Goal: Complete application form

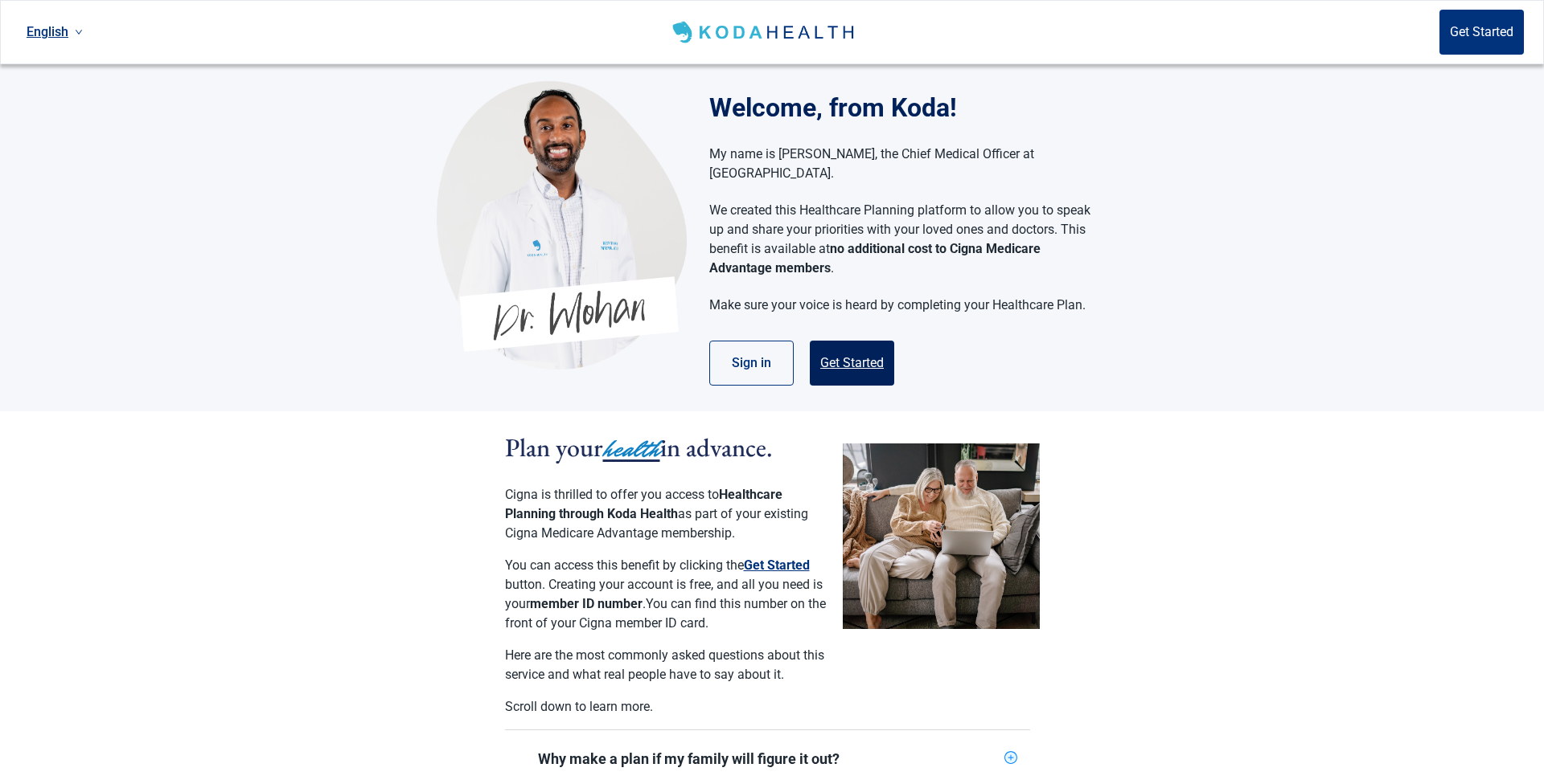
click at [854, 345] on button "Get Started" at bounding box center [851, 363] width 84 height 45
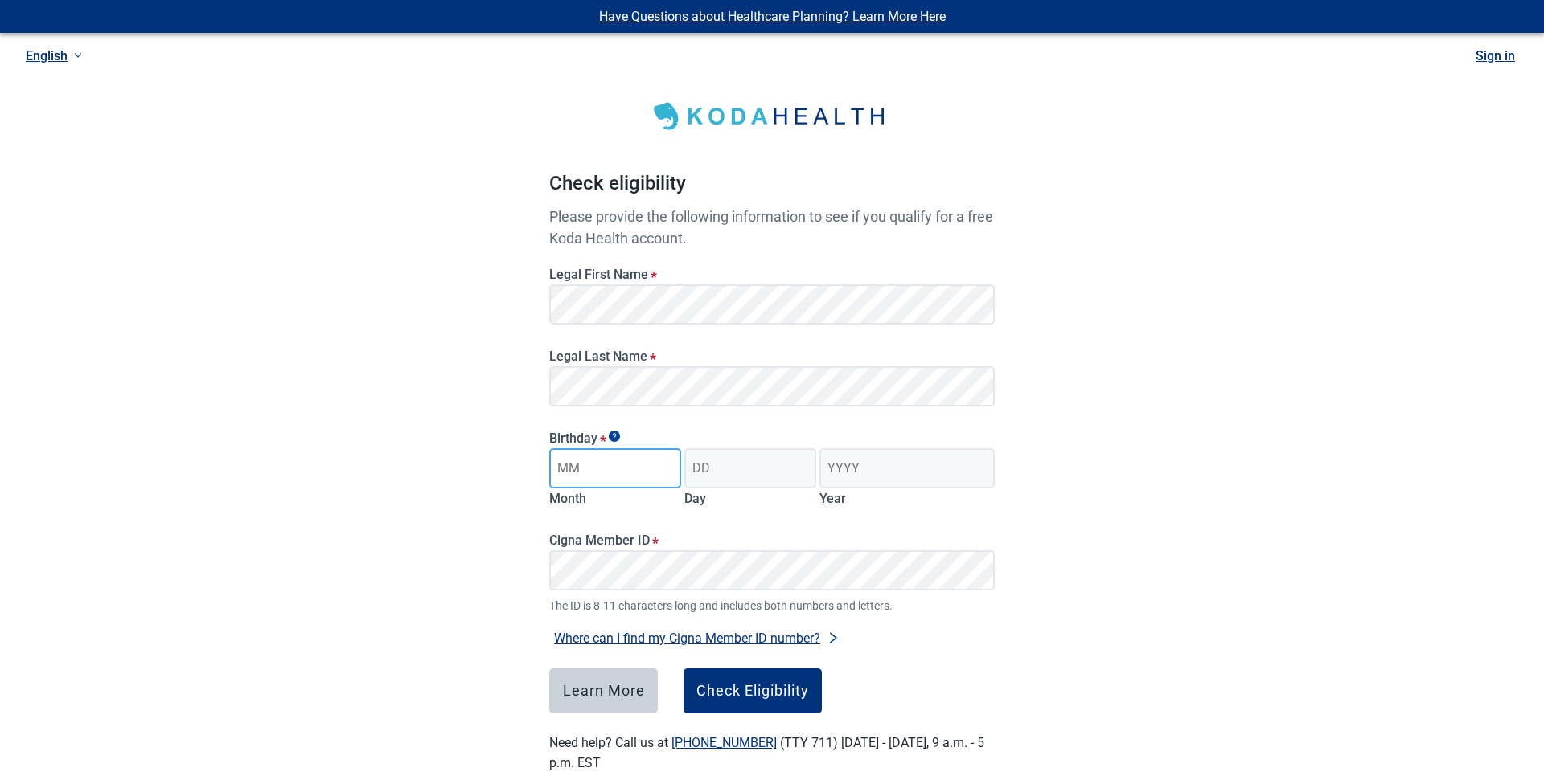
click at [618, 466] on input "Month" at bounding box center [615, 468] width 132 height 40
type input "09"
click at [733, 476] on input "Day" at bounding box center [750, 468] width 132 height 40
type input "02"
click at [895, 470] on input "Year" at bounding box center [907, 468] width 175 height 40
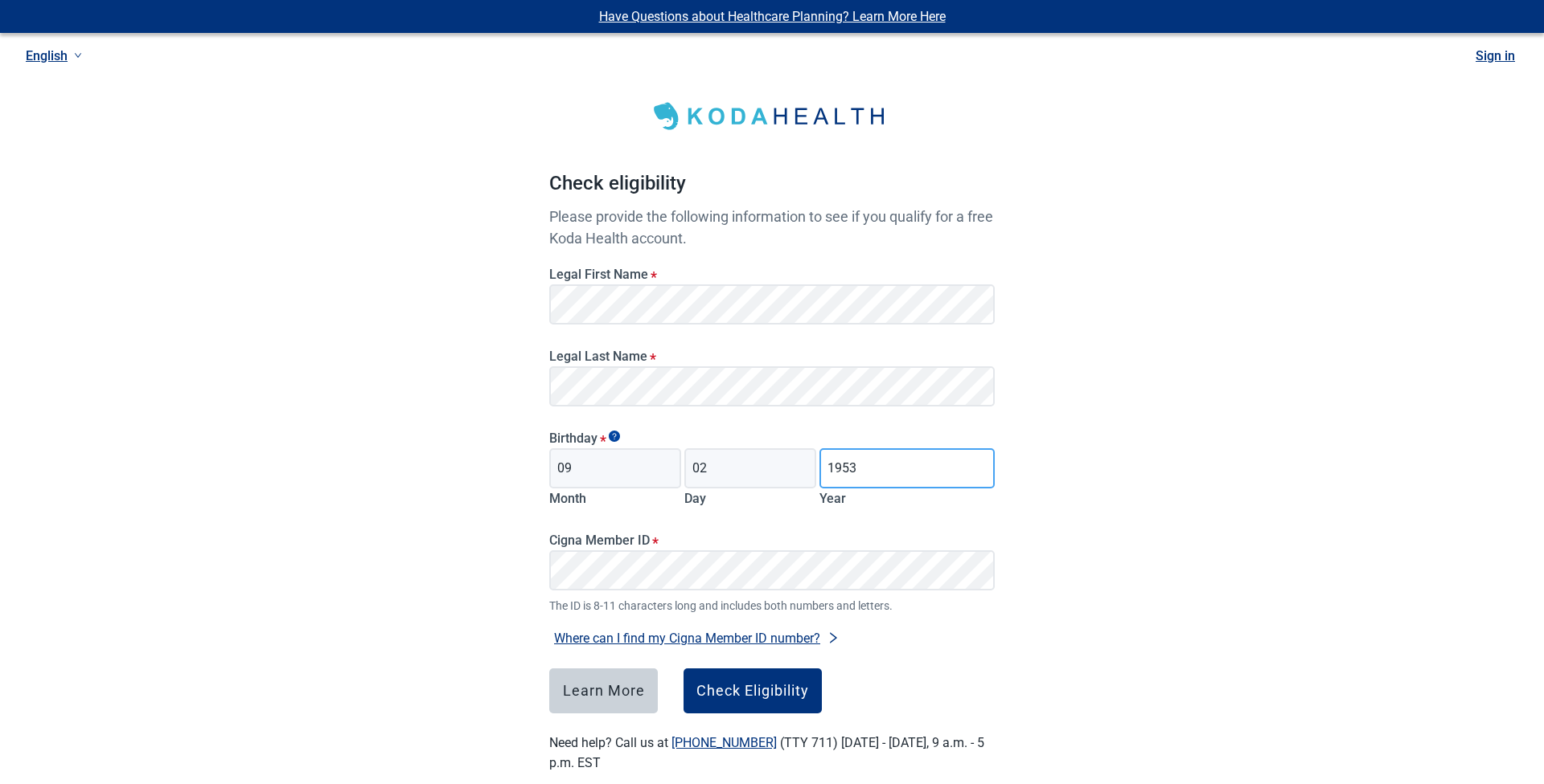
type input "1953"
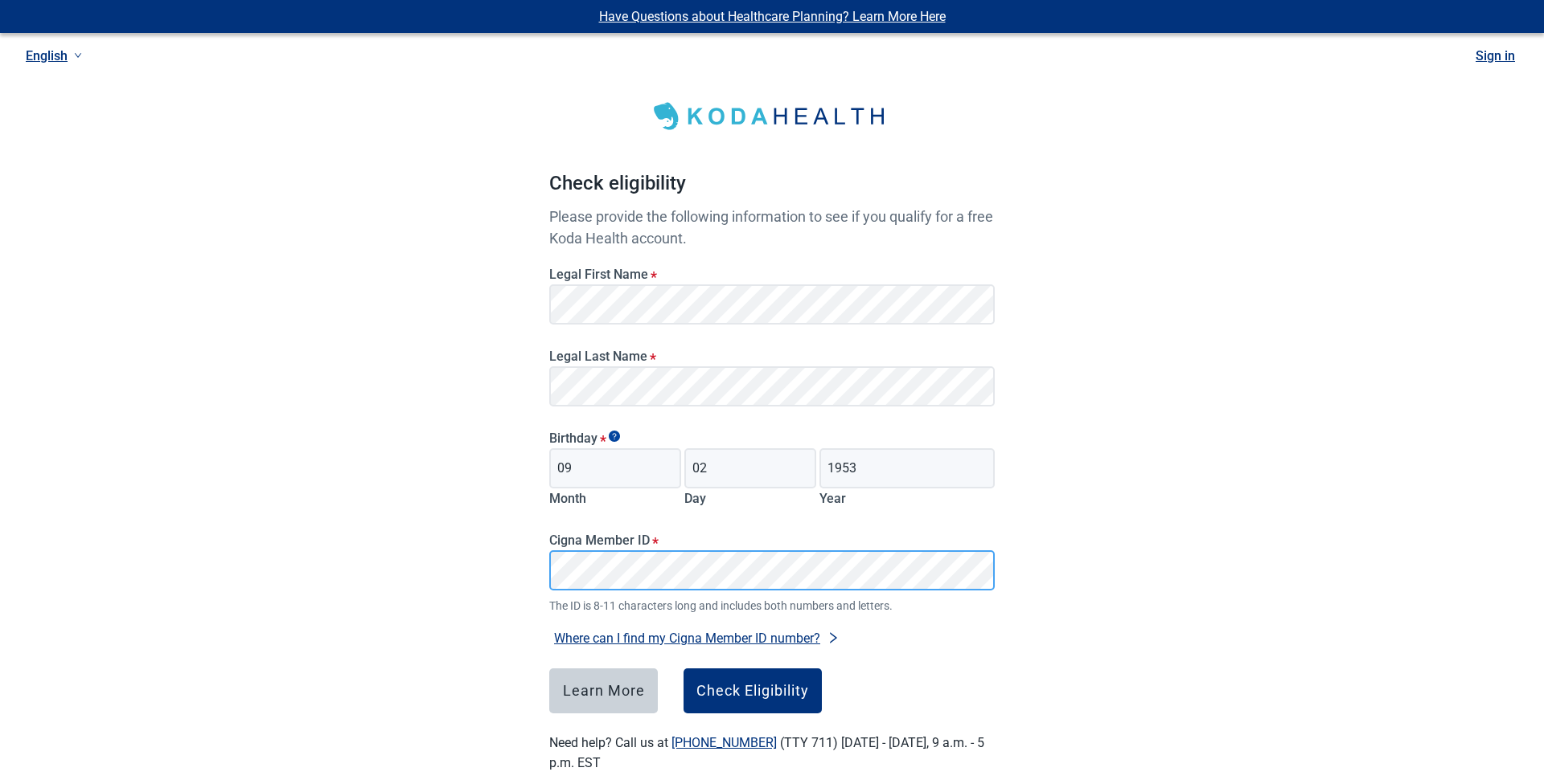
scroll to position [27, 0]
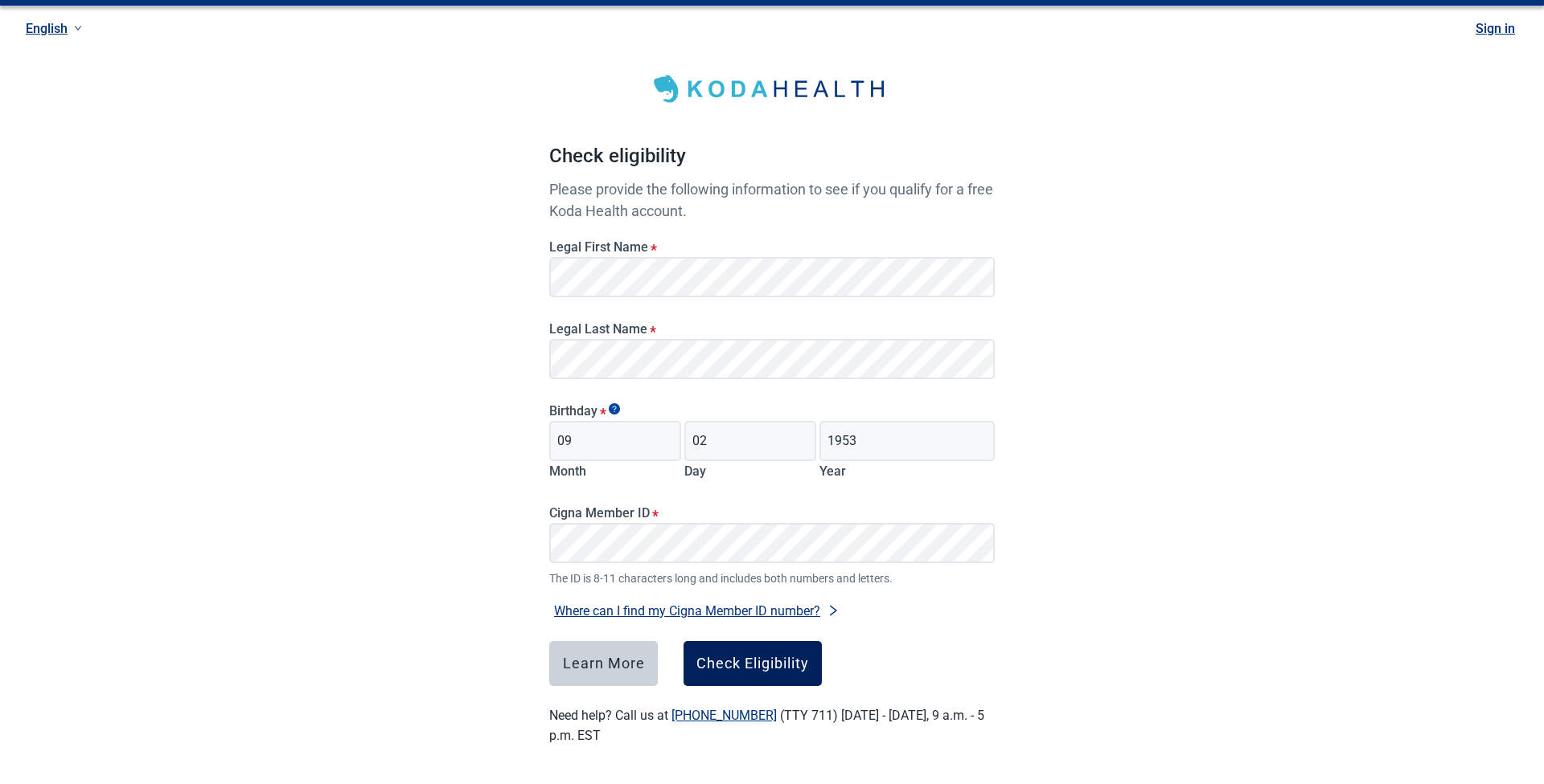
click at [744, 664] on div "Check Eligibility" at bounding box center [752, 664] width 113 height 16
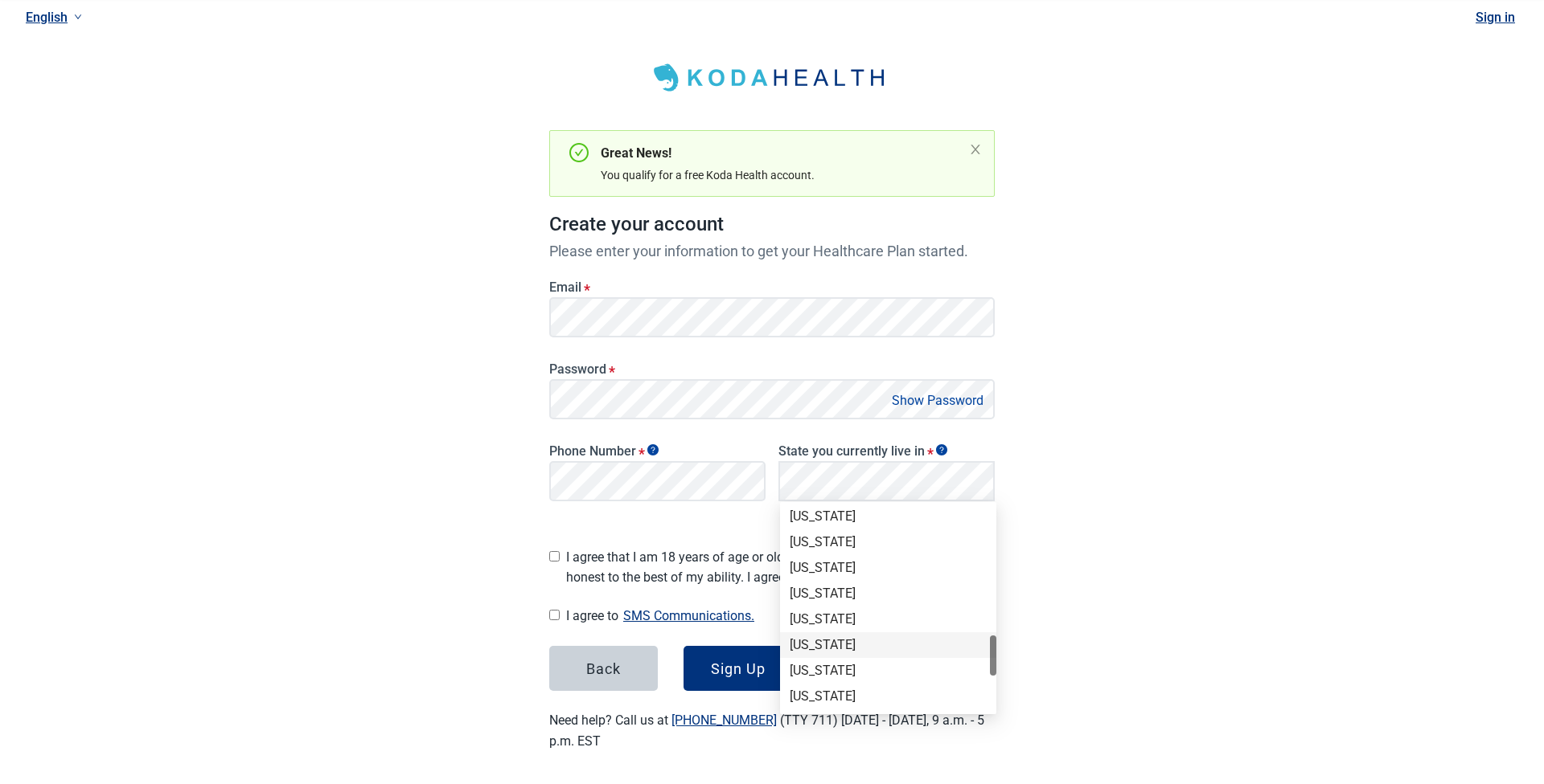
scroll to position [1008, 0]
click at [834, 580] on div "[US_STATE]" at bounding box center [888, 591] width 216 height 25
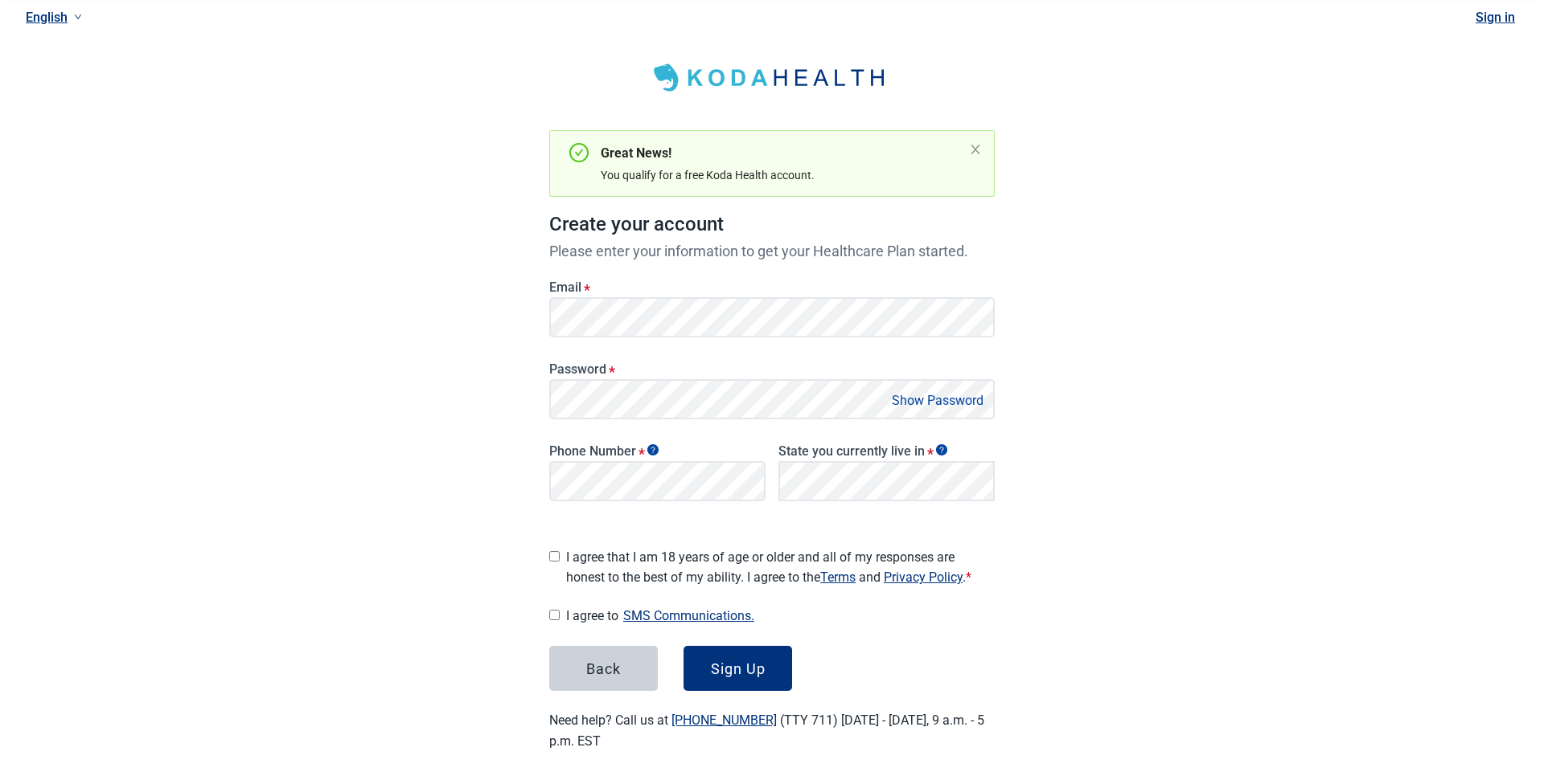
click at [554, 552] on input "I agree that I am 18 years of age or older and all of my responses are honest t…" at bounding box center [554, 557] width 10 height 10
checkbox input "true"
click at [556, 611] on input "I agree to SMS Communications." at bounding box center [554, 615] width 10 height 10
checkbox input "true"
click at [733, 662] on div "Sign Up" at bounding box center [738, 669] width 54 height 16
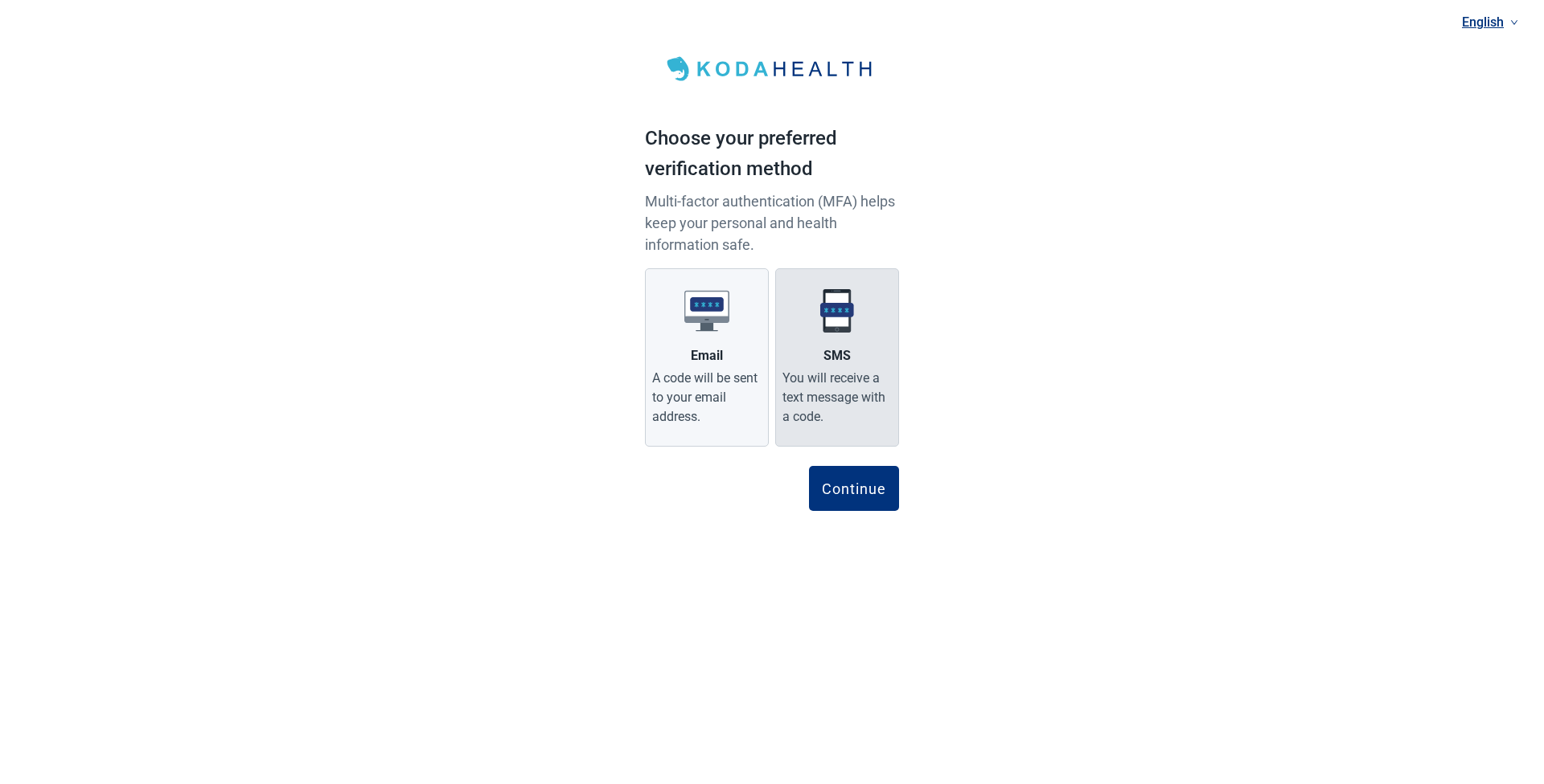
click at [827, 367] on label "SMS You will receive a text message with a code." at bounding box center [837, 357] width 124 height 178
click at [0, 0] on input "SMS You will receive a text message with a code." at bounding box center [0, 0] width 0 height 0
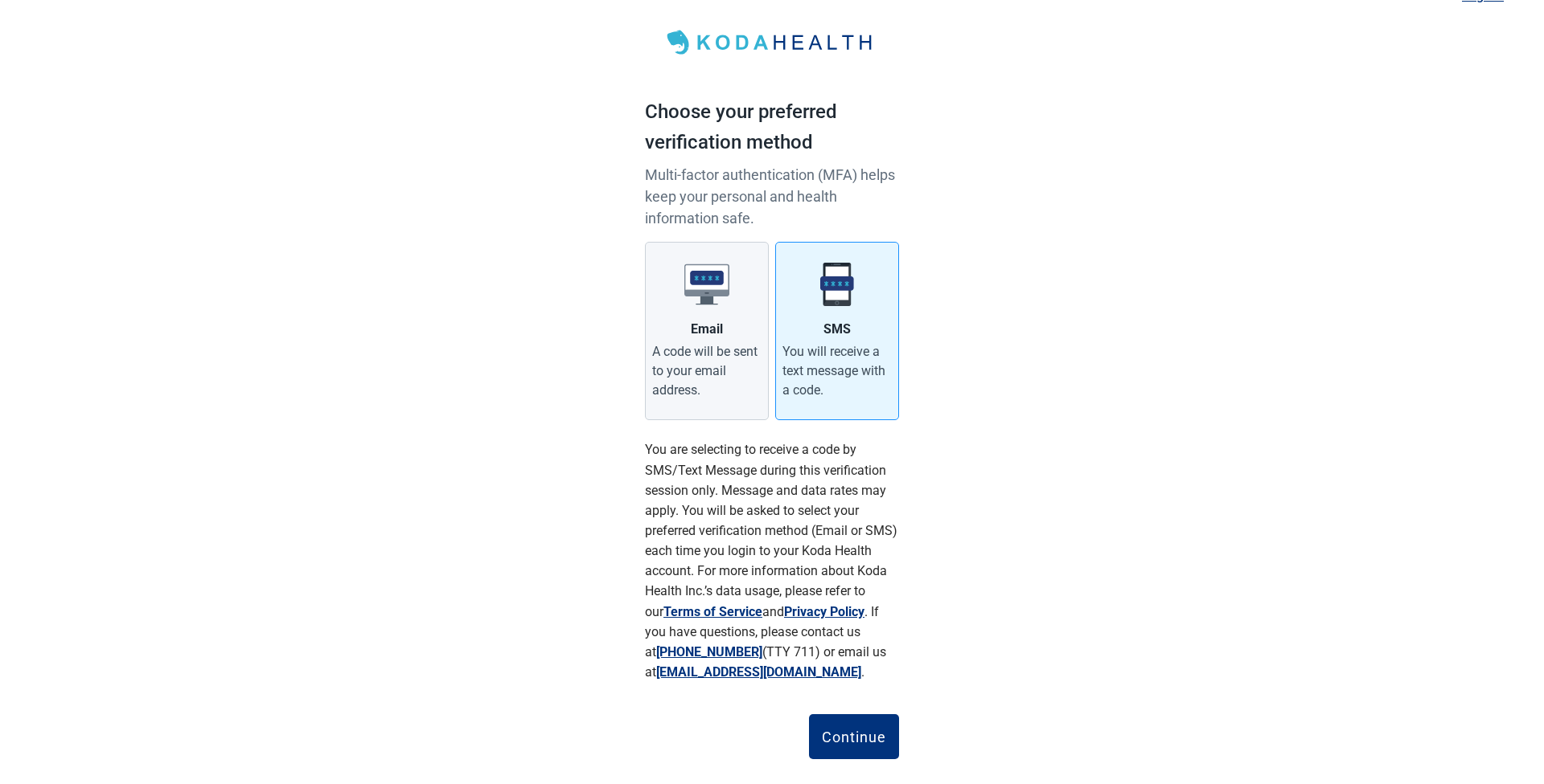
scroll to position [53, 0]
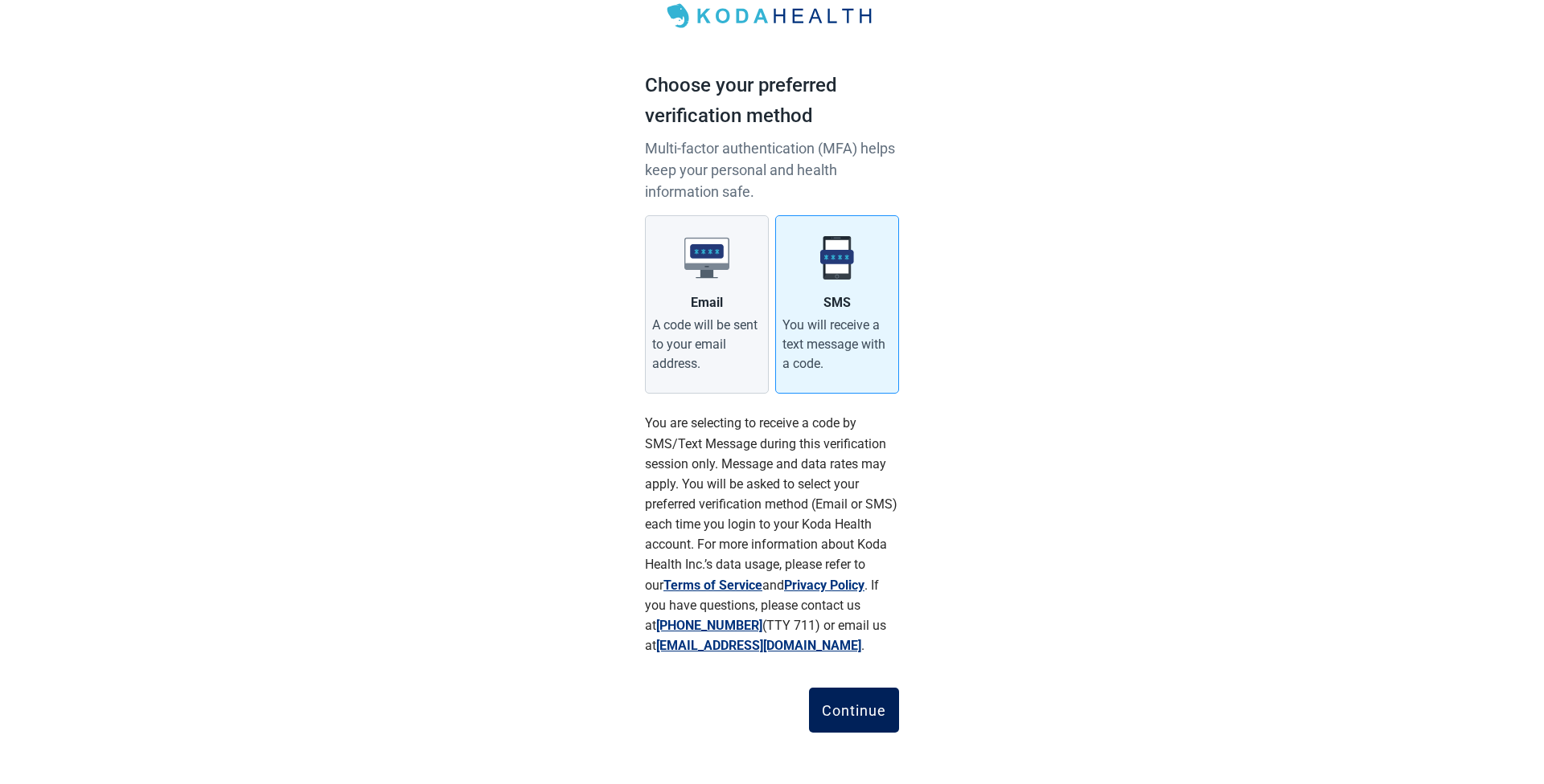
click at [852, 707] on div "Continue" at bounding box center [854, 710] width 65 height 16
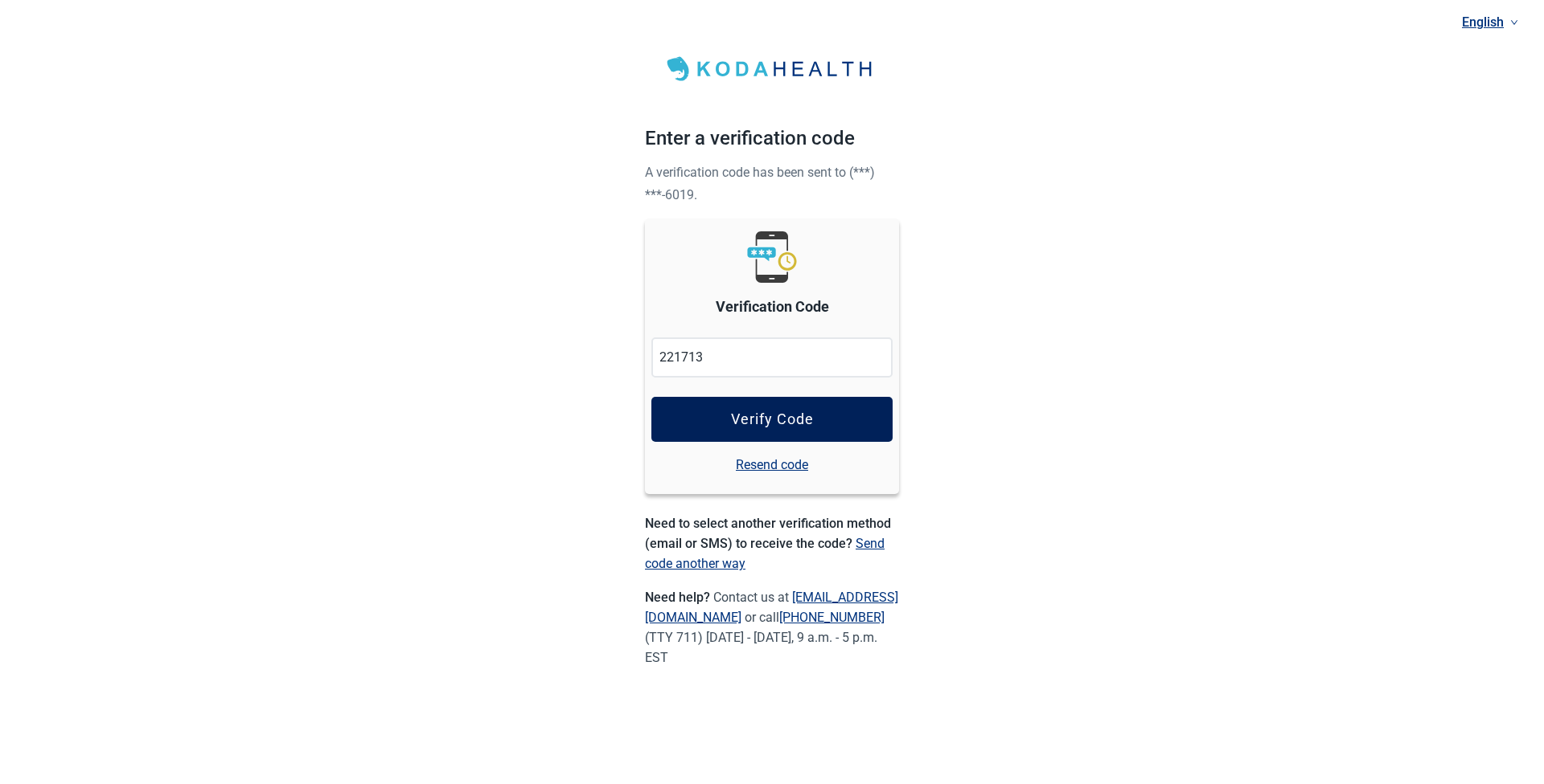
type input "221713"
click at [845, 423] on button "Verify Code" at bounding box center [772, 419] width 241 height 45
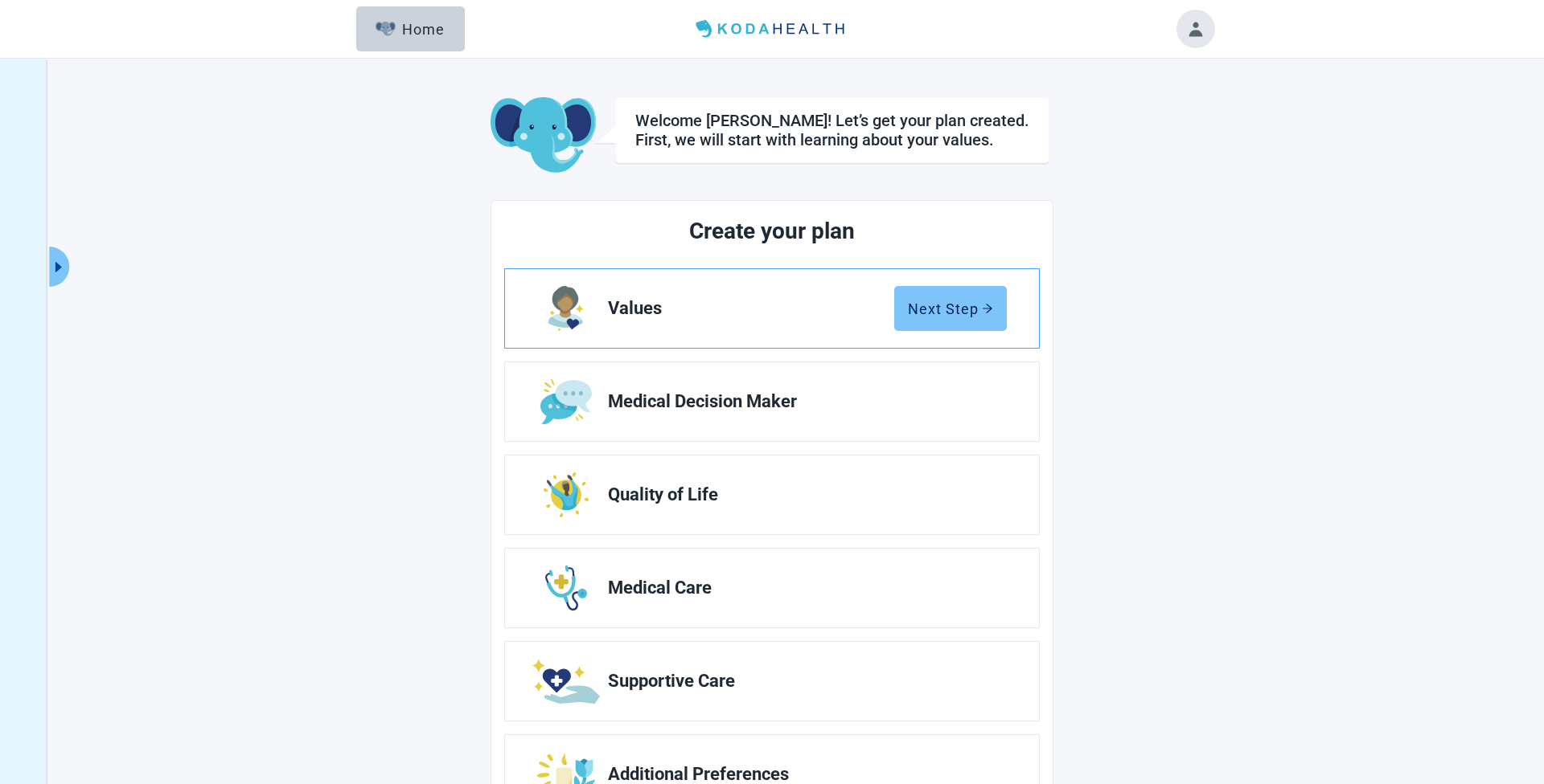
click at [946, 311] on div "Next Step" at bounding box center [950, 308] width 85 height 16
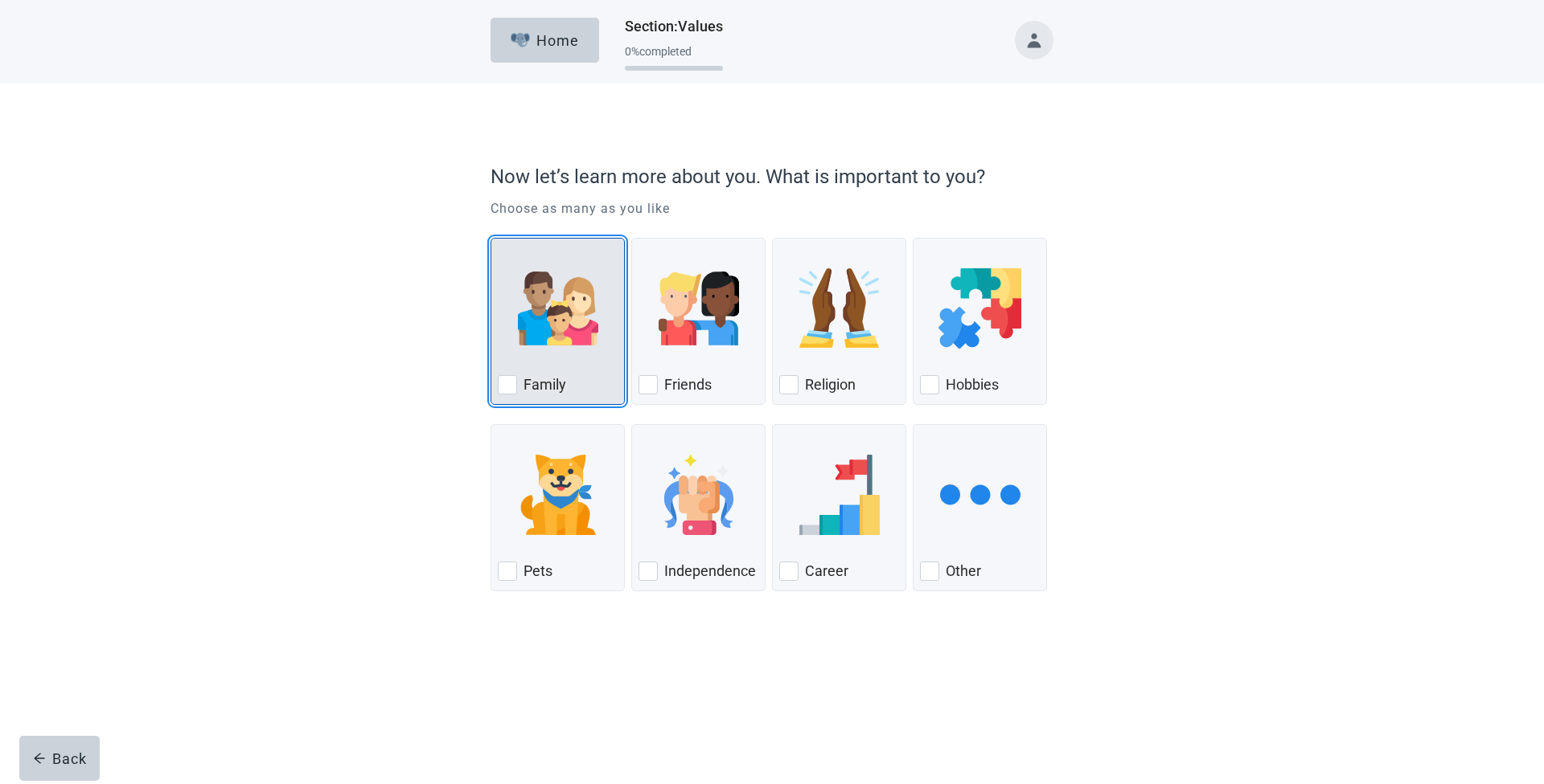
click at [509, 384] on div "Family, checkbox, not checked" at bounding box center [507, 384] width 20 height 20
click at [491, 238] on input "Family" at bounding box center [491, 238] width 1 height 1
checkbox input "true"
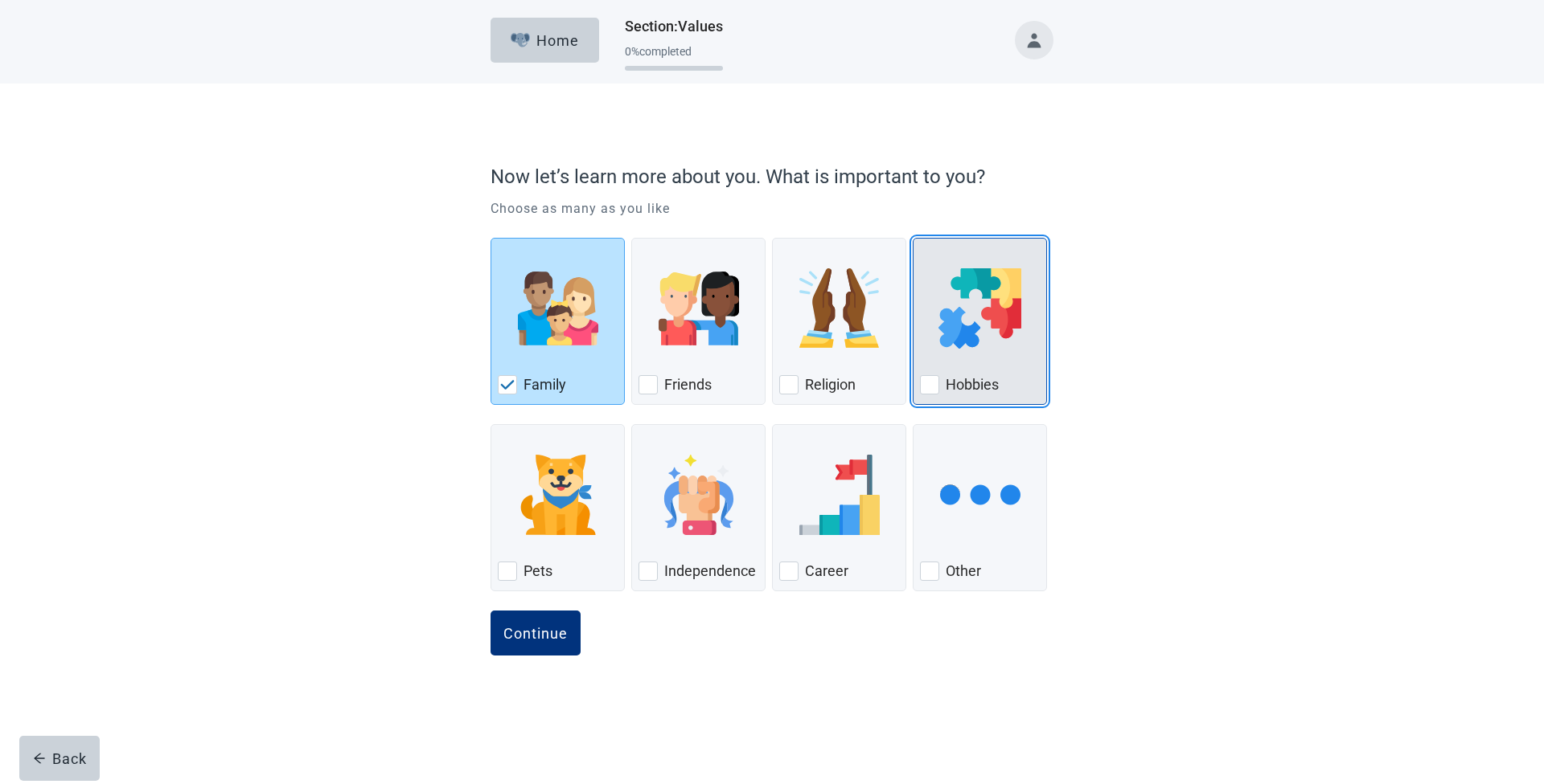
click at [928, 386] on div "Hobbies, checkbox, not checked" at bounding box center [929, 384] width 20 height 20
click at [913, 238] on input "Hobbies" at bounding box center [912, 238] width 1 height 1
checkbox input "true"
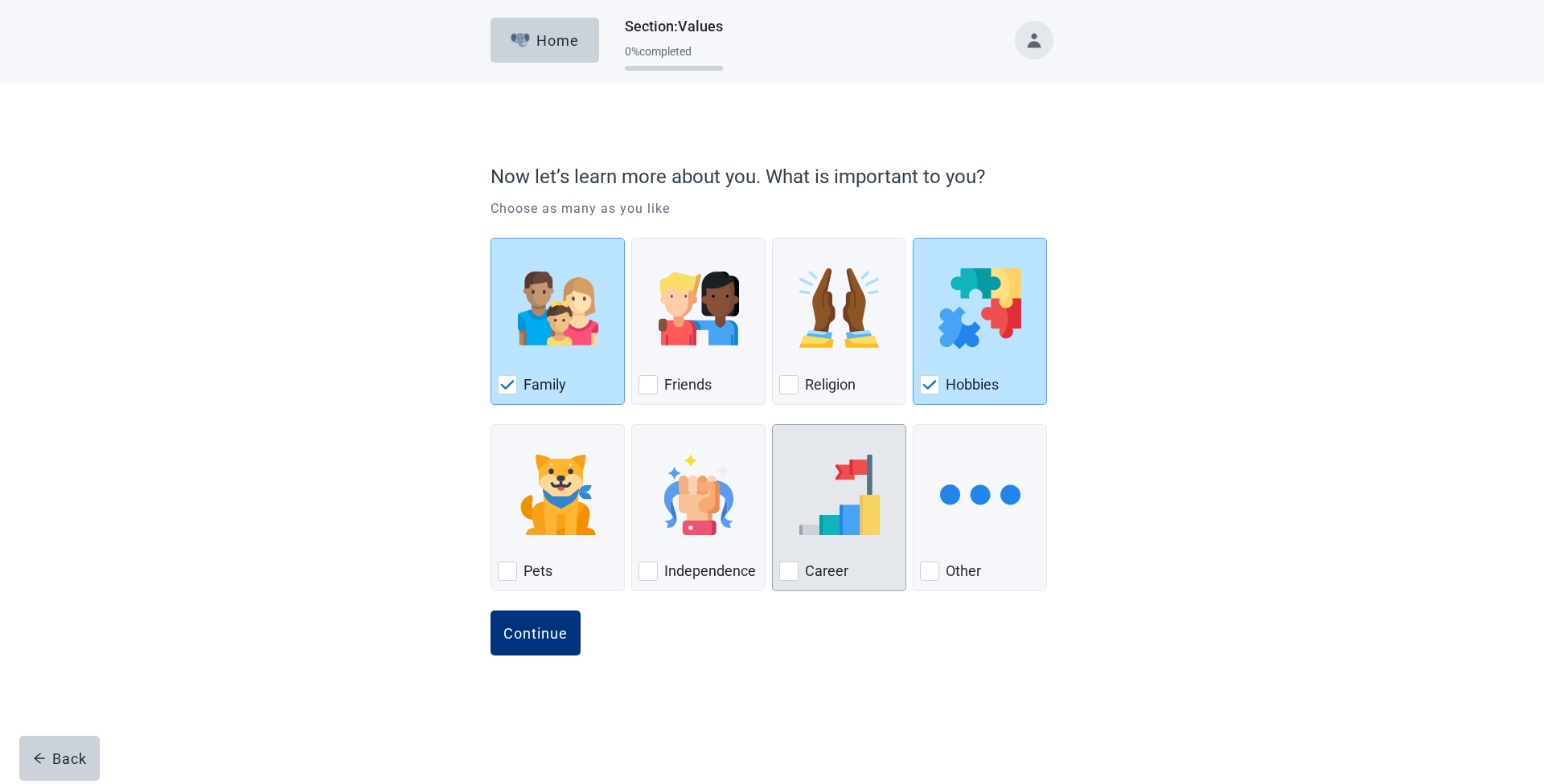
click at [786, 572] on div "Career, checkbox, not checked" at bounding box center [789, 571] width 20 height 20
click at [772, 425] on input "Career" at bounding box center [772, 424] width 1 height 1
checkbox input "true"
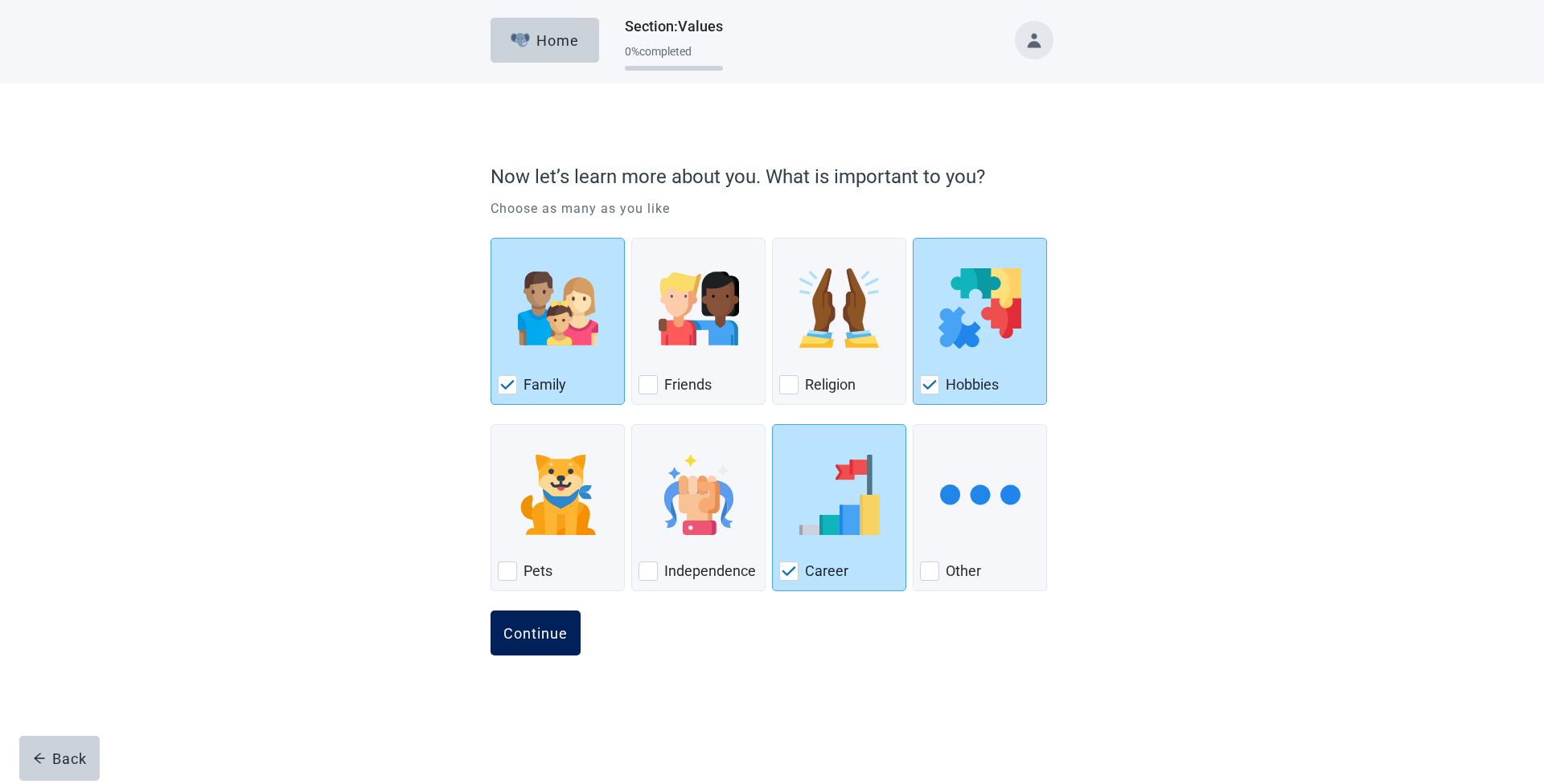
click at [551, 633] on div "Continue" at bounding box center [536, 633] width 65 height 16
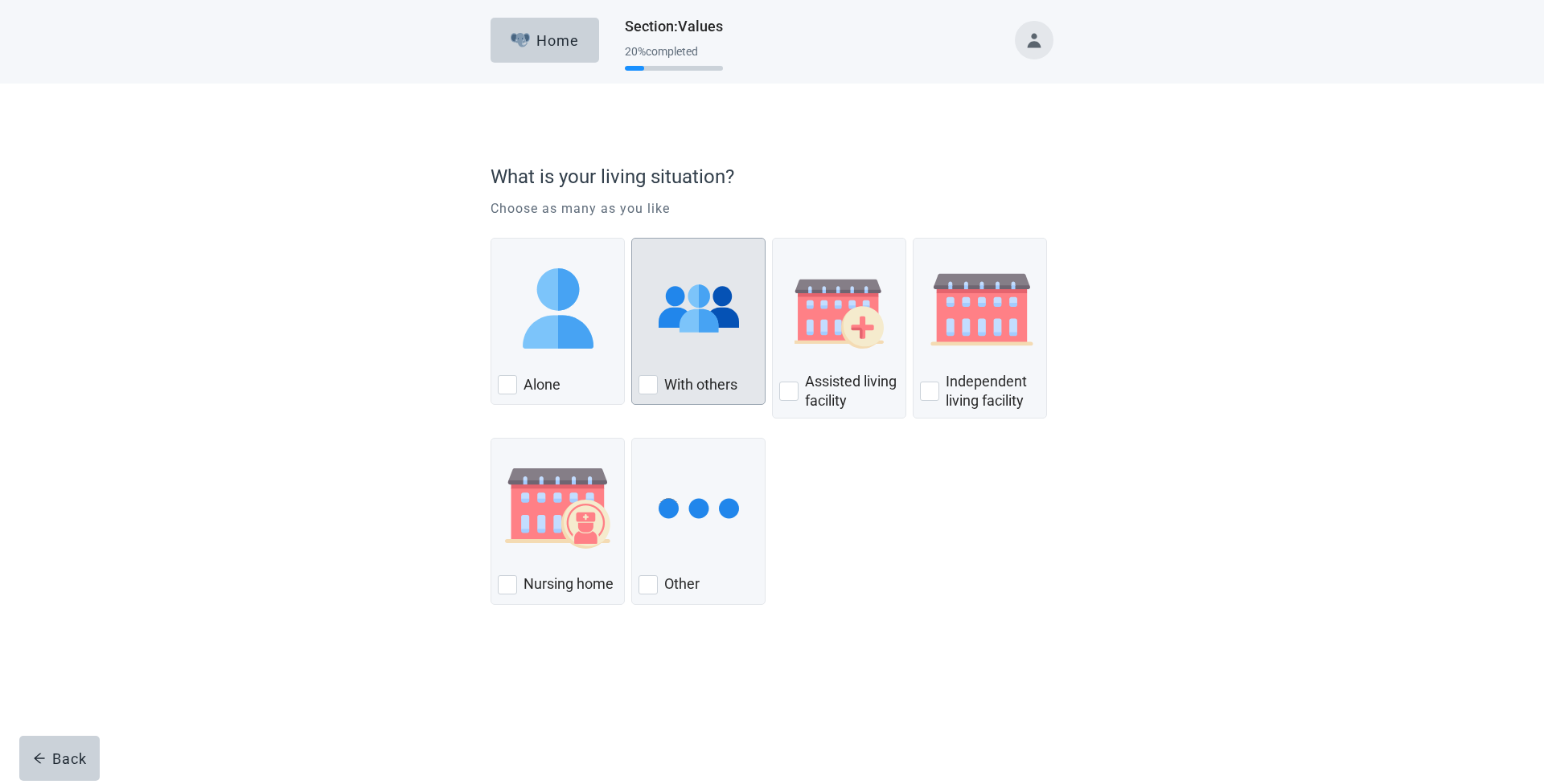
click at [650, 386] on div "With Others, checkbox, not checked" at bounding box center [648, 384] width 20 height 20
click at [632, 238] on input "With others" at bounding box center [632, 238] width 1 height 1
checkbox input "true"
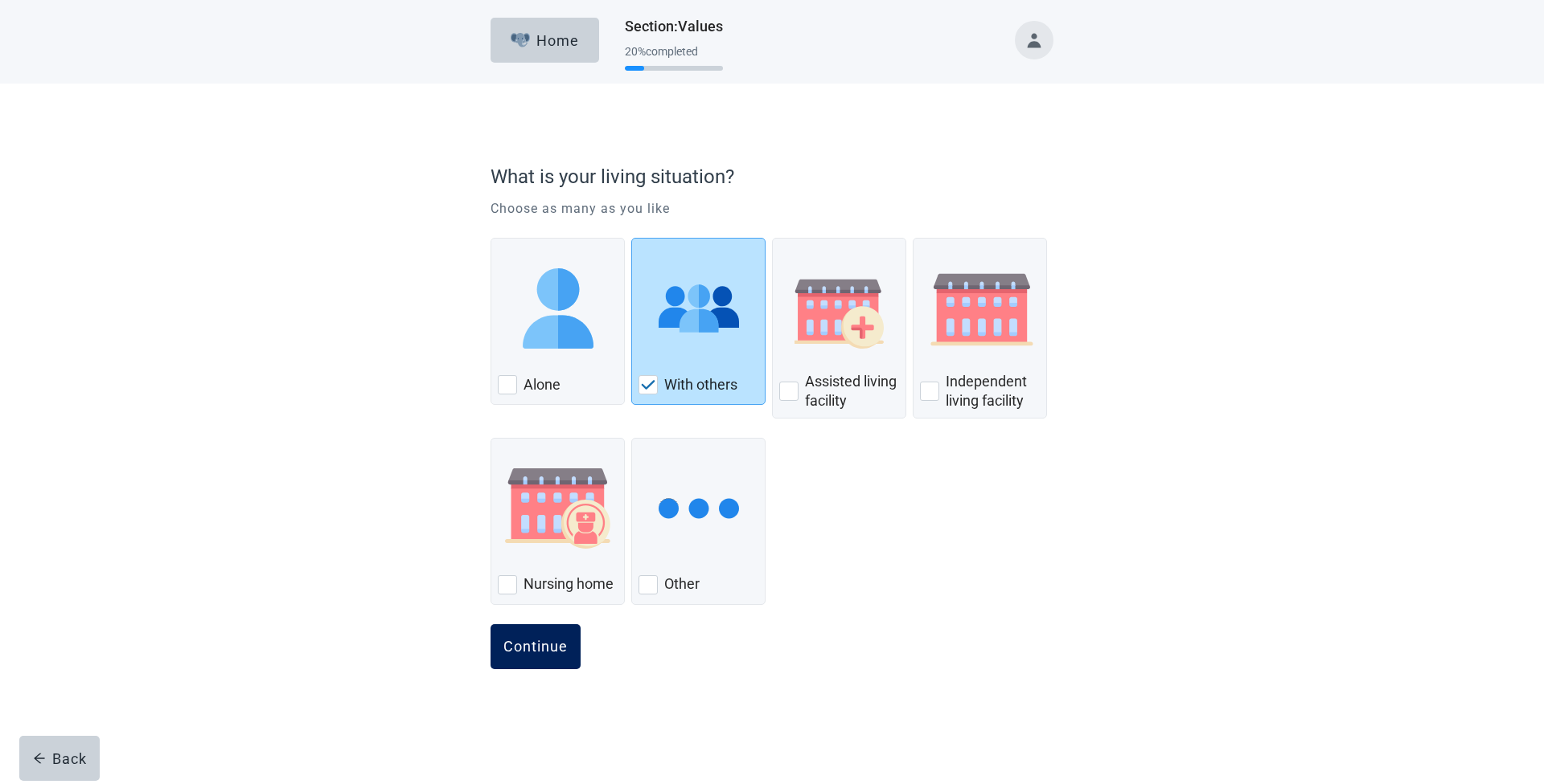
click at [542, 653] on div "Continue" at bounding box center [536, 647] width 65 height 16
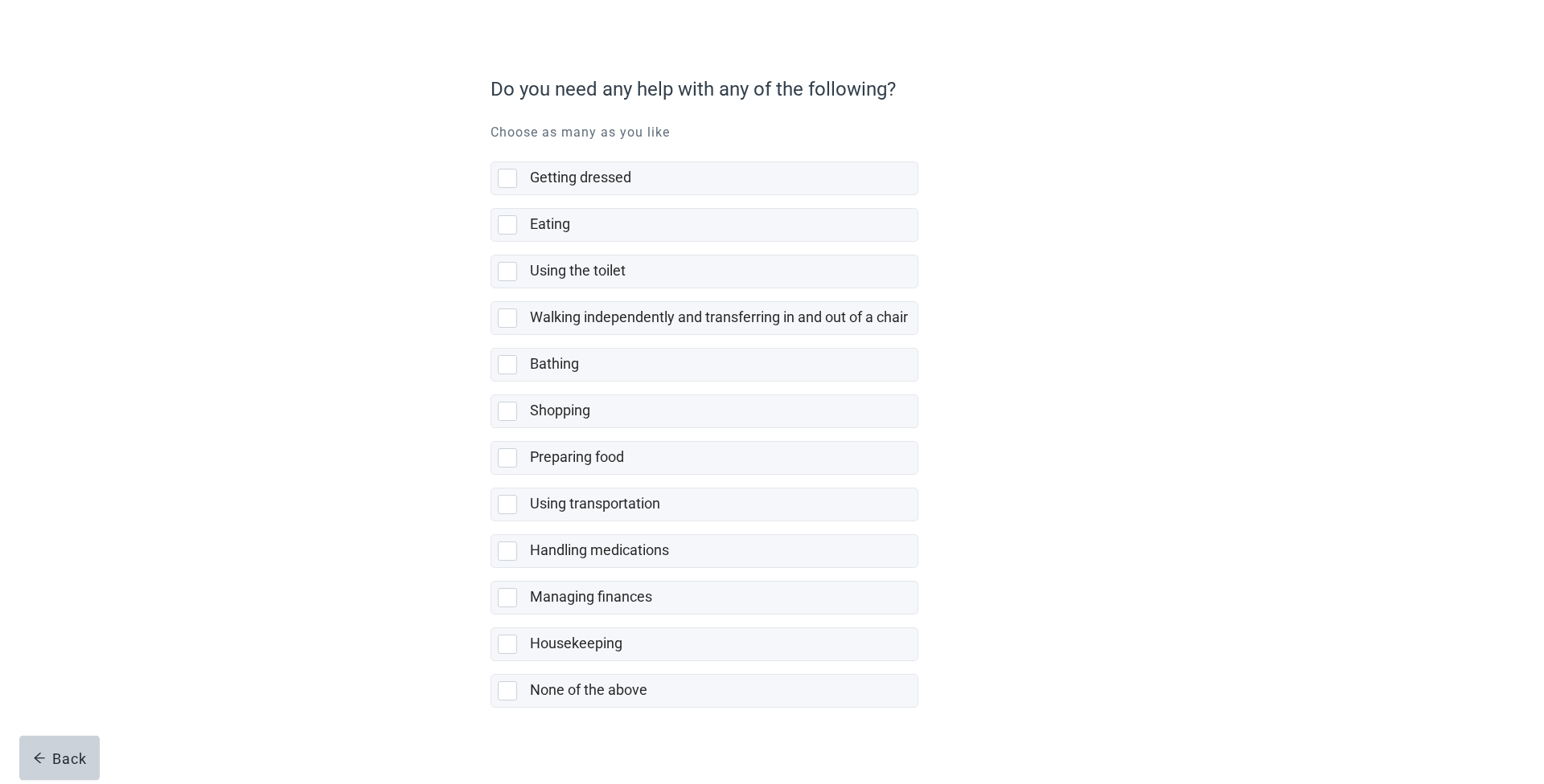
scroll to position [104, 0]
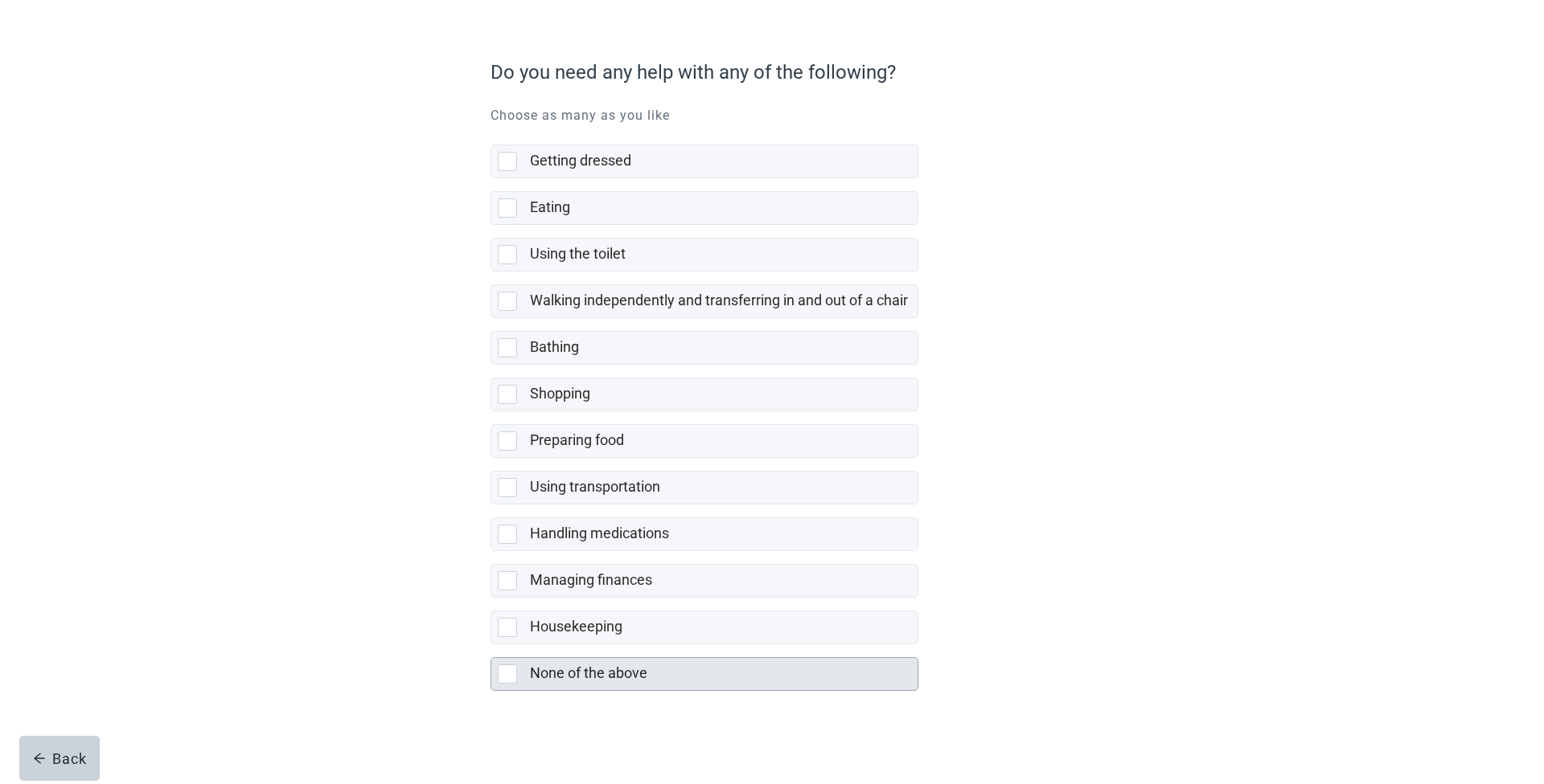
click at [514, 673] on div "None of the above, checkbox, not selected" at bounding box center [507, 674] width 20 height 20
click at [491, 646] on input "None of the above" at bounding box center [491, 645] width 1 height 1
checkbox input "true"
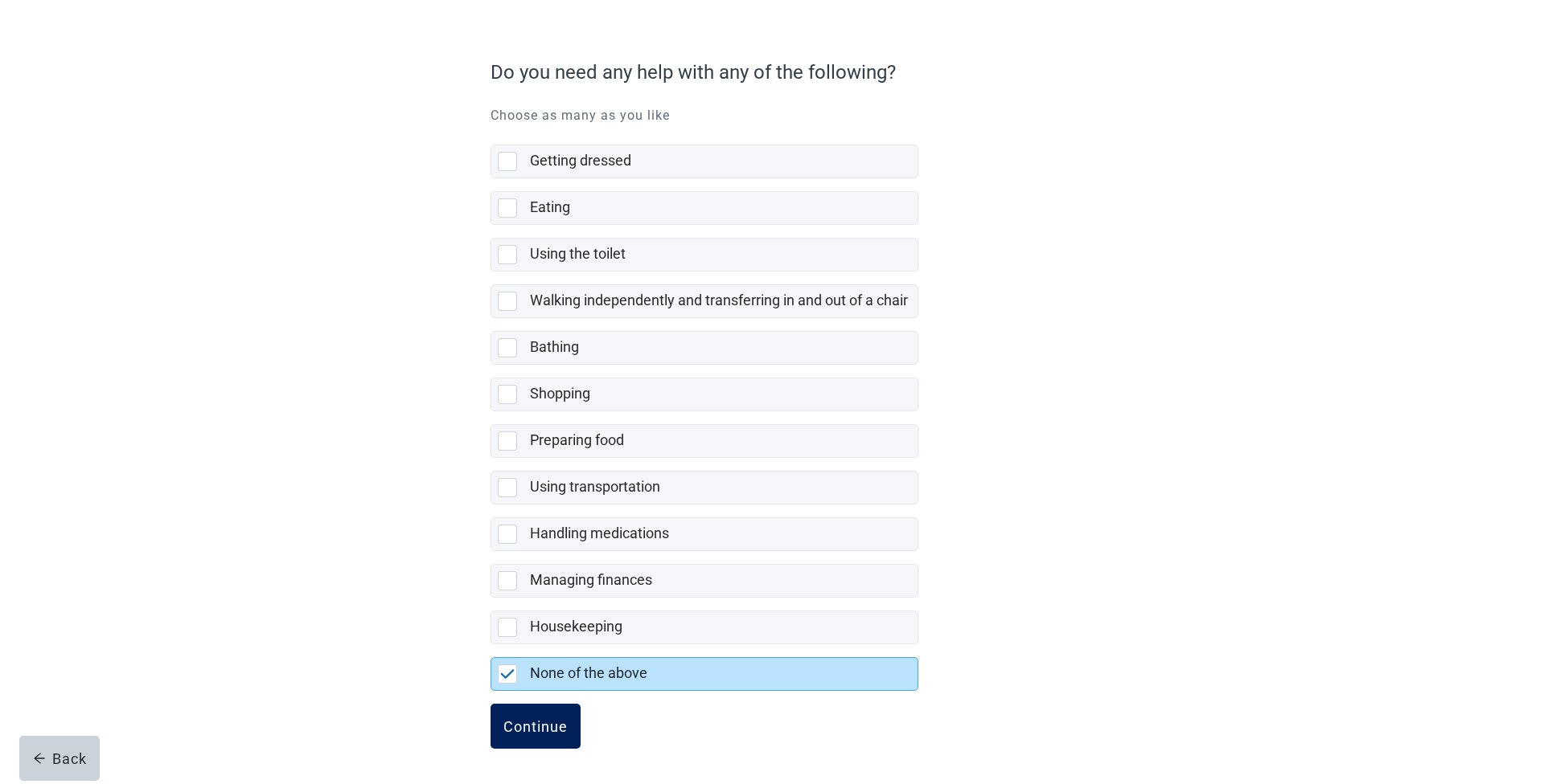
click at [527, 731] on div "Continue" at bounding box center [536, 726] width 65 height 16
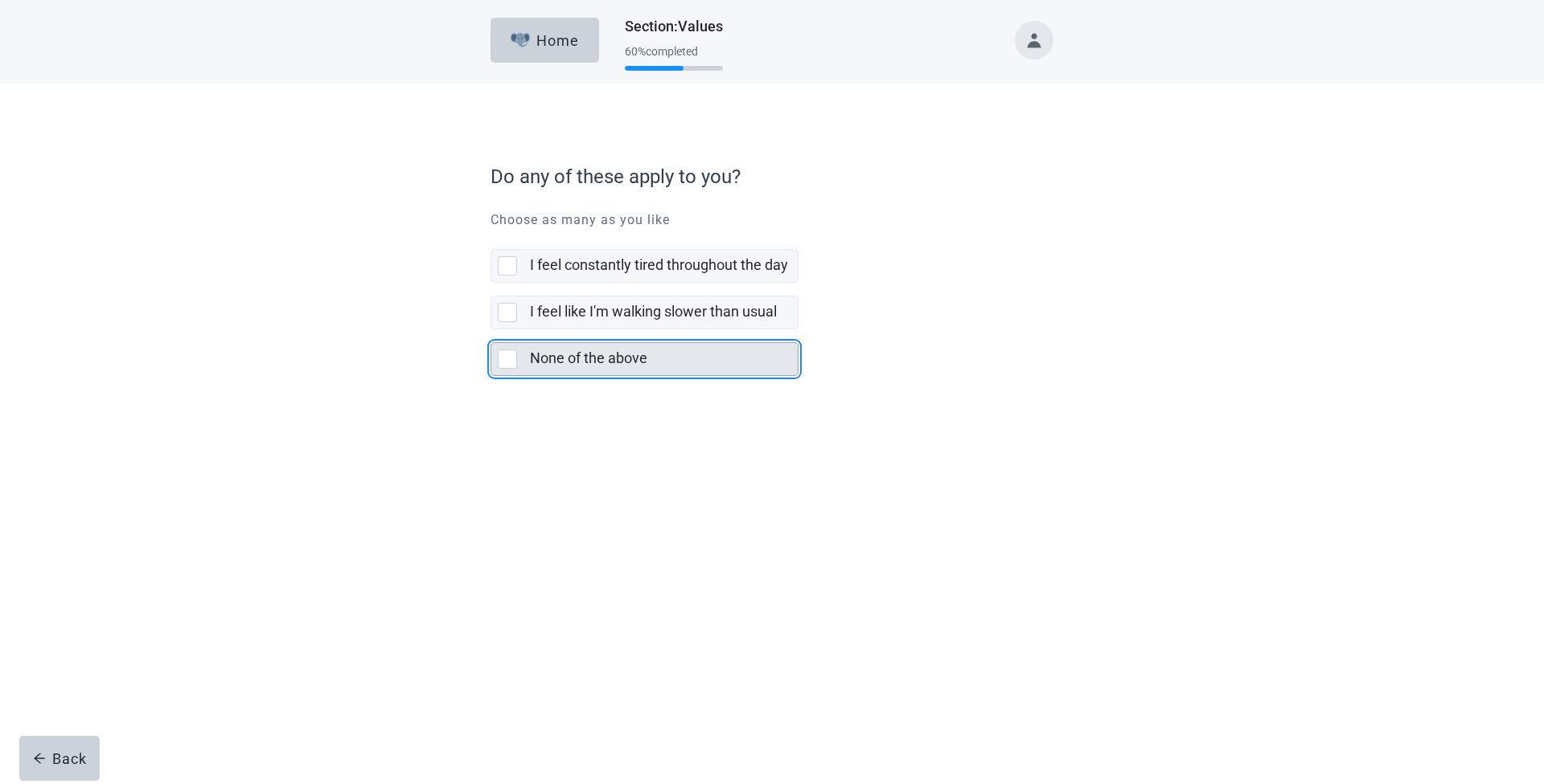
click at [506, 367] on div "None of the above, checkbox, not selected" at bounding box center [507, 359] width 20 height 20
click at [491, 330] on input "None of the above" at bounding box center [491, 329] width 1 height 1
checkbox input "true"
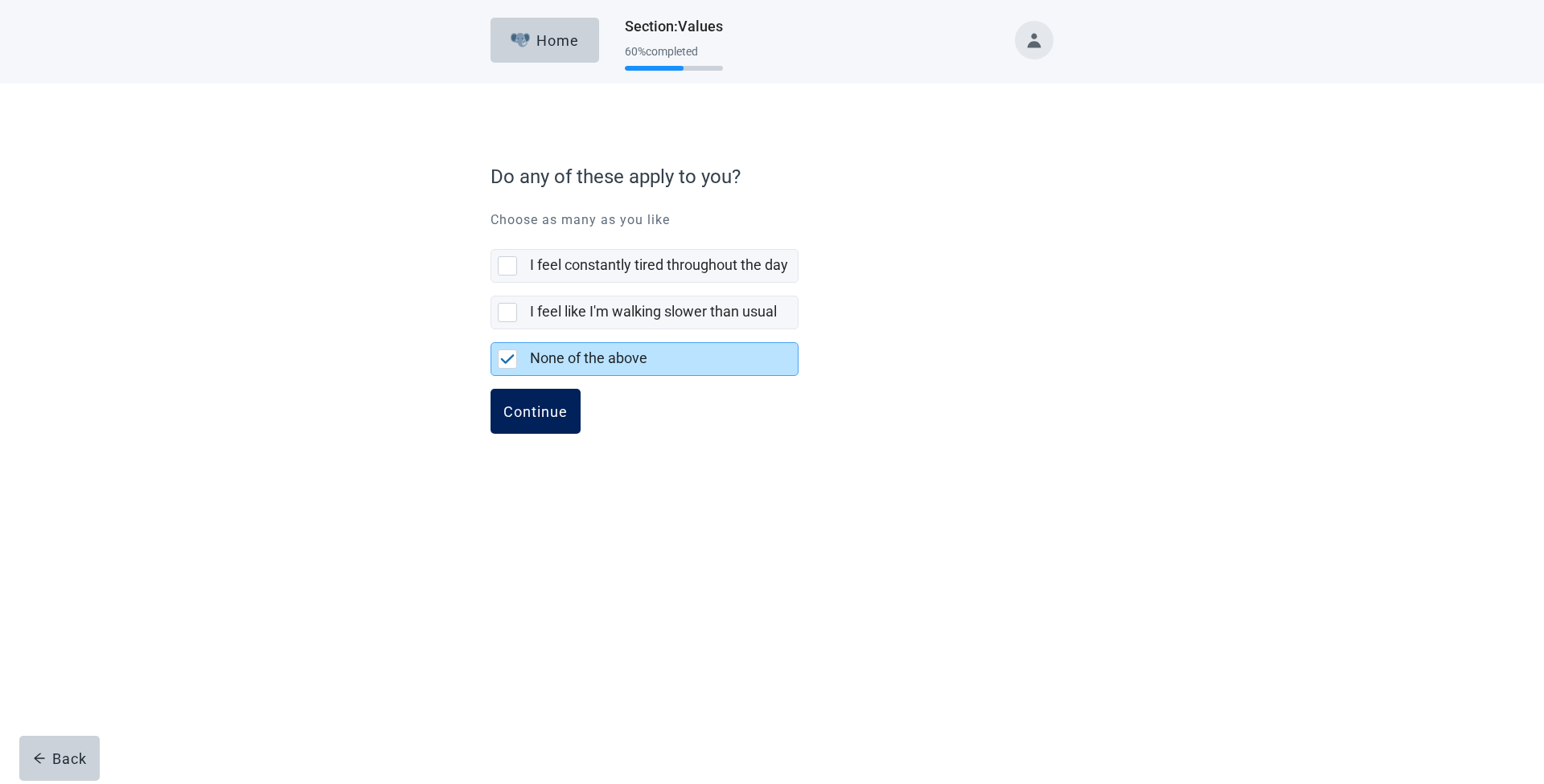
click at [538, 403] on div "Continue" at bounding box center [536, 411] width 65 height 16
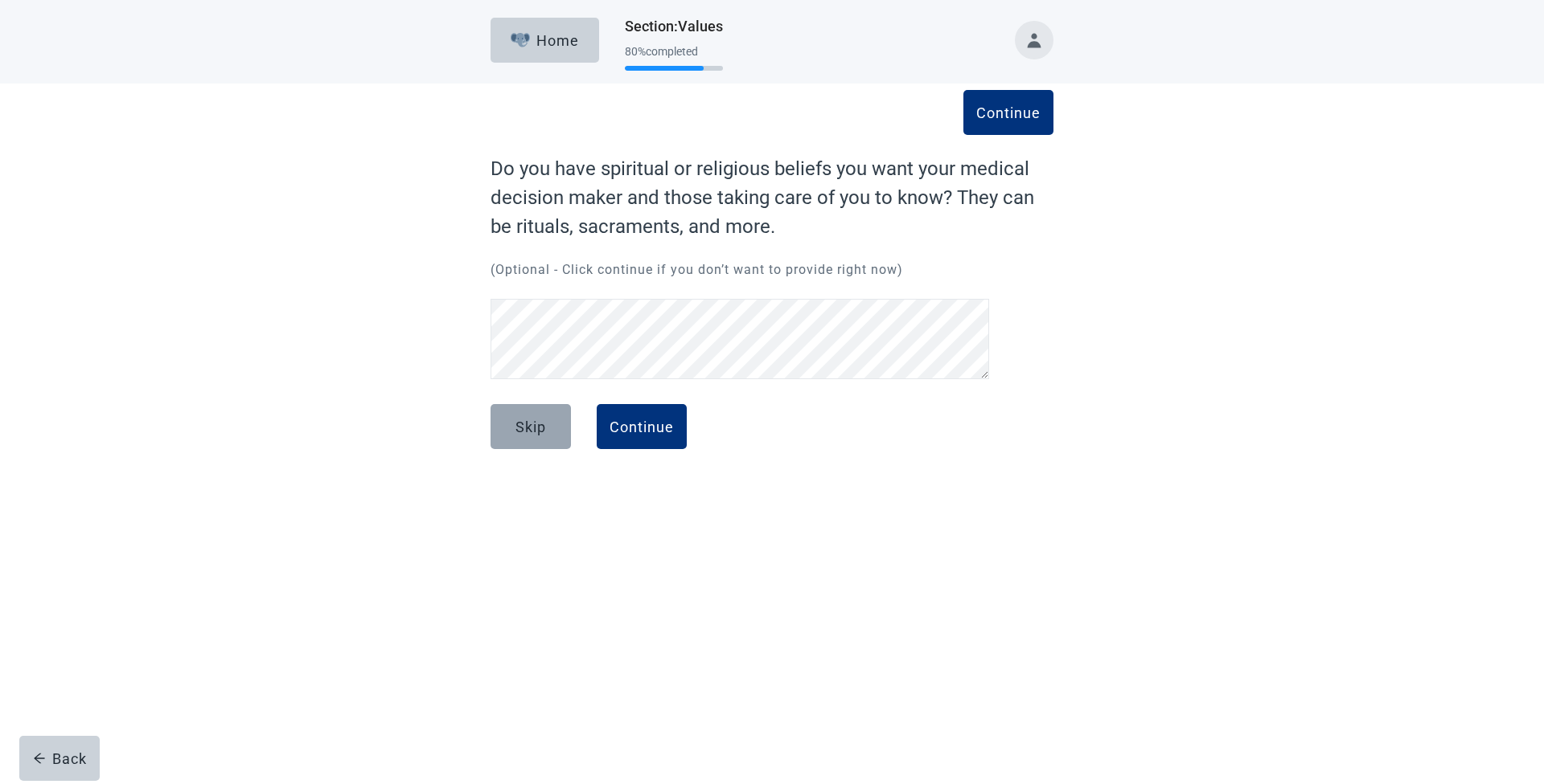
click at [532, 426] on div "Skip" at bounding box center [531, 426] width 31 height 16
click at [1017, 120] on div "Continue" at bounding box center [1008, 112] width 65 height 16
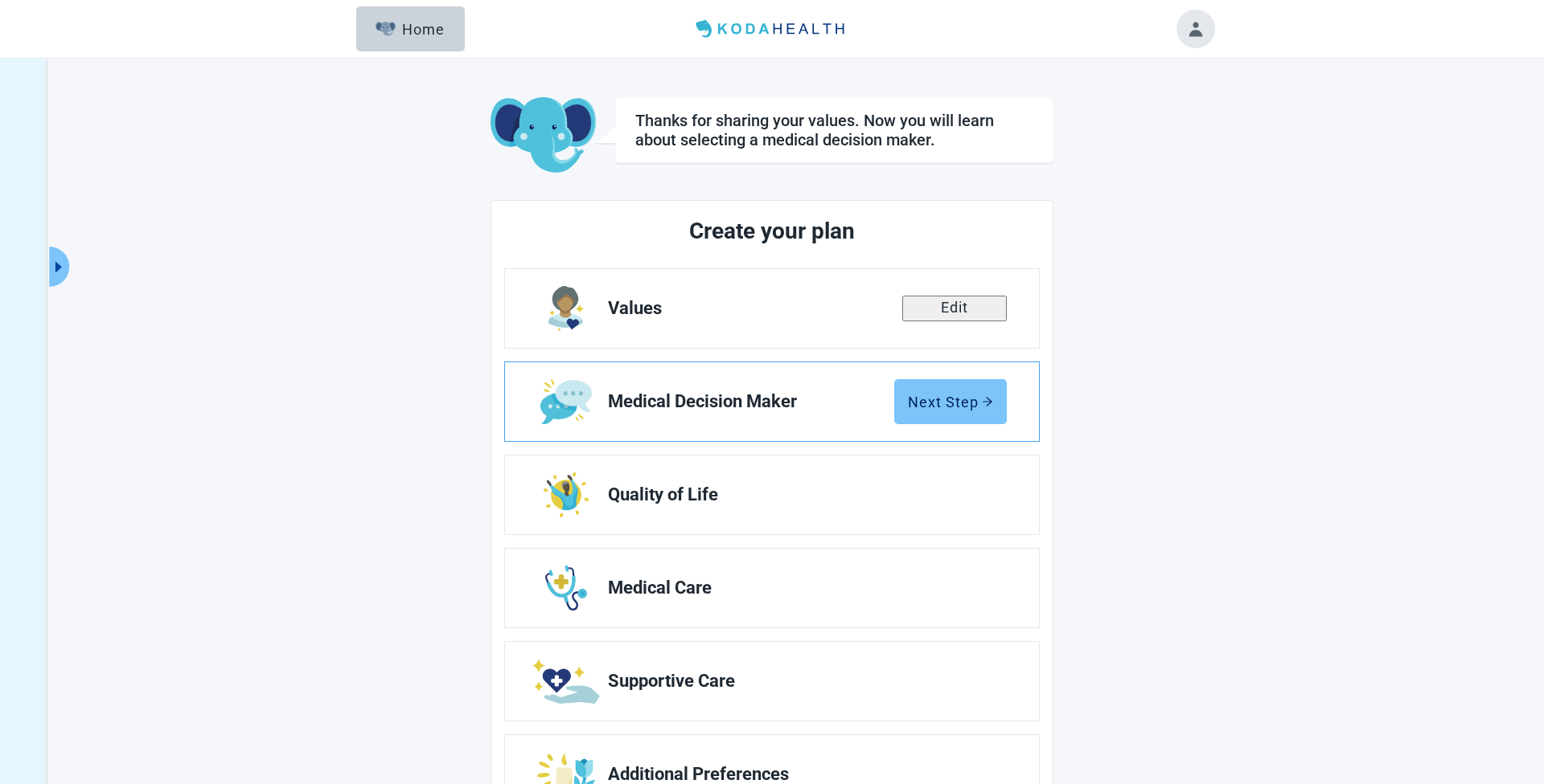
click at [947, 407] on div "Next Step" at bounding box center [950, 401] width 85 height 16
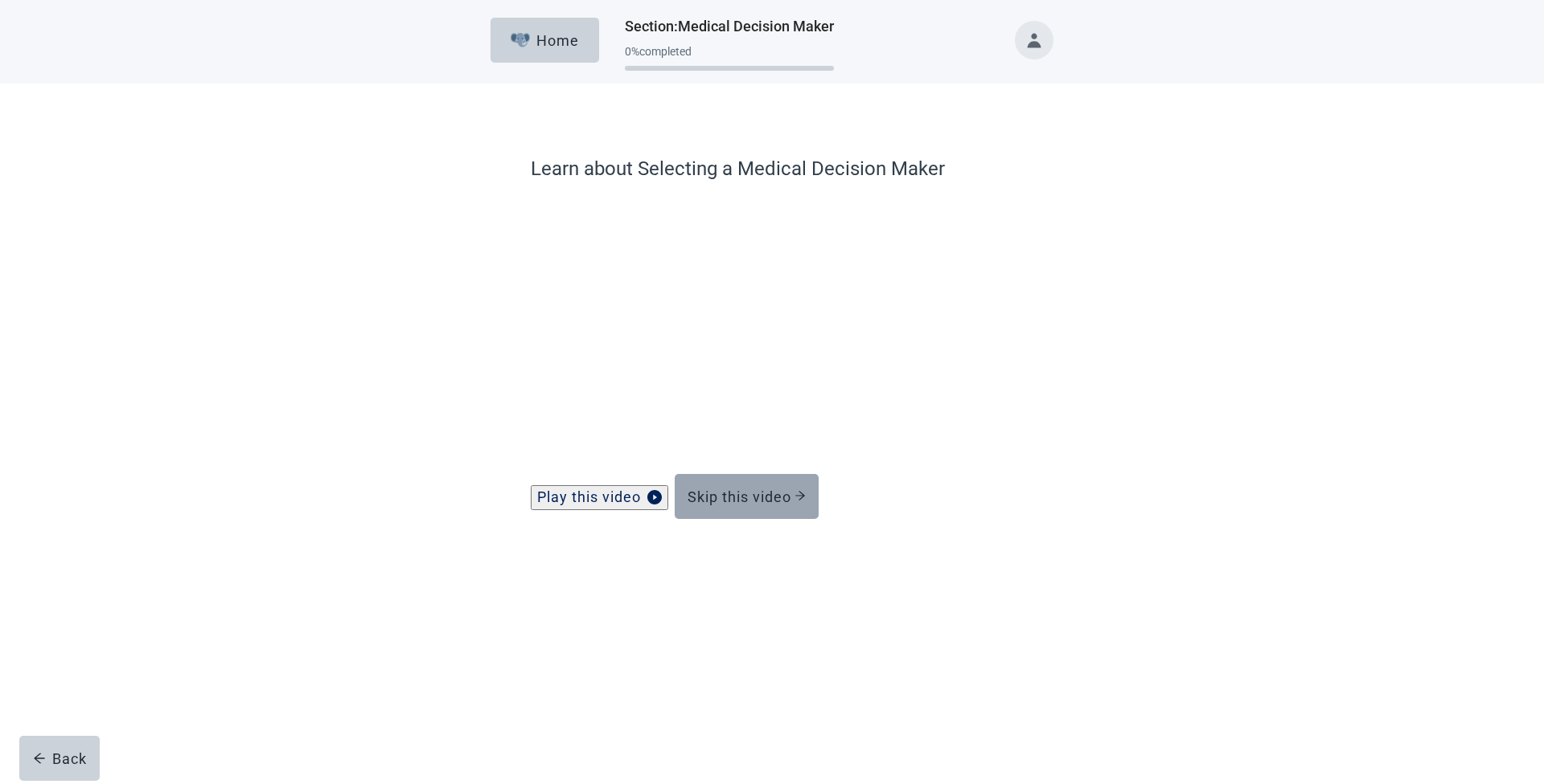
click at [747, 505] on div "Skip this video" at bounding box center [746, 496] width 118 height 16
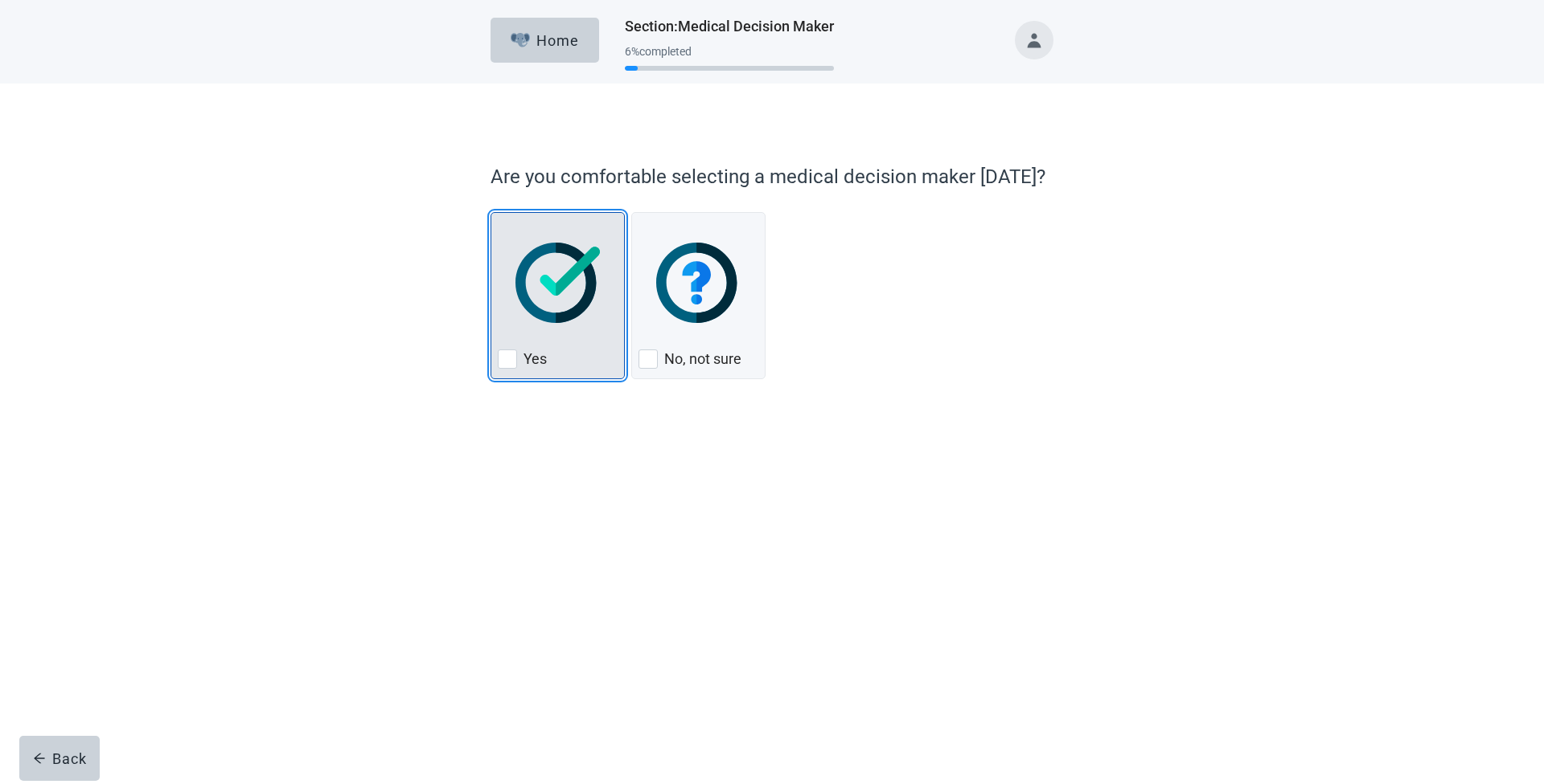
click at [551, 279] on img "Yes, checkbox, not checked" at bounding box center [557, 283] width 84 height 81
click at [491, 213] on input "Yes" at bounding box center [491, 212] width 1 height 1
checkbox input "true"
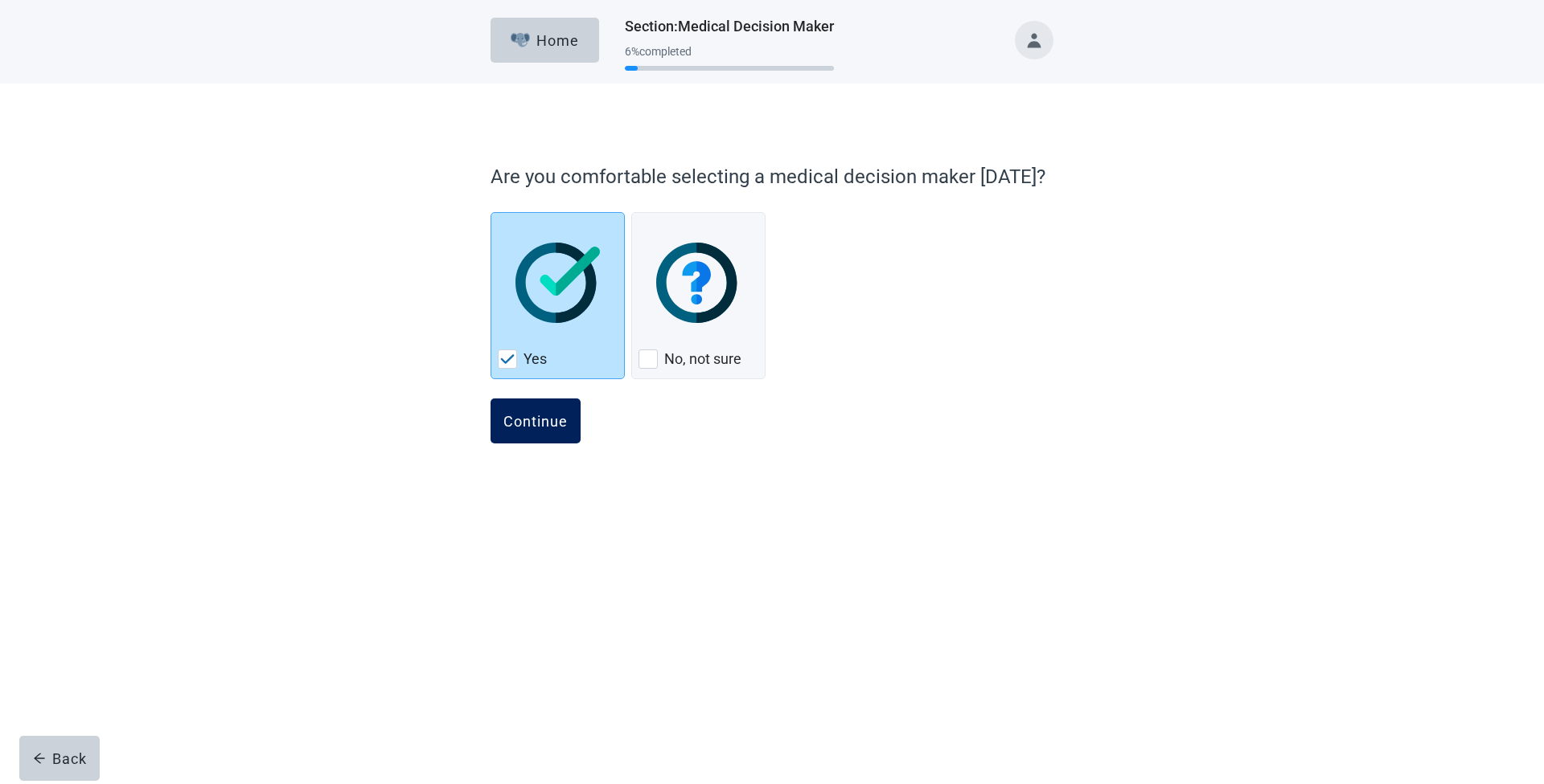
click at [534, 419] on div "Continue" at bounding box center [536, 421] width 65 height 16
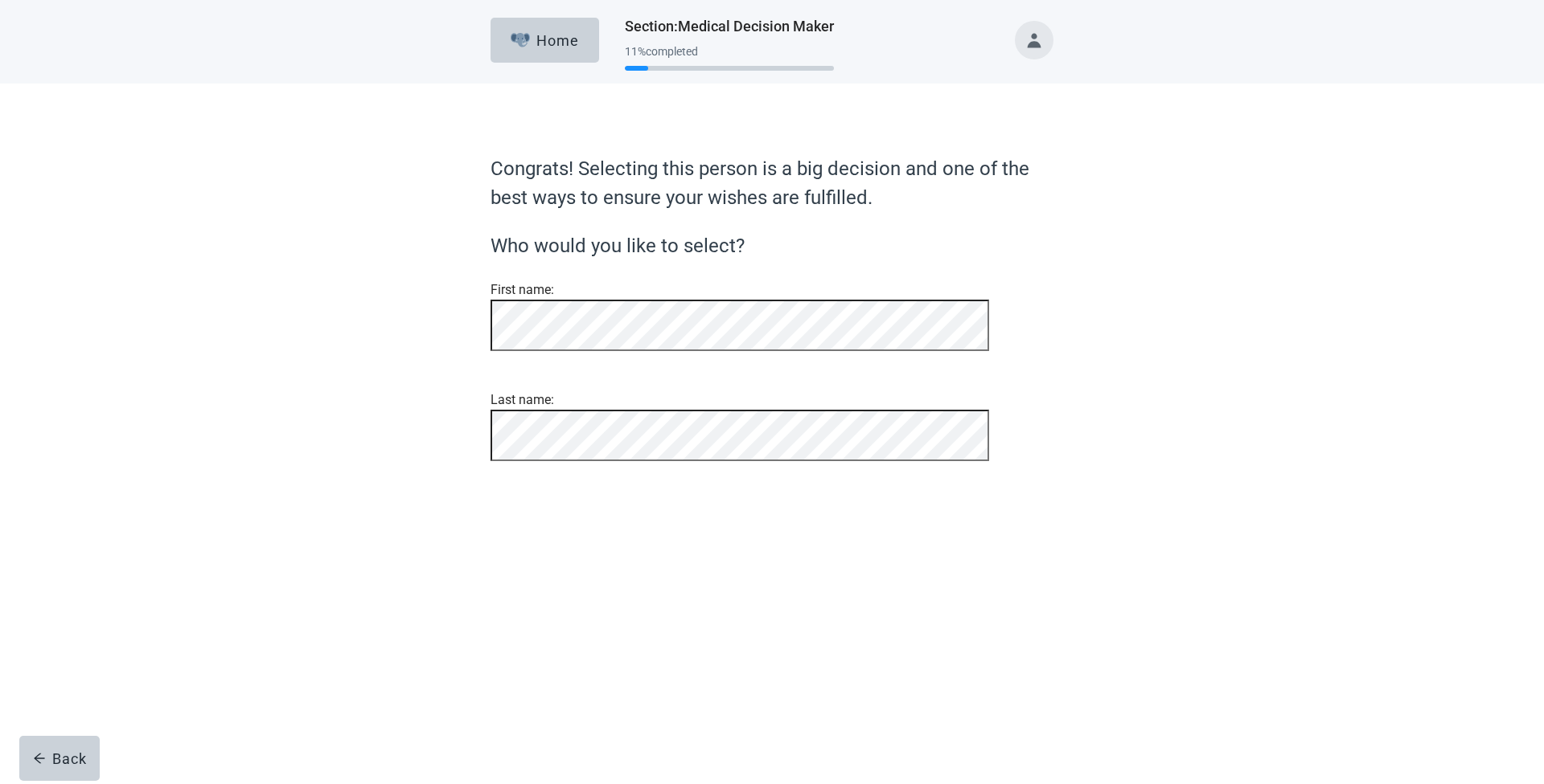
click at [527, 429] on form "Congrats! Selecting this person is a big decision and one of the best ways to e…" at bounding box center [772, 357] width 563 height 406
click at [525, 511] on div "Continue" at bounding box center [536, 502] width 65 height 16
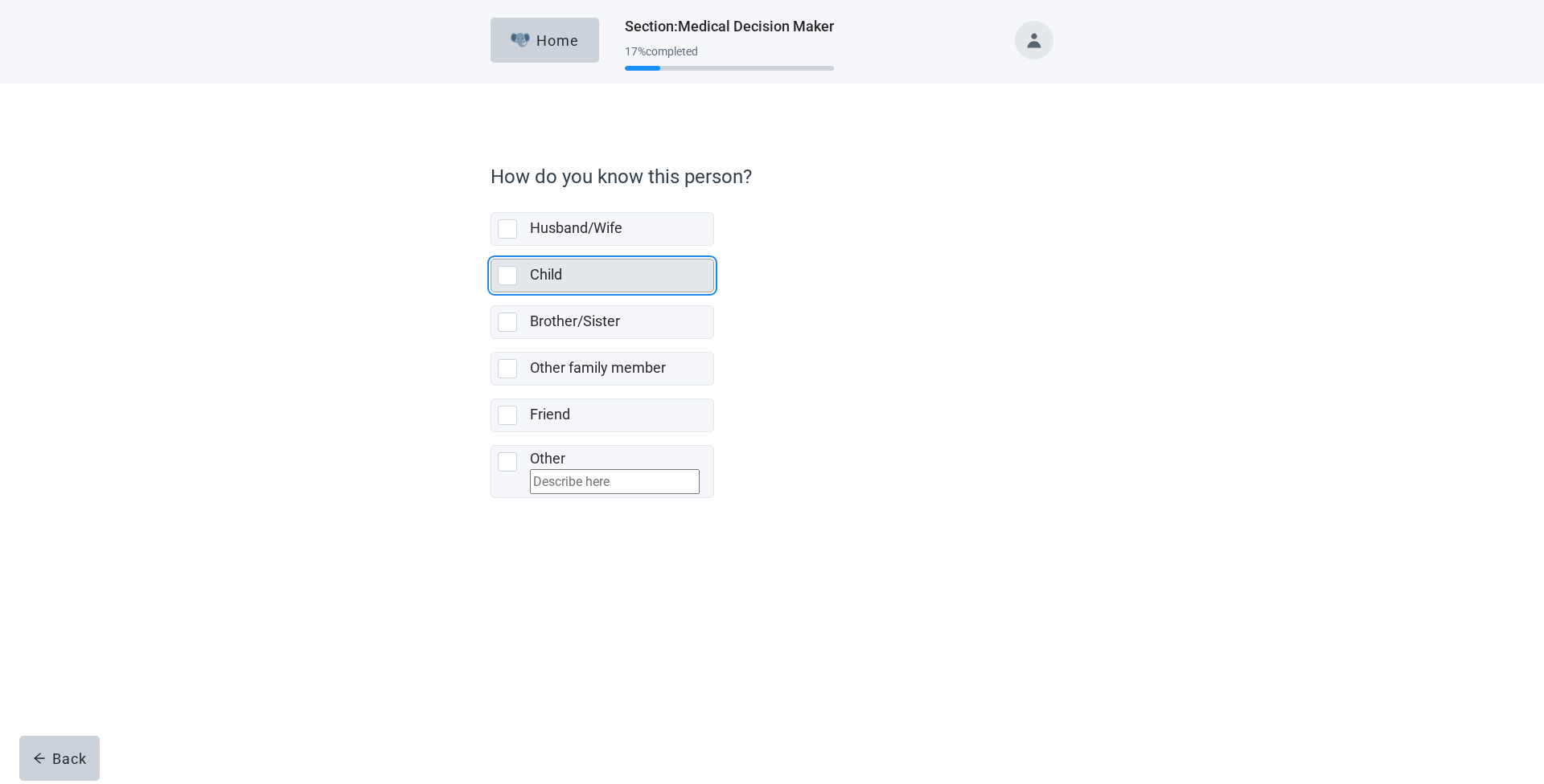
click at [506, 275] on div "Child, checkbox, not selected" at bounding box center [507, 276] width 20 height 20
click at [491, 247] on input "Child" at bounding box center [491, 246] width 1 height 1
checkbox input "true"
click at [544, 541] on div "Continue" at bounding box center [536, 533] width 65 height 16
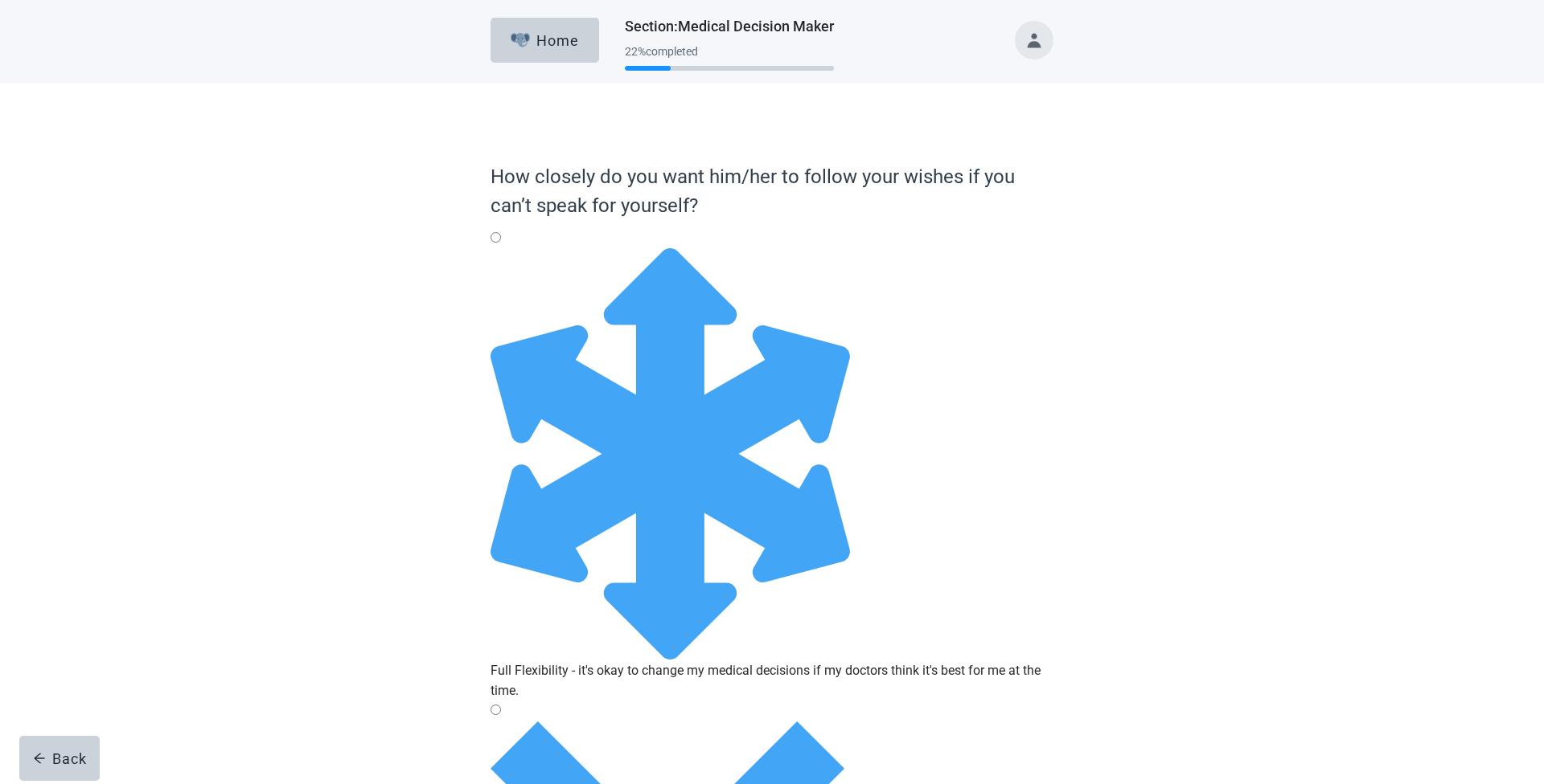
click at [807, 661] on div "Full Flexibility - it's okay to change my medical decisions if my doctors think…" at bounding box center [772, 680] width 563 height 40
click at [501, 243] on input "Full Flexibility - it's okay to change my medical decisions if my doctors think…" at bounding box center [496, 238] width 10 height 10
radio input "true"
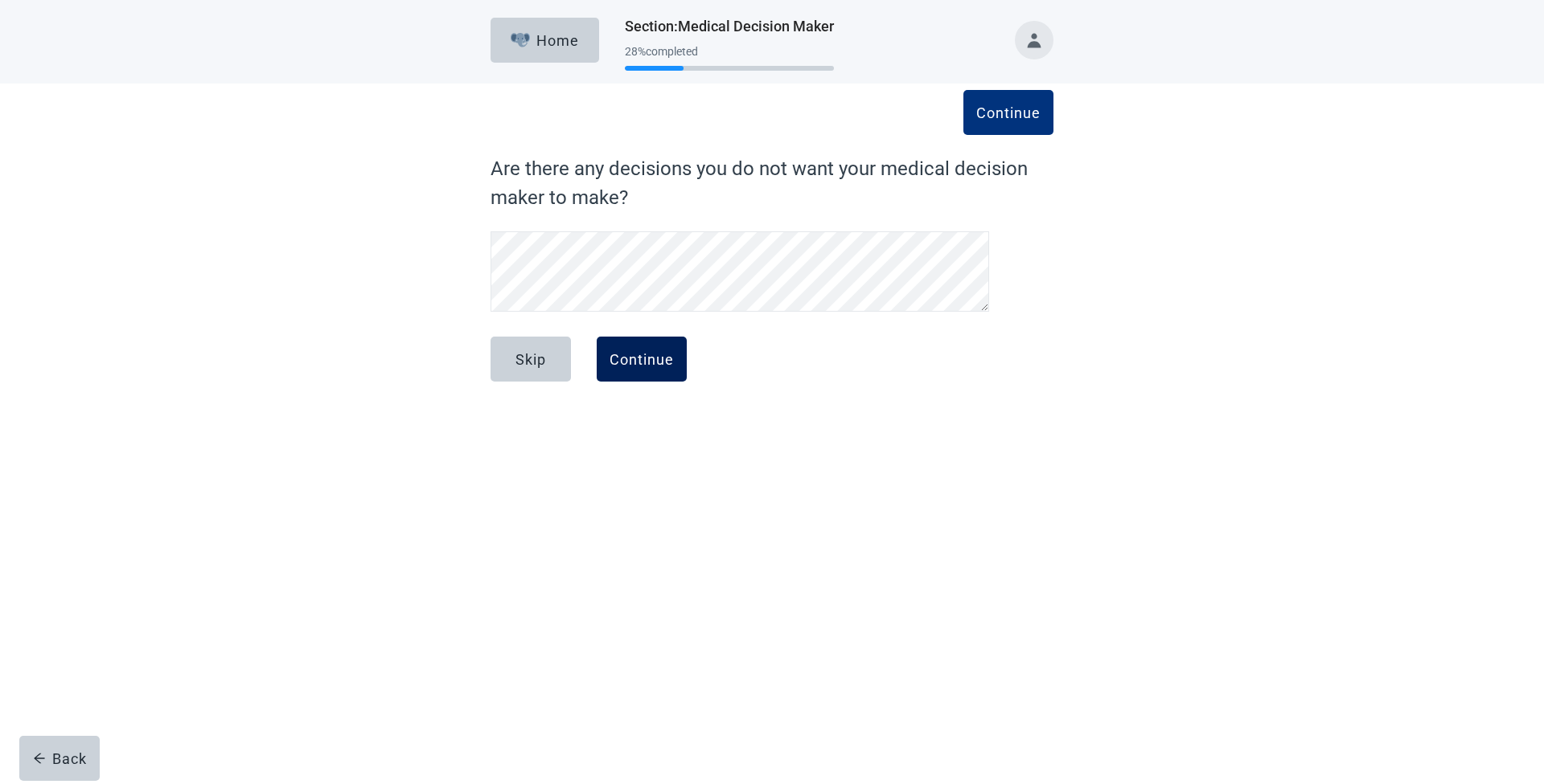
click at [644, 354] on div "Continue" at bounding box center [642, 359] width 65 height 16
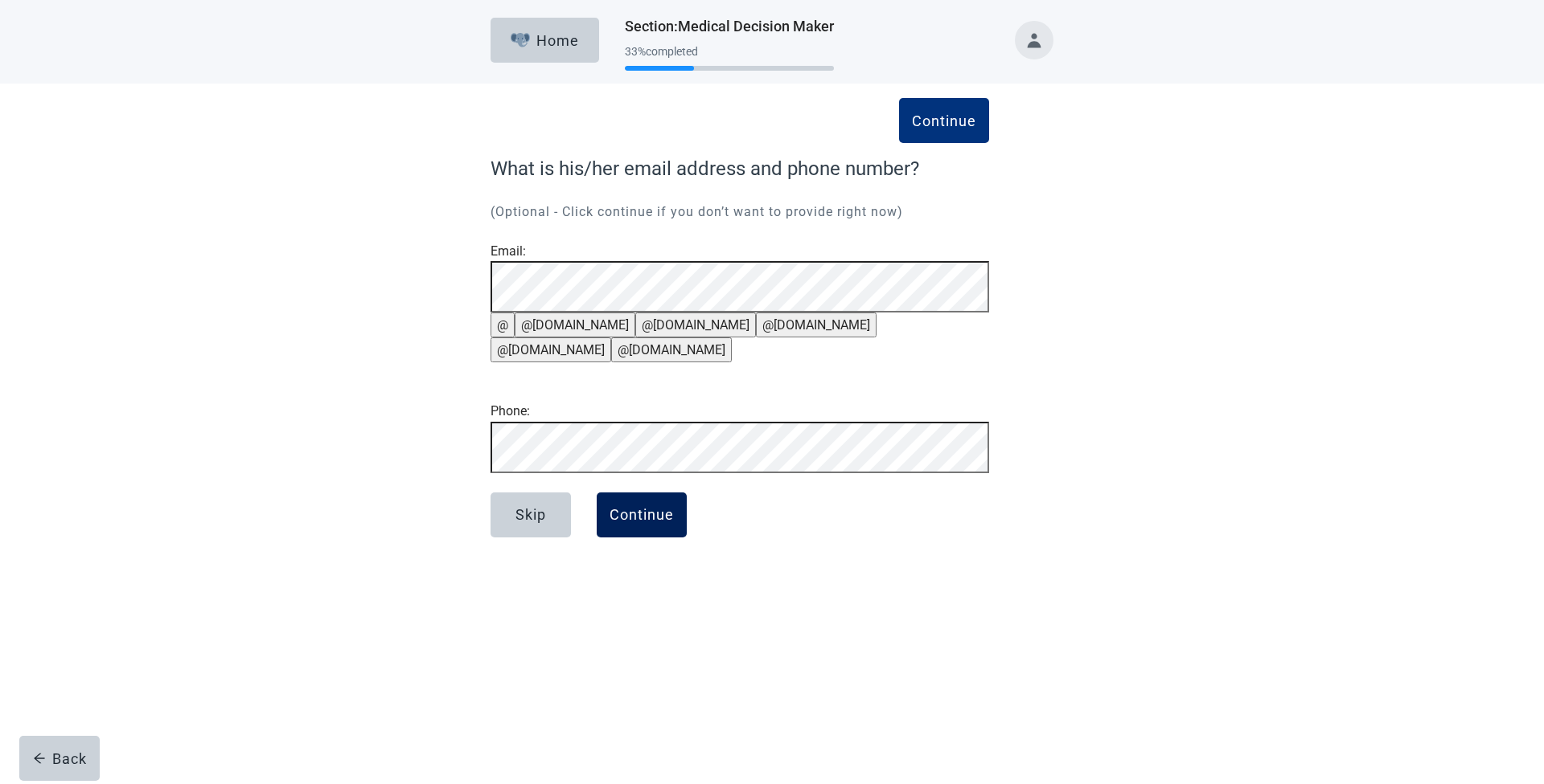
click at [654, 524] on div "Continue" at bounding box center [642, 515] width 65 height 16
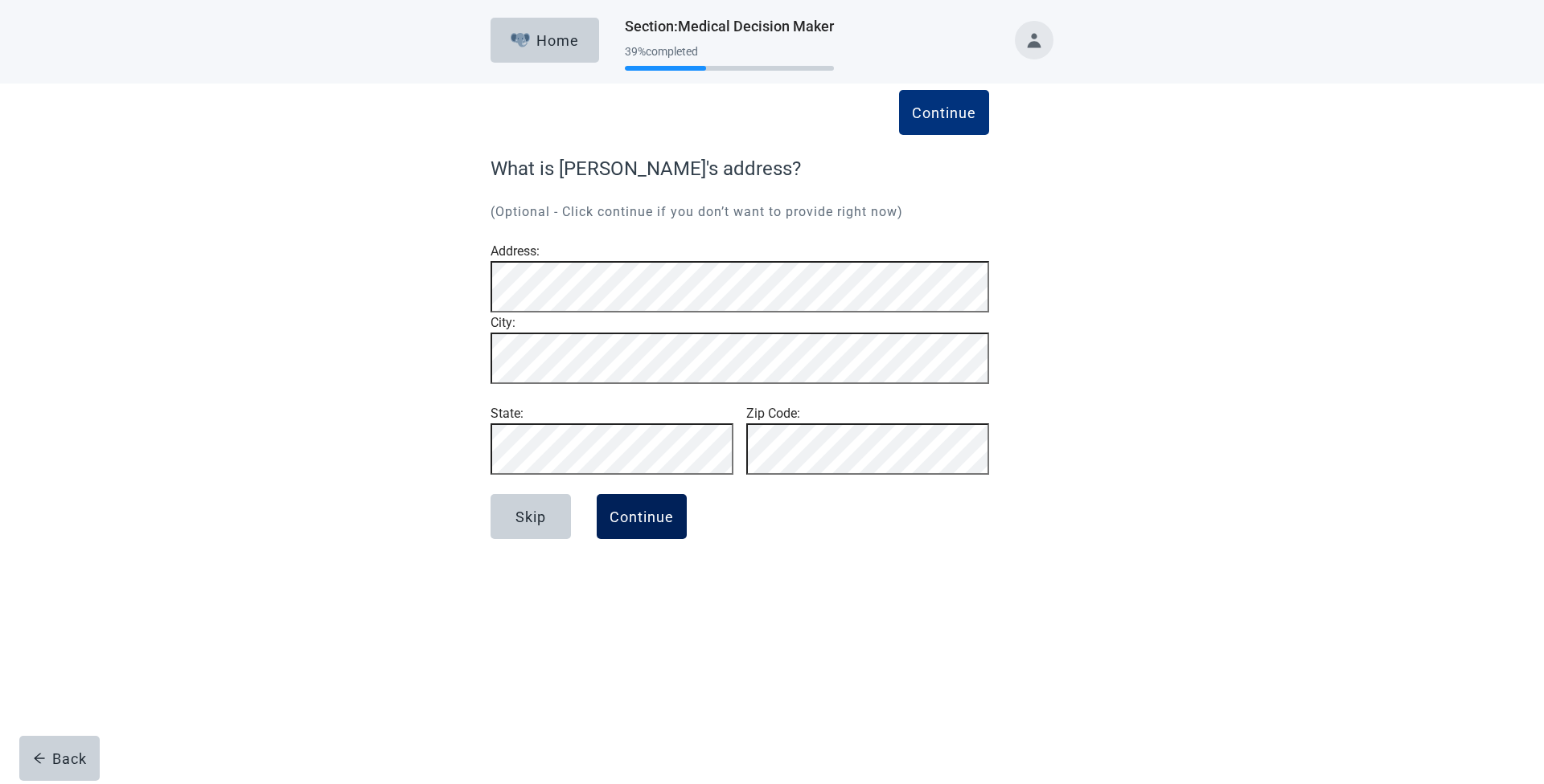
click at [662, 525] on div "Continue" at bounding box center [642, 517] width 65 height 16
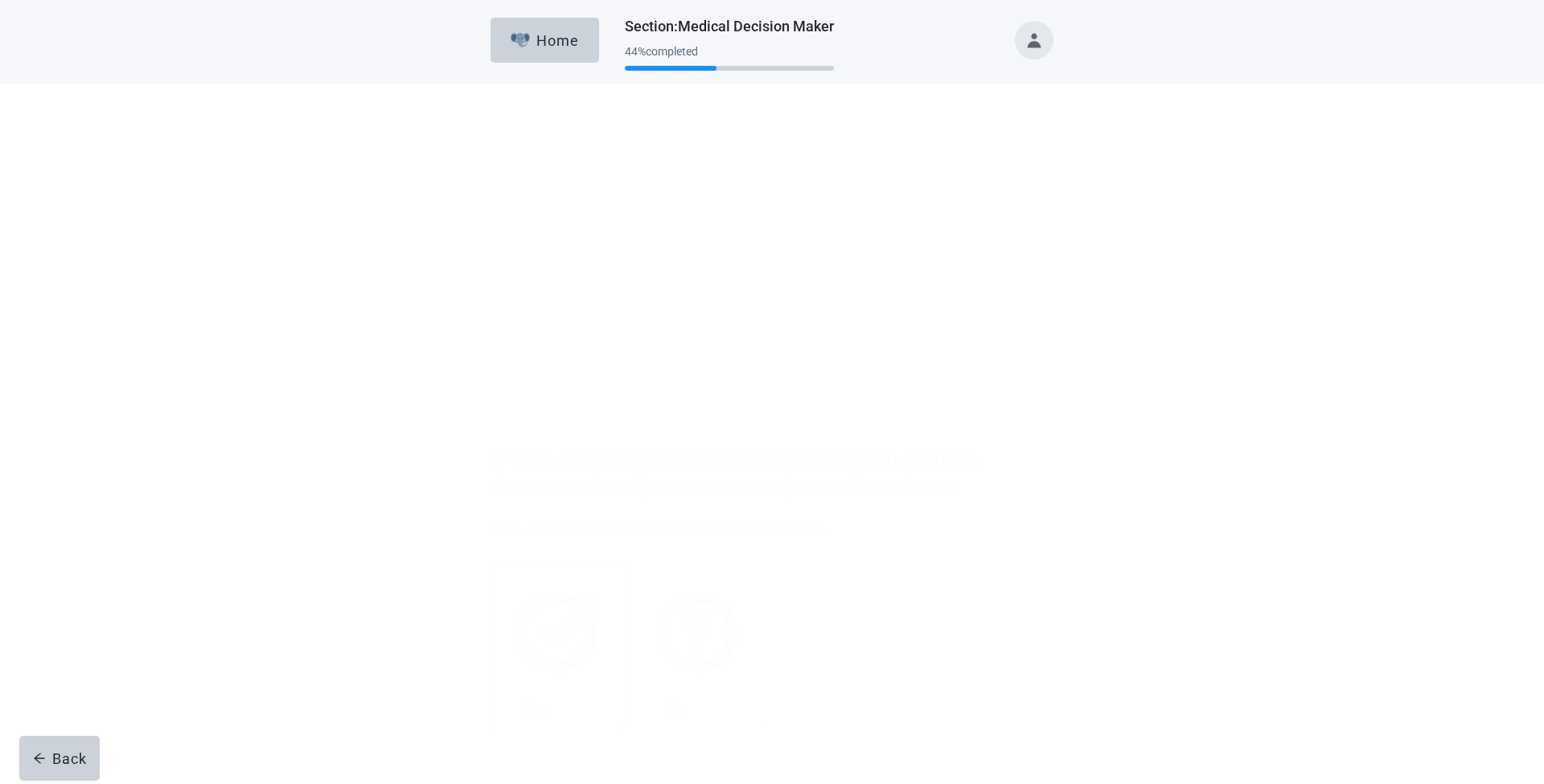
click at [550, 370] on img "Yes, checkbox, not checked" at bounding box center [557, 350] width 84 height 81
click at [491, 281] on input "Yes" at bounding box center [491, 280] width 1 height 1
checkbox input "true"
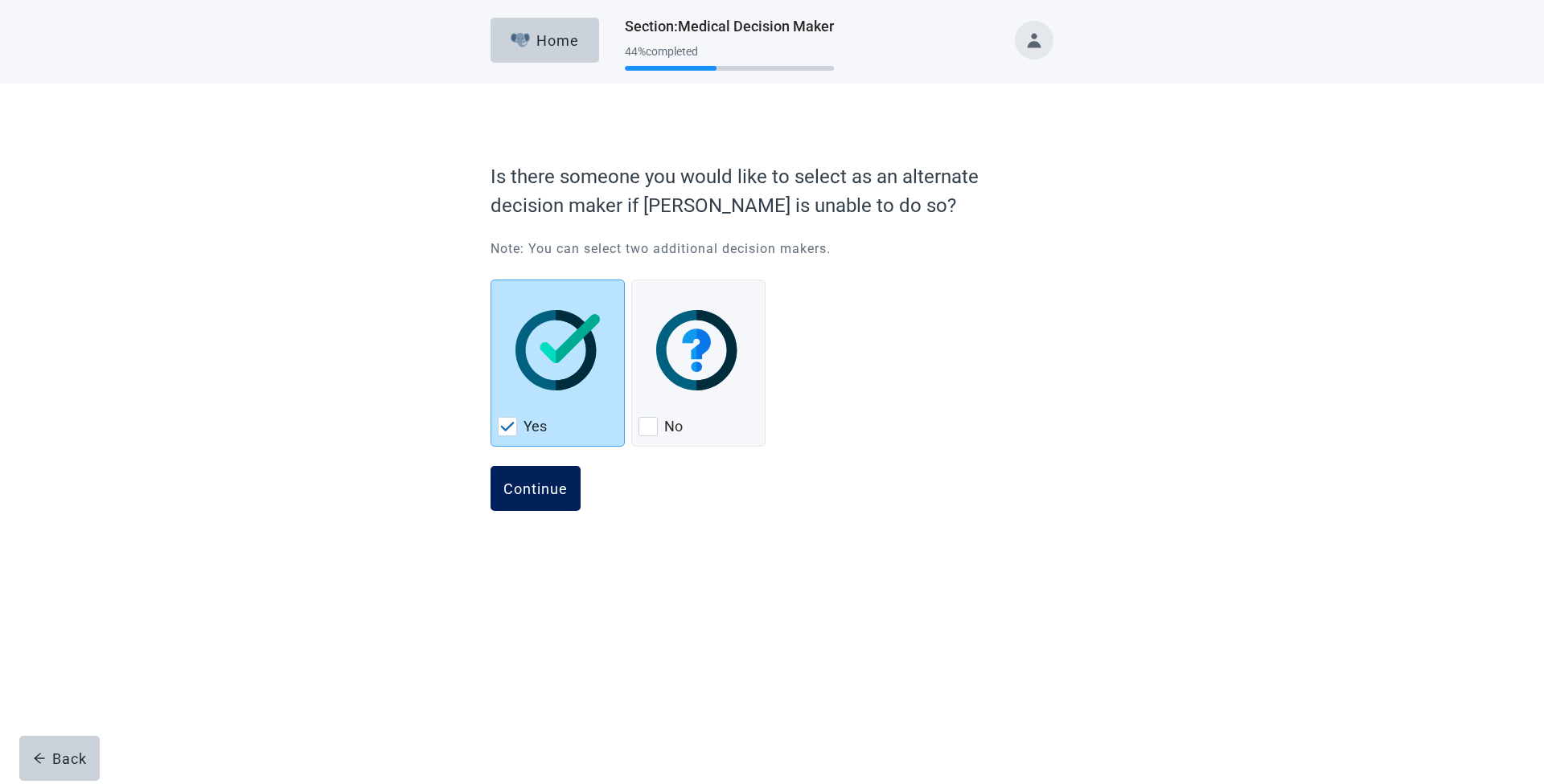
click at [549, 492] on div "Continue" at bounding box center [536, 488] width 65 height 16
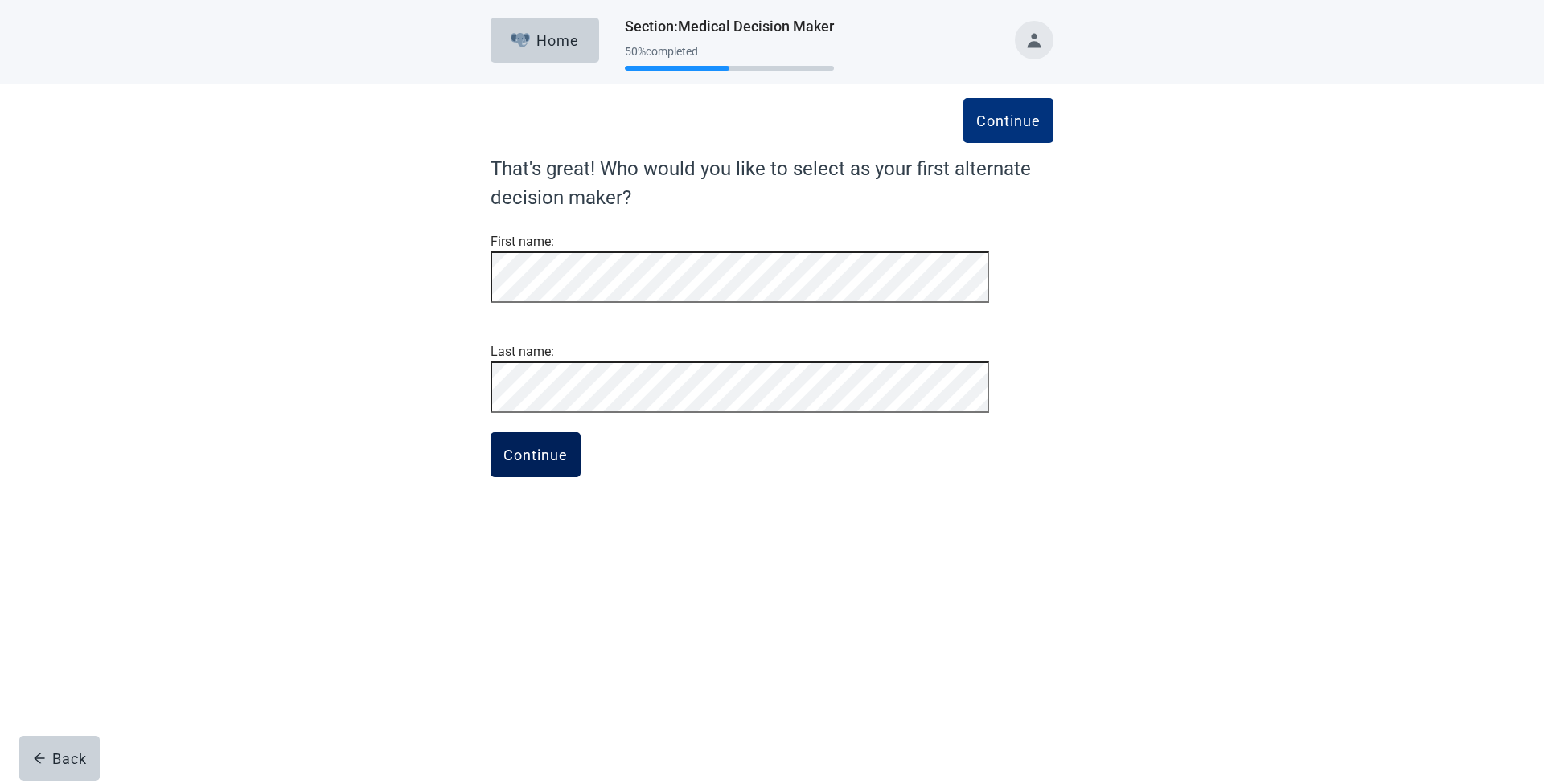
click at [497, 478] on button "Continue" at bounding box center [536, 455] width 90 height 45
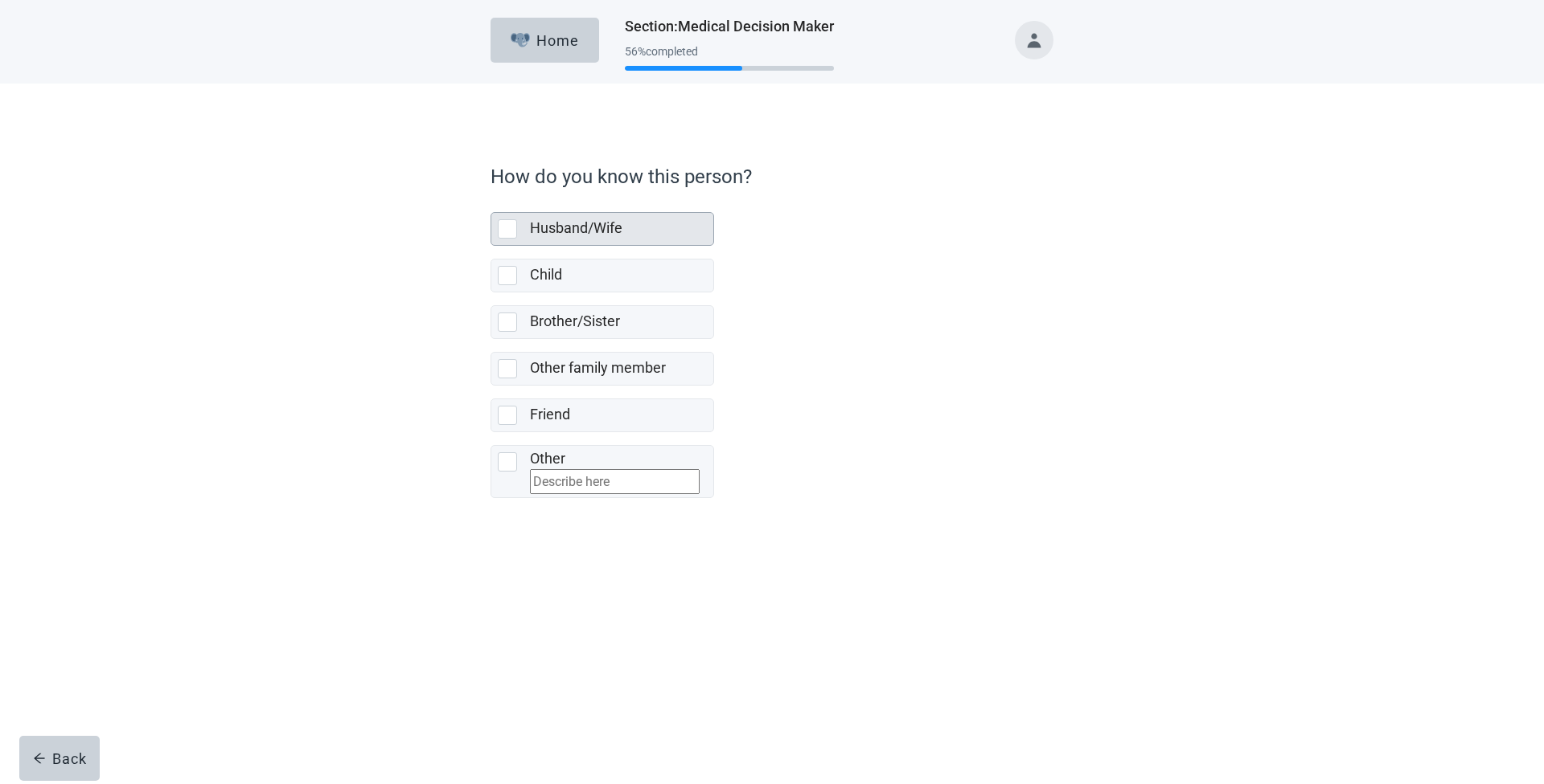
click at [512, 227] on div "Husband/Wife, checkbox, not selected" at bounding box center [507, 229] width 20 height 20
click at [491, 200] on input "Husband/Wife" at bounding box center [491, 199] width 1 height 1
checkbox input "true"
click at [542, 556] on button "Continue" at bounding box center [536, 533] width 90 height 45
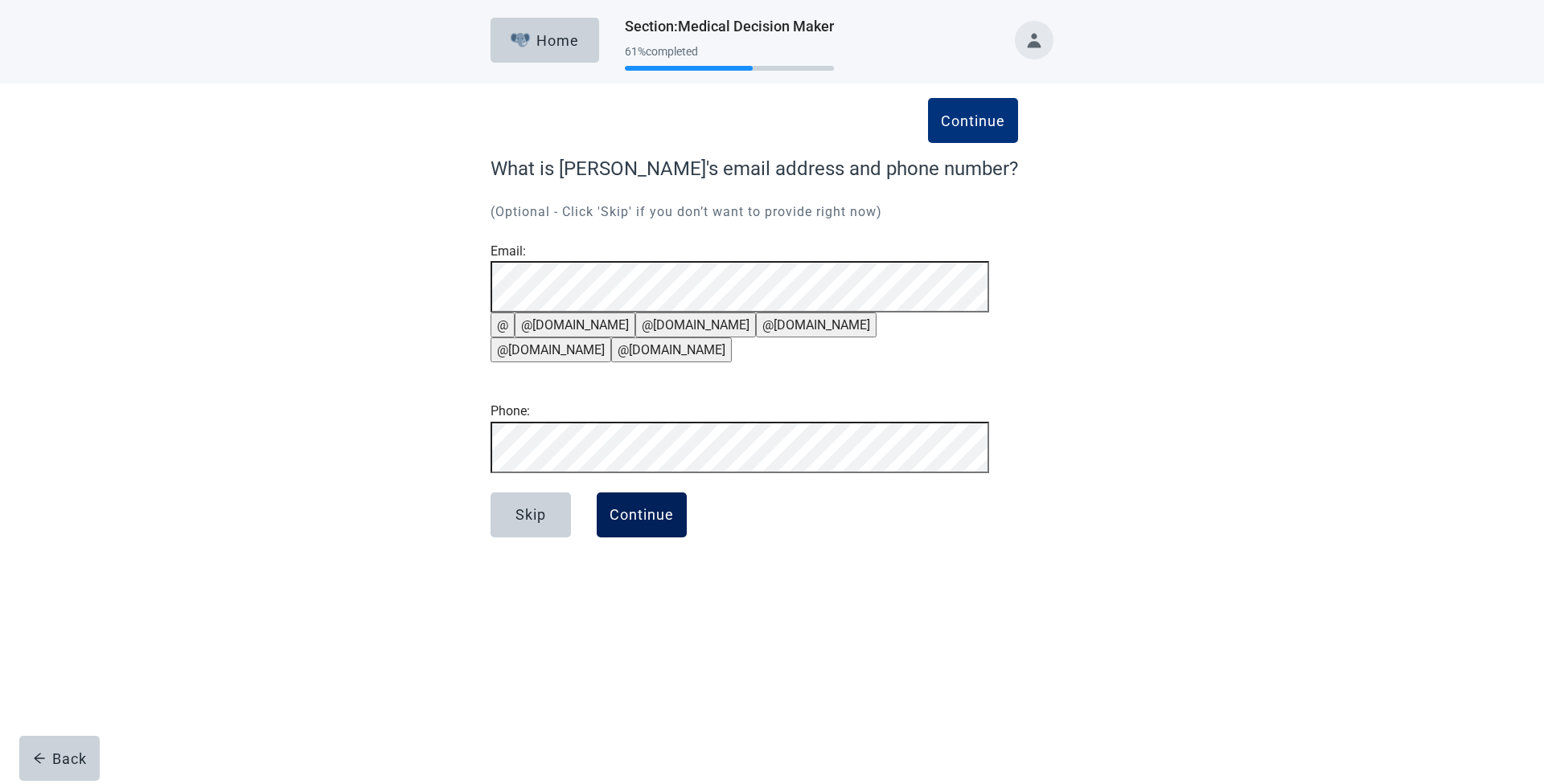
click at [647, 538] on button "Continue" at bounding box center [642, 515] width 90 height 45
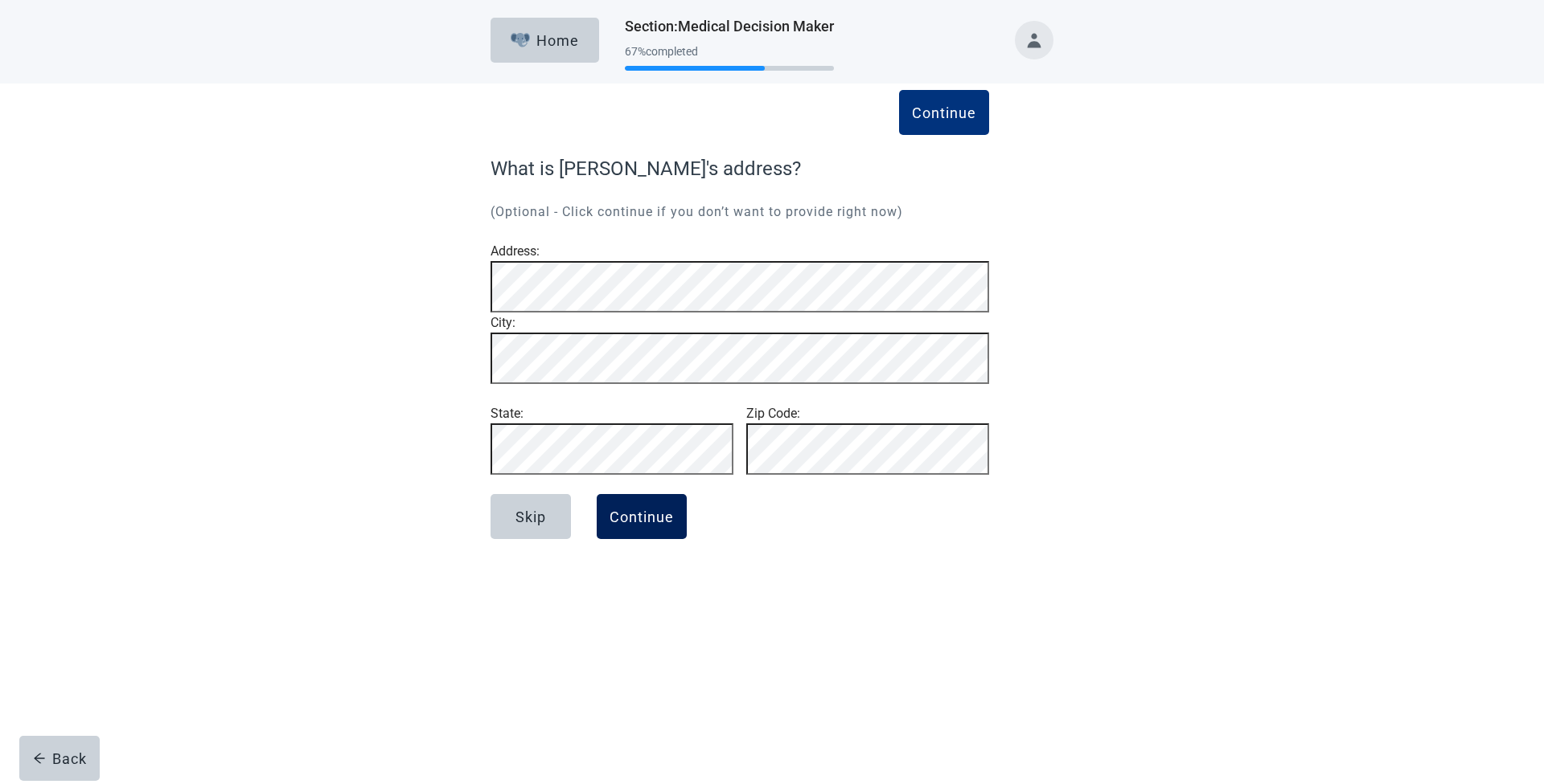
click at [639, 540] on button "Continue" at bounding box center [642, 517] width 90 height 45
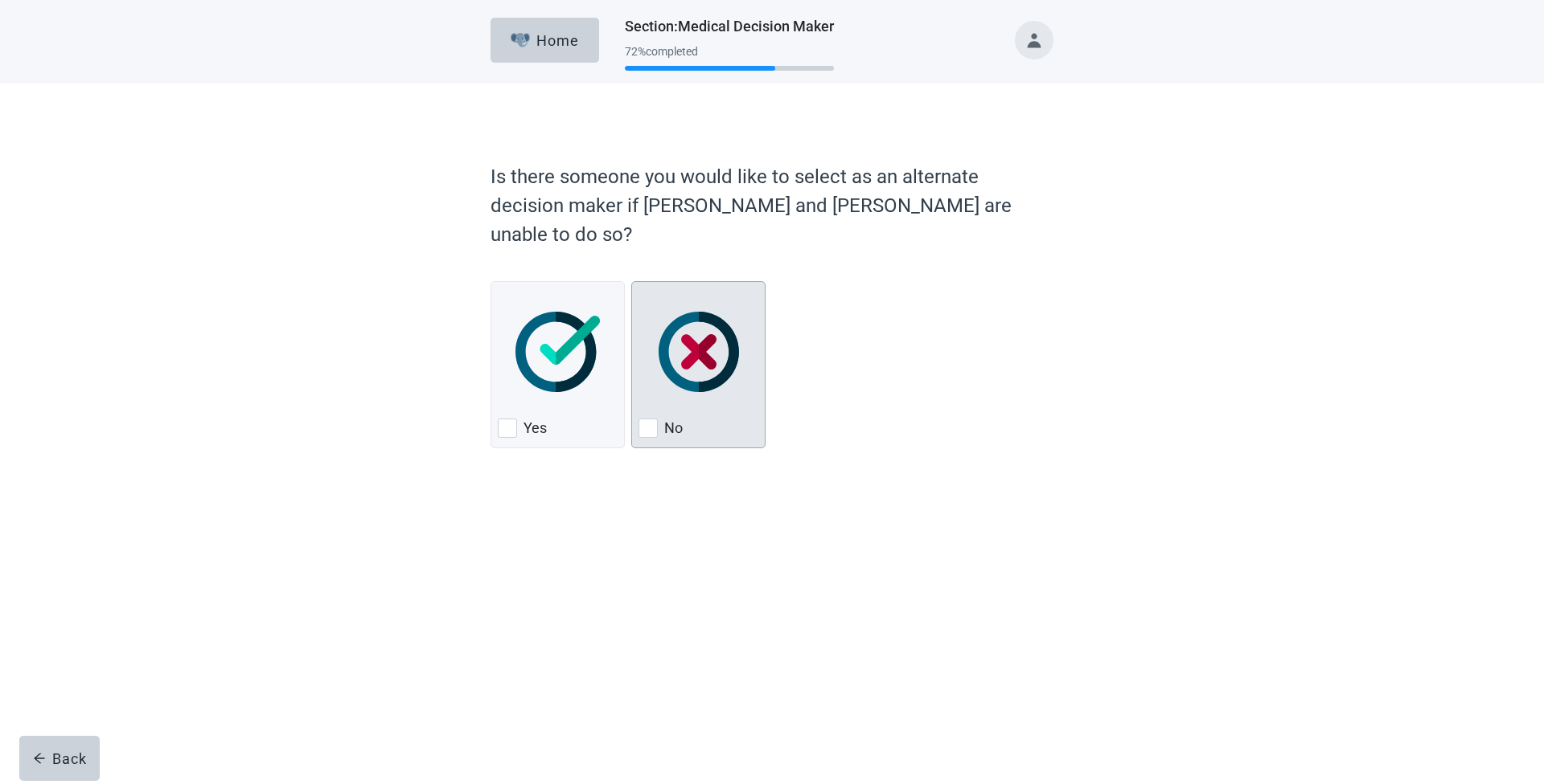
click at [704, 349] on img "No, checkbox, not checked" at bounding box center [699, 352] width 81 height 81
click at [632, 282] on input "No" at bounding box center [632, 282] width 1 height 1
checkbox input "true"
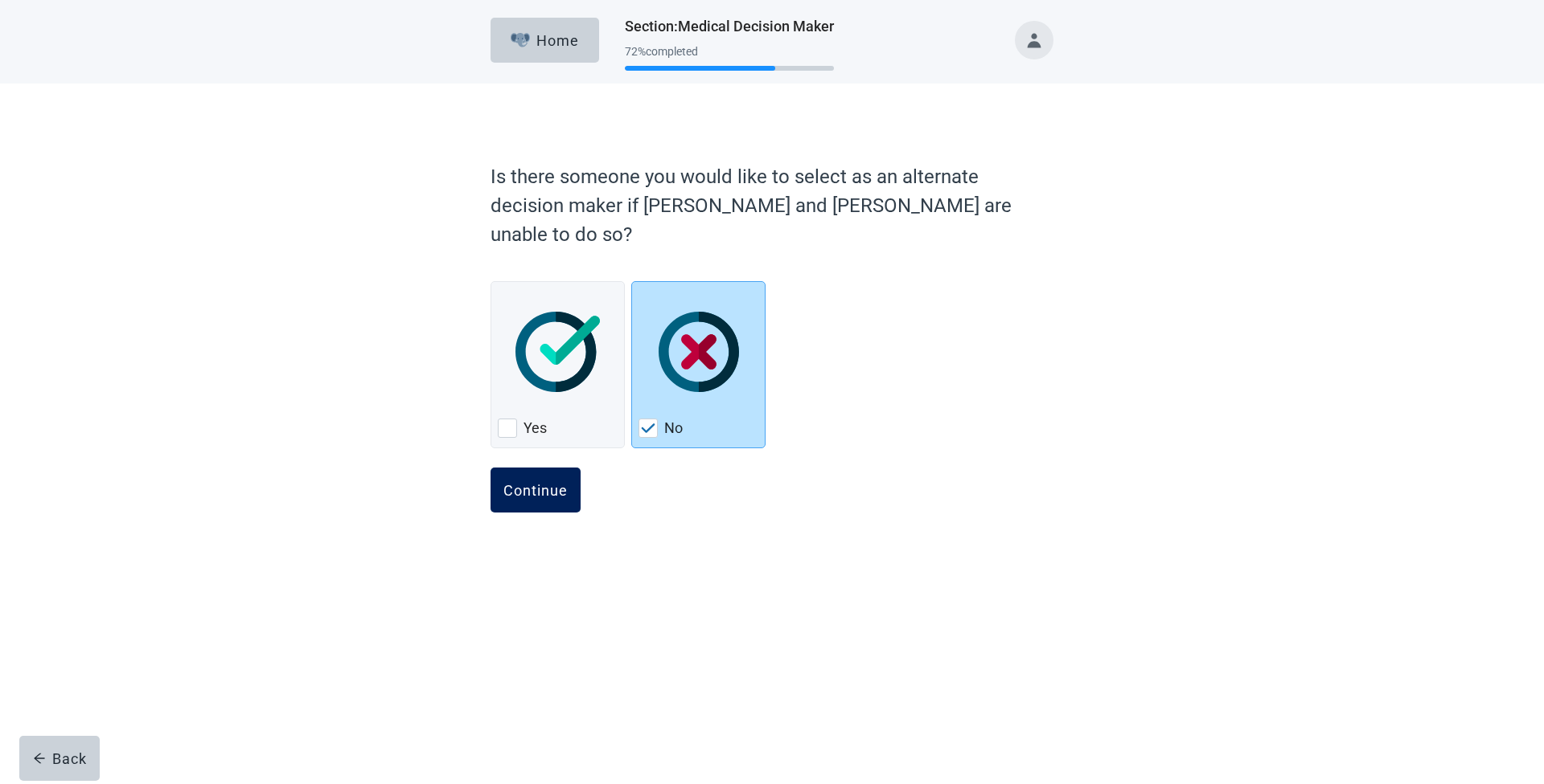
click at [548, 471] on button "Continue" at bounding box center [536, 490] width 90 height 45
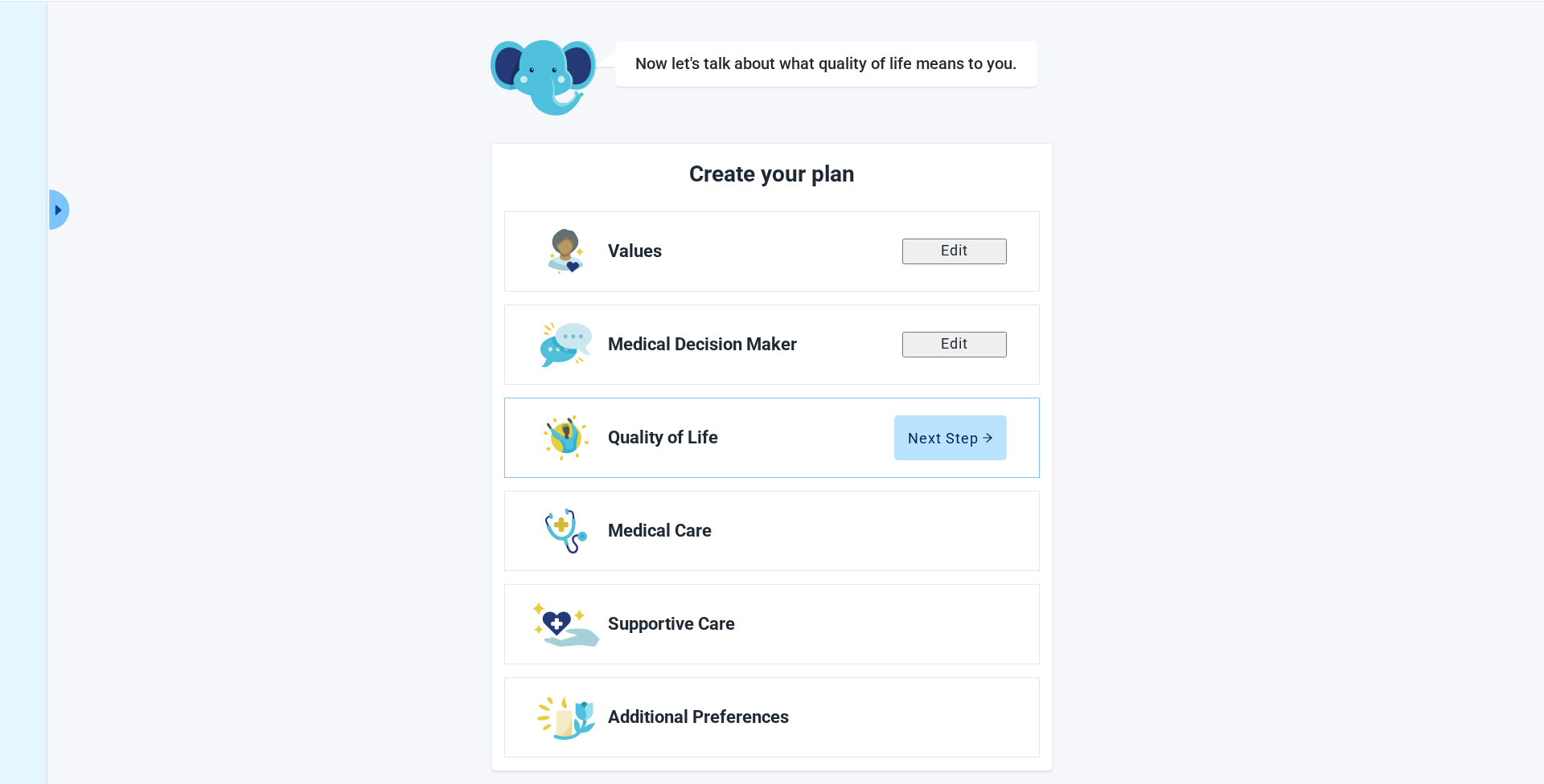
scroll to position [70, 0]
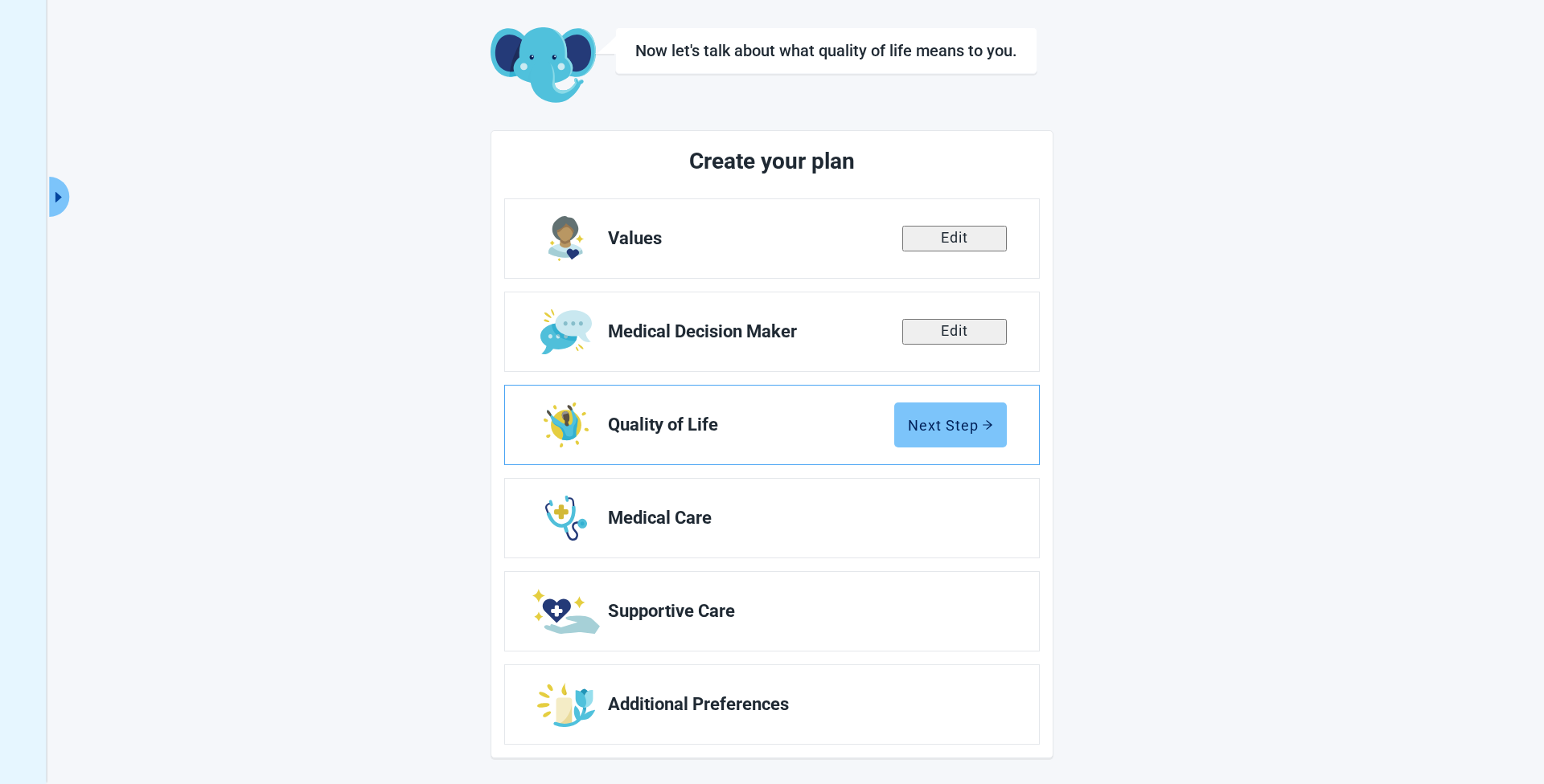
click at [943, 428] on div "Next Step" at bounding box center [950, 425] width 85 height 16
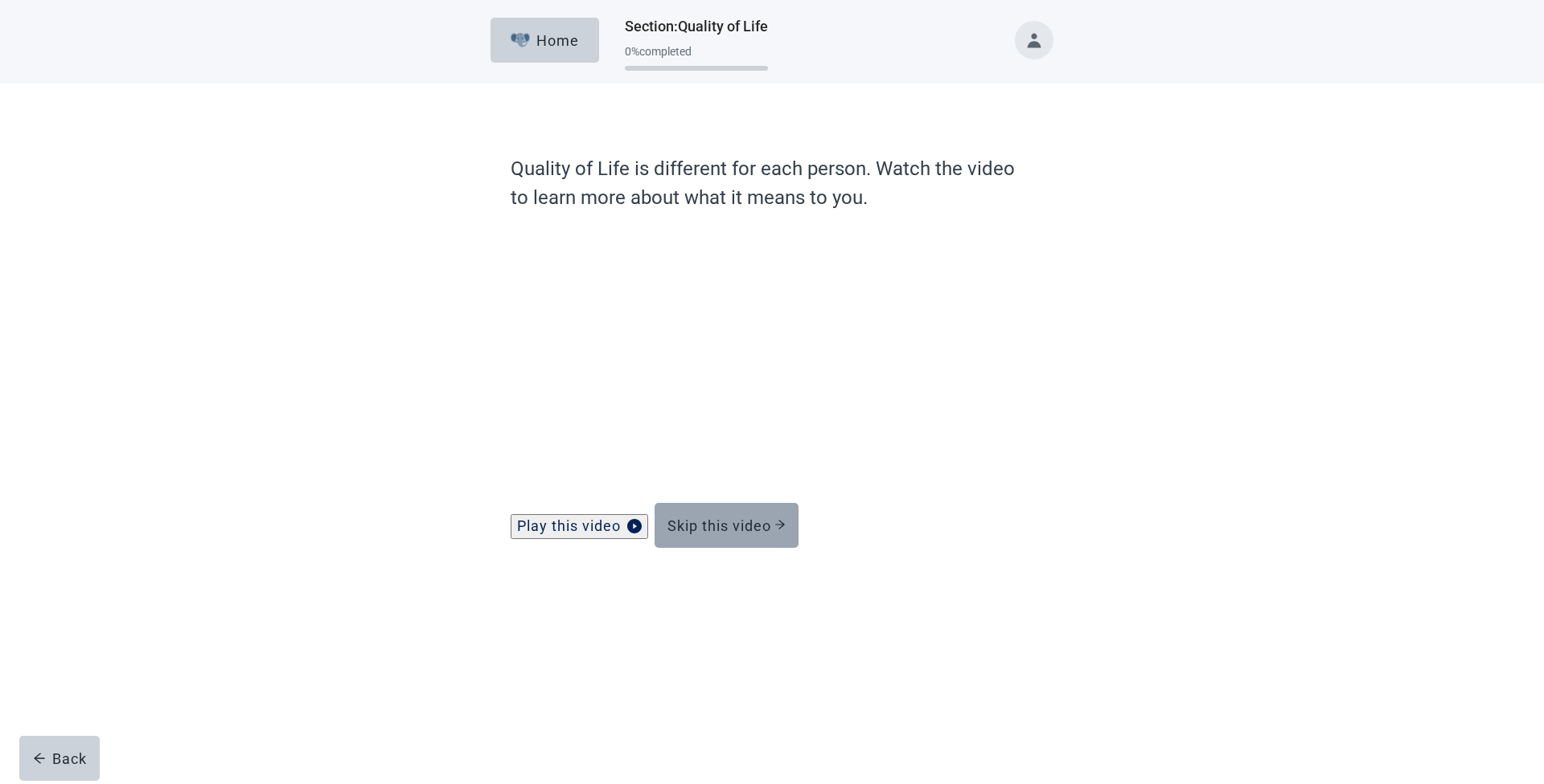
click at [743, 534] on div "Skip this video" at bounding box center [726, 525] width 118 height 16
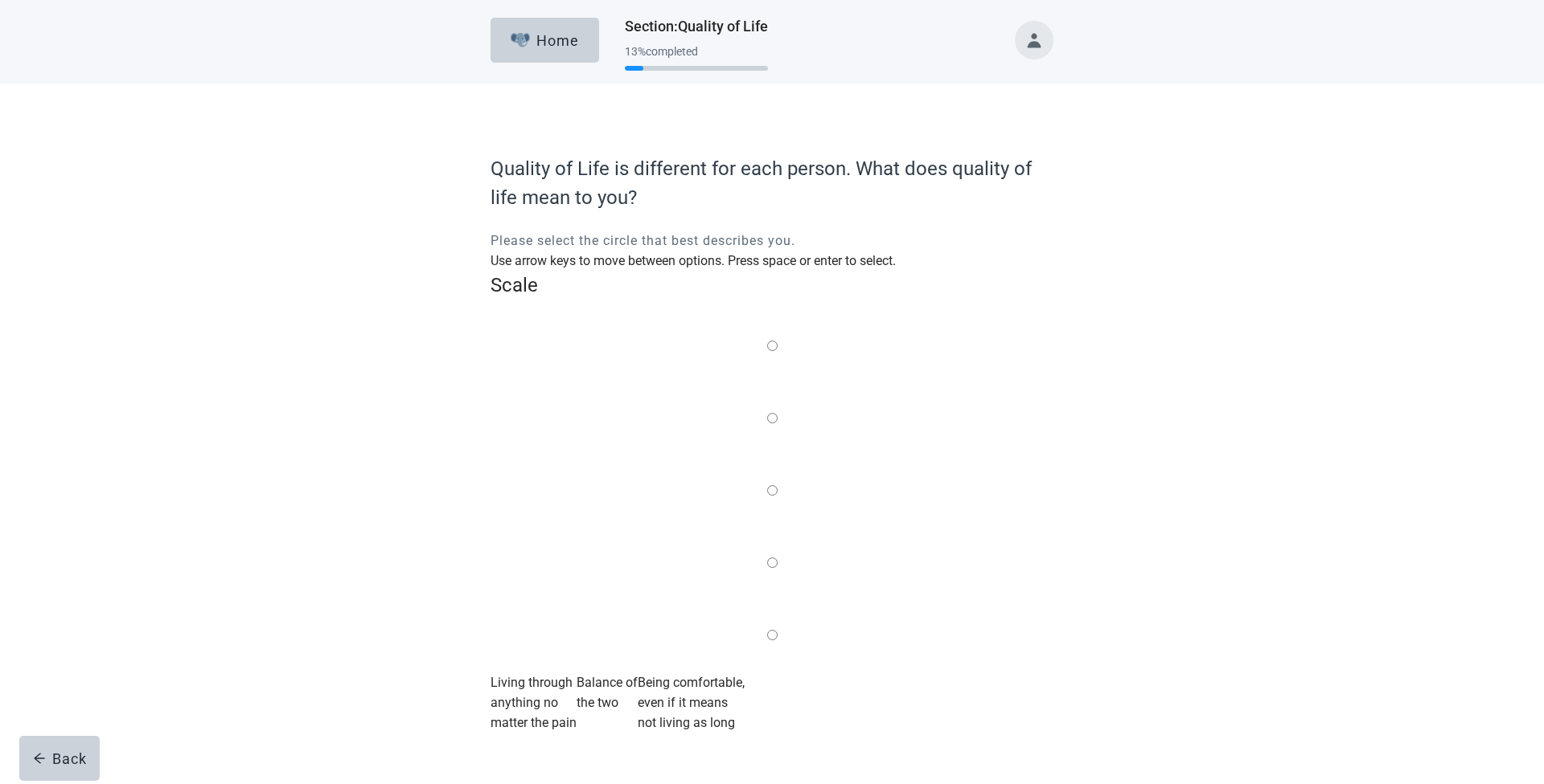
click at [778, 626] on label "Main content" at bounding box center [772, 636] width 10 height 20
click at [778, 630] on input "Quality of life scale: 100 out of 100. Being comfortable, even if it means not …" at bounding box center [772, 636] width 10 height 10
radio input "true"
click at [530, 748] on div "Continue" at bounding box center [536, 755] width 65 height 16
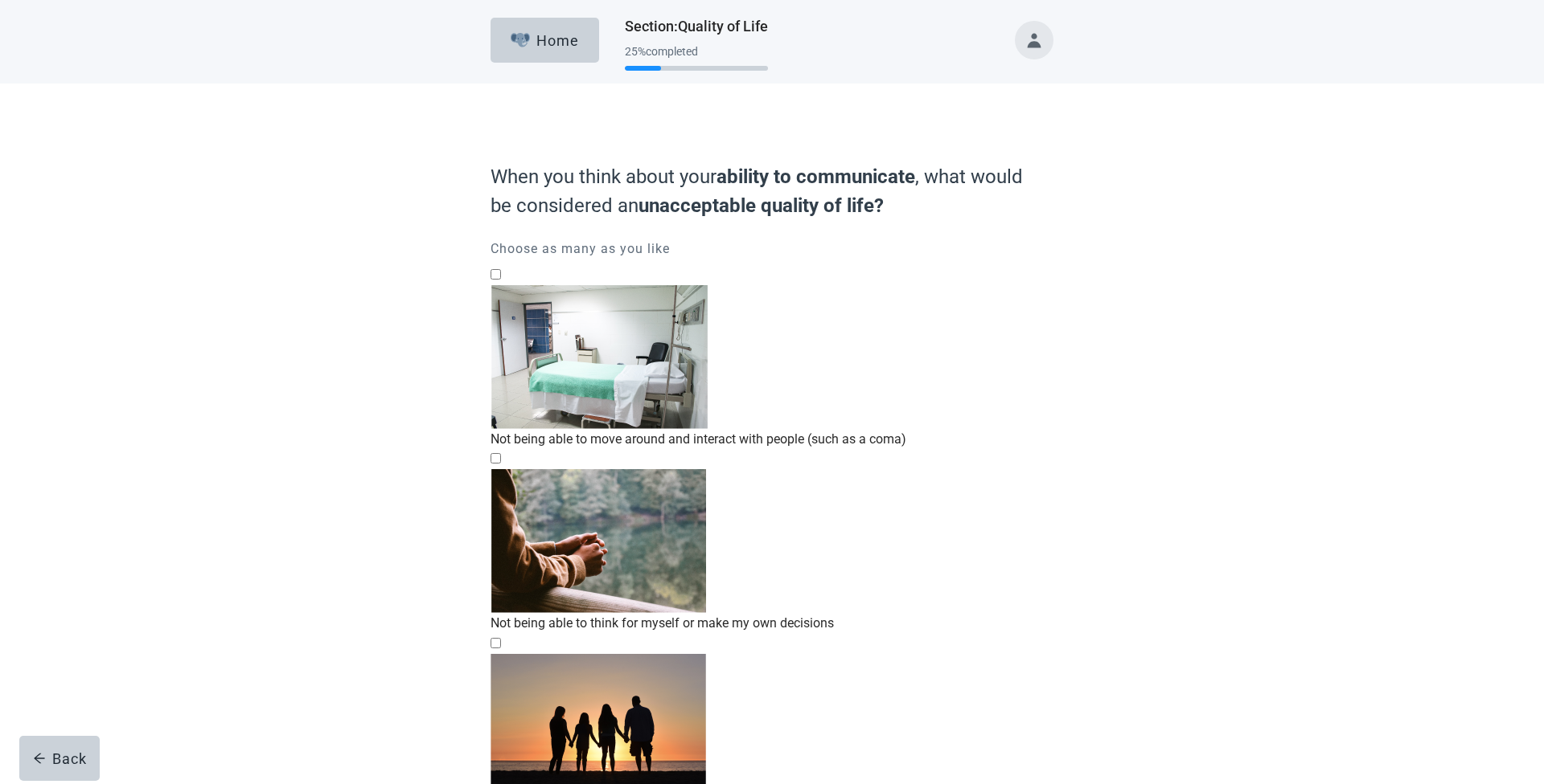
drag, startPoint x: 859, startPoint y: 315, endPoint x: 864, endPoint y: 351, distance: 36.3
click at [860, 429] on div "Not being able to move around and interact with people (such as a coma)" at bounding box center [772, 440] width 563 height 20
click at [501, 280] on input "Not being able to move around and interact with people (such as a coma)" at bounding box center [496, 274] width 10 height 10
checkbox input "true"
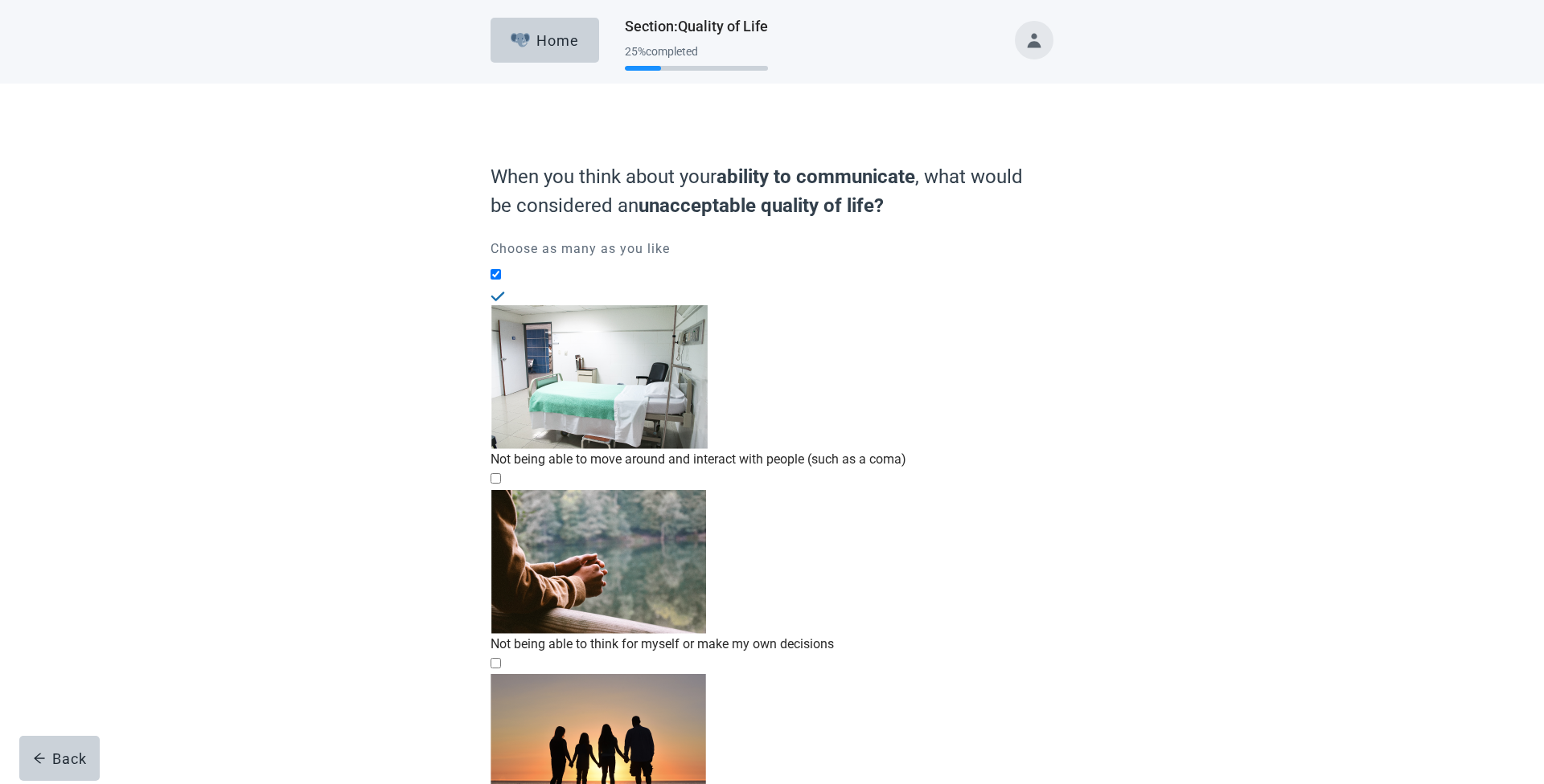
click at [842, 634] on div "Not being able to think for myself or make my own decisions" at bounding box center [772, 644] width 563 height 20
click at [501, 473] on input "Not being able to think for myself or make my own decisions" at bounding box center [496, 479] width 10 height 10
checkbox input "true"
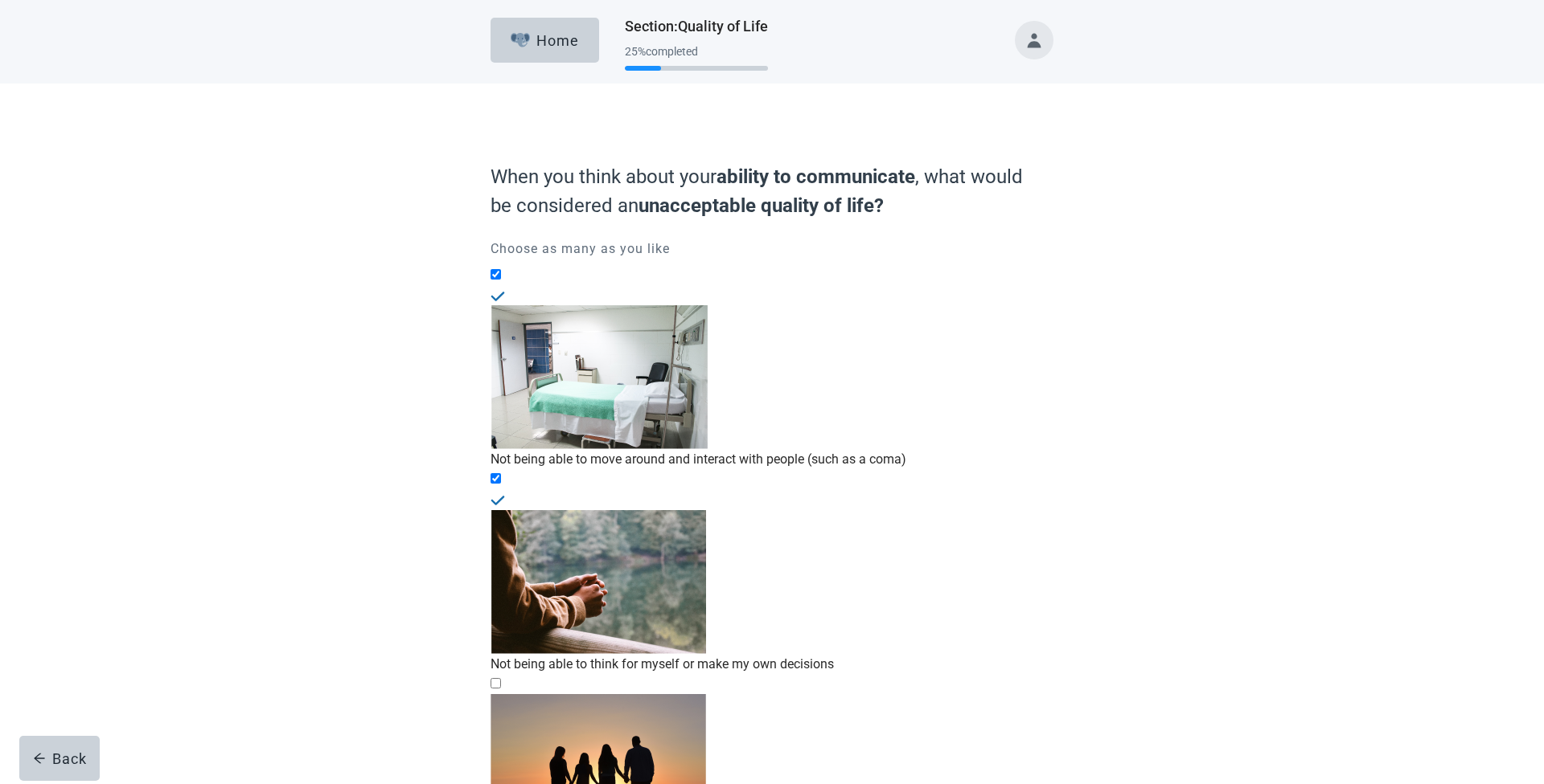
click at [501, 678] on input "Not being able to have meaningful relationships or recognize family/friends" at bounding box center [496, 683] width 10 height 10
checkbox input "true"
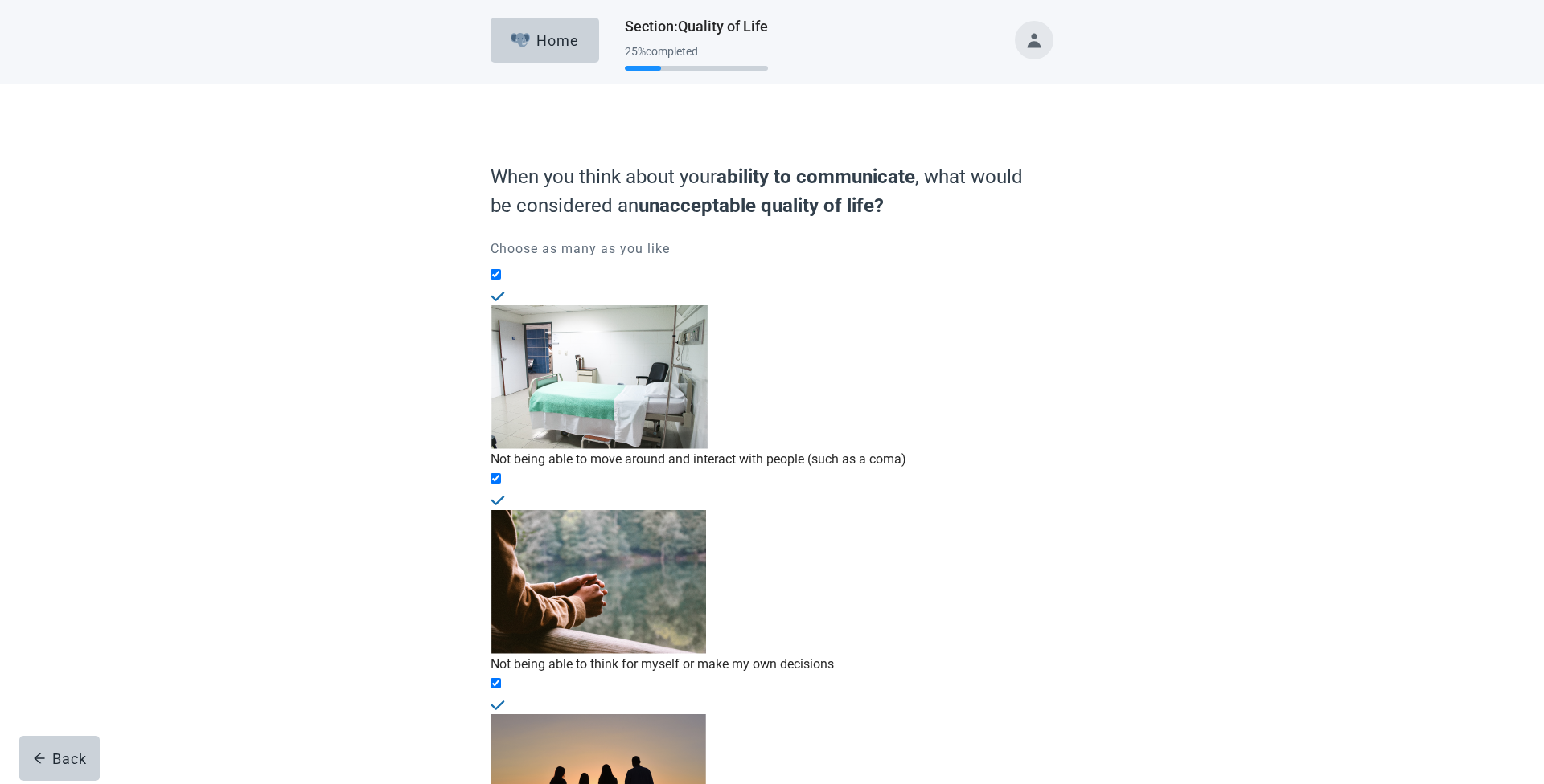
checkbox input "true"
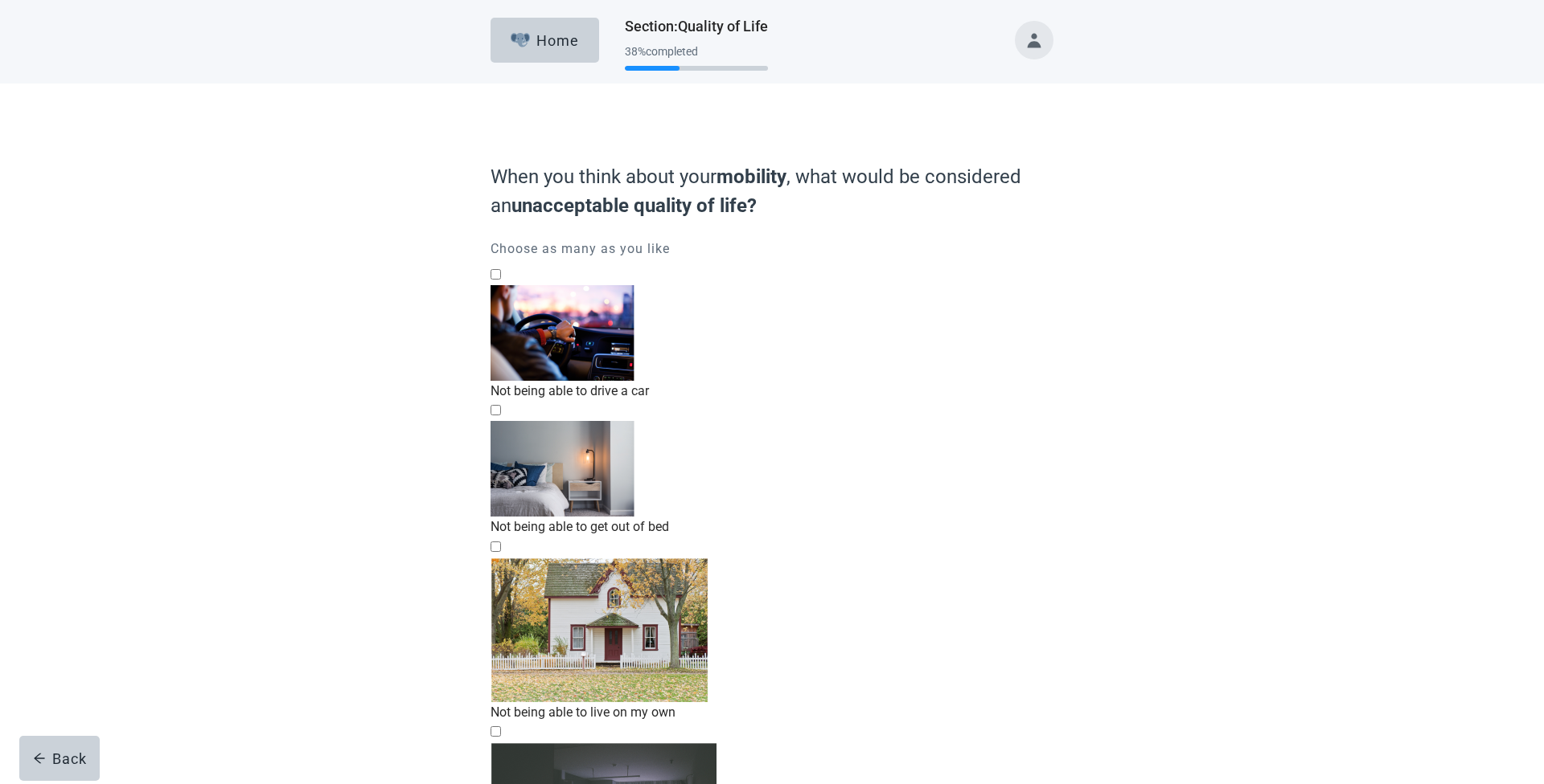
click at [912, 703] on div "Not being able to live on my own" at bounding box center [772, 713] width 563 height 20
click at [501, 541] on input "Not being able to live on my own" at bounding box center [496, 546] width 10 height 10
checkbox input "true"
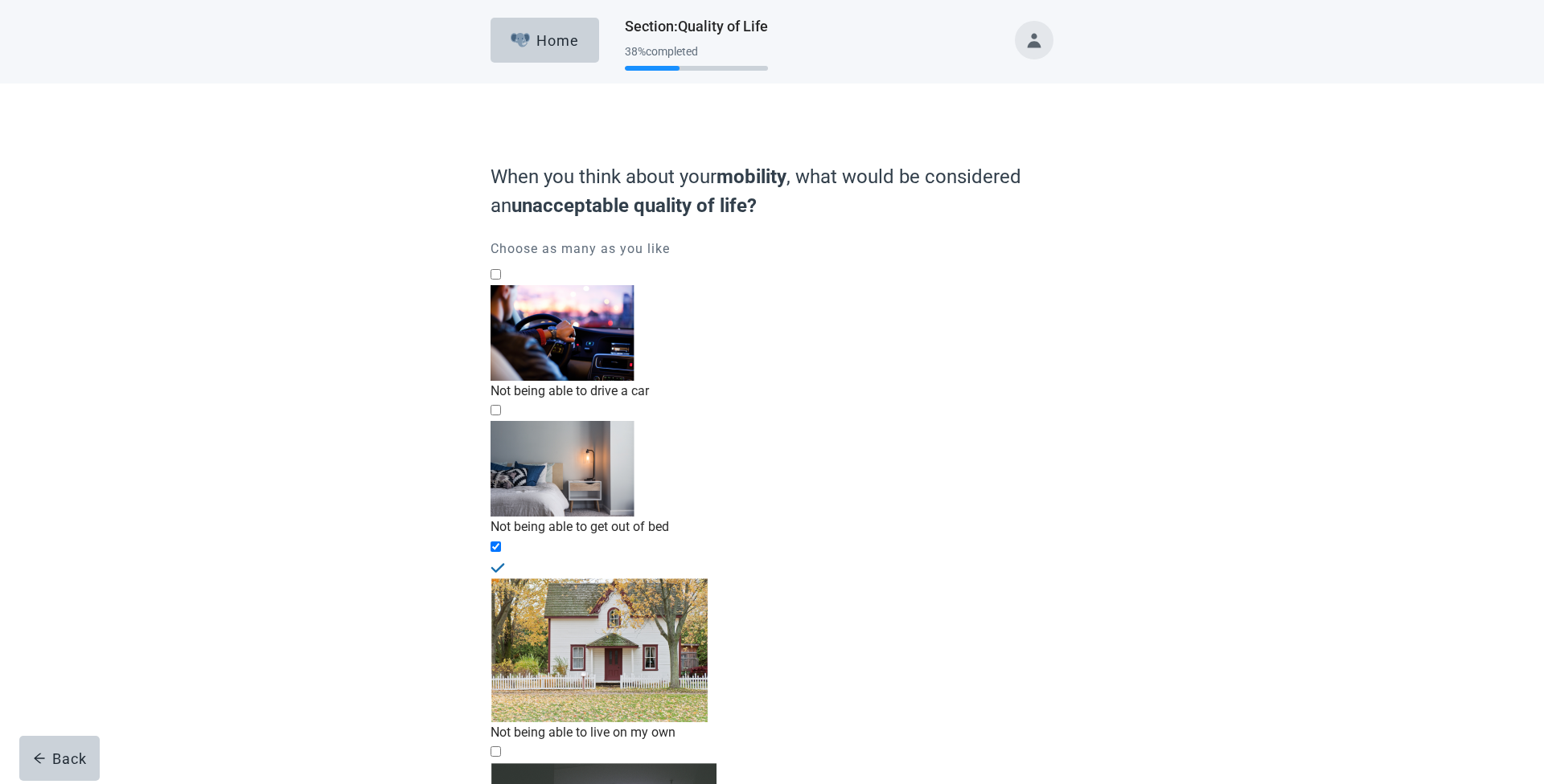
click at [896, 517] on div "Not being able to get out of bed" at bounding box center [772, 527] width 563 height 20
click at [501, 405] on input "Not being able to get out of bed" at bounding box center [496, 410] width 10 height 10
checkbox input "true"
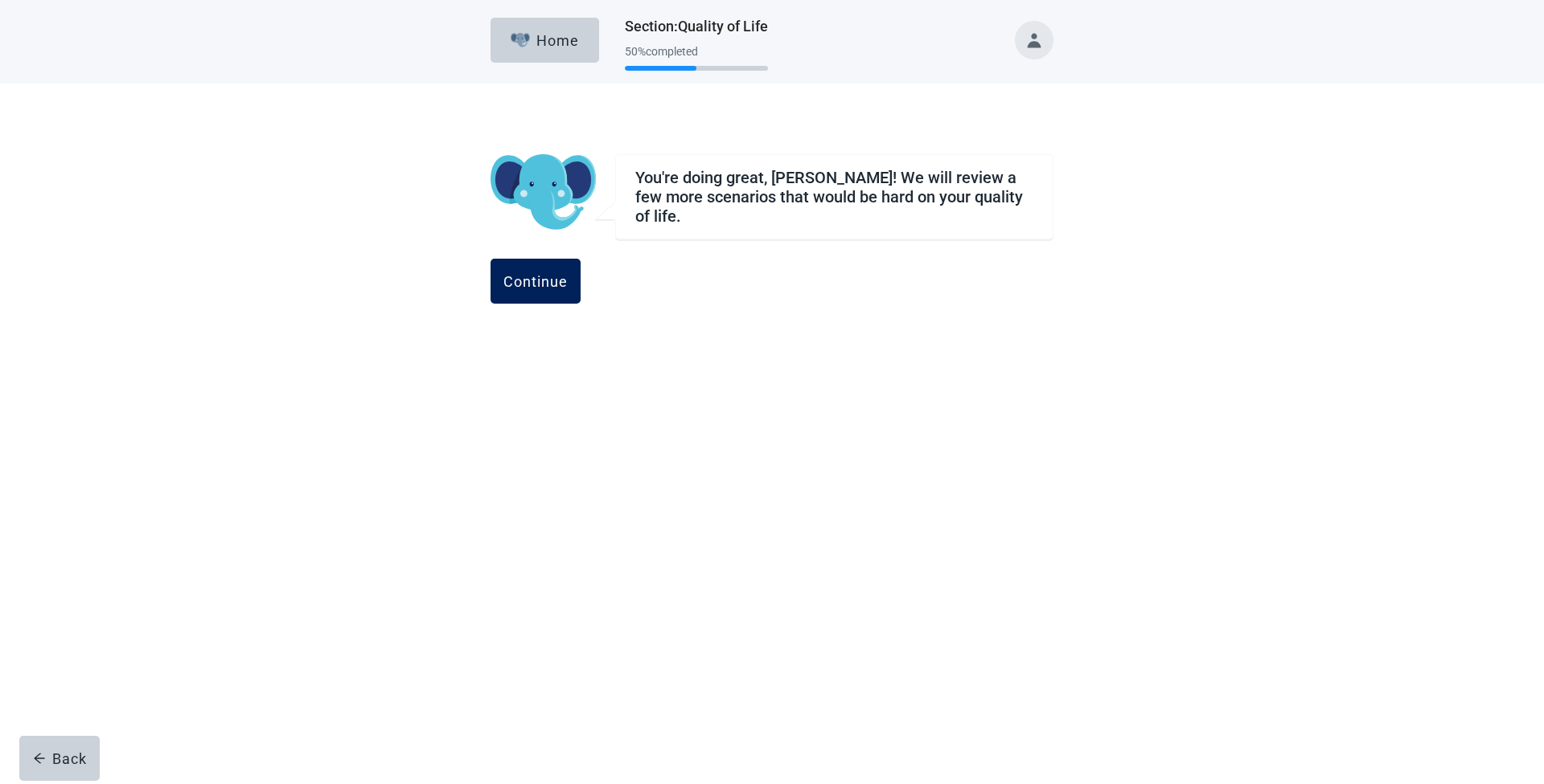
click at [568, 277] on div "Continue" at bounding box center [536, 281] width 65 height 16
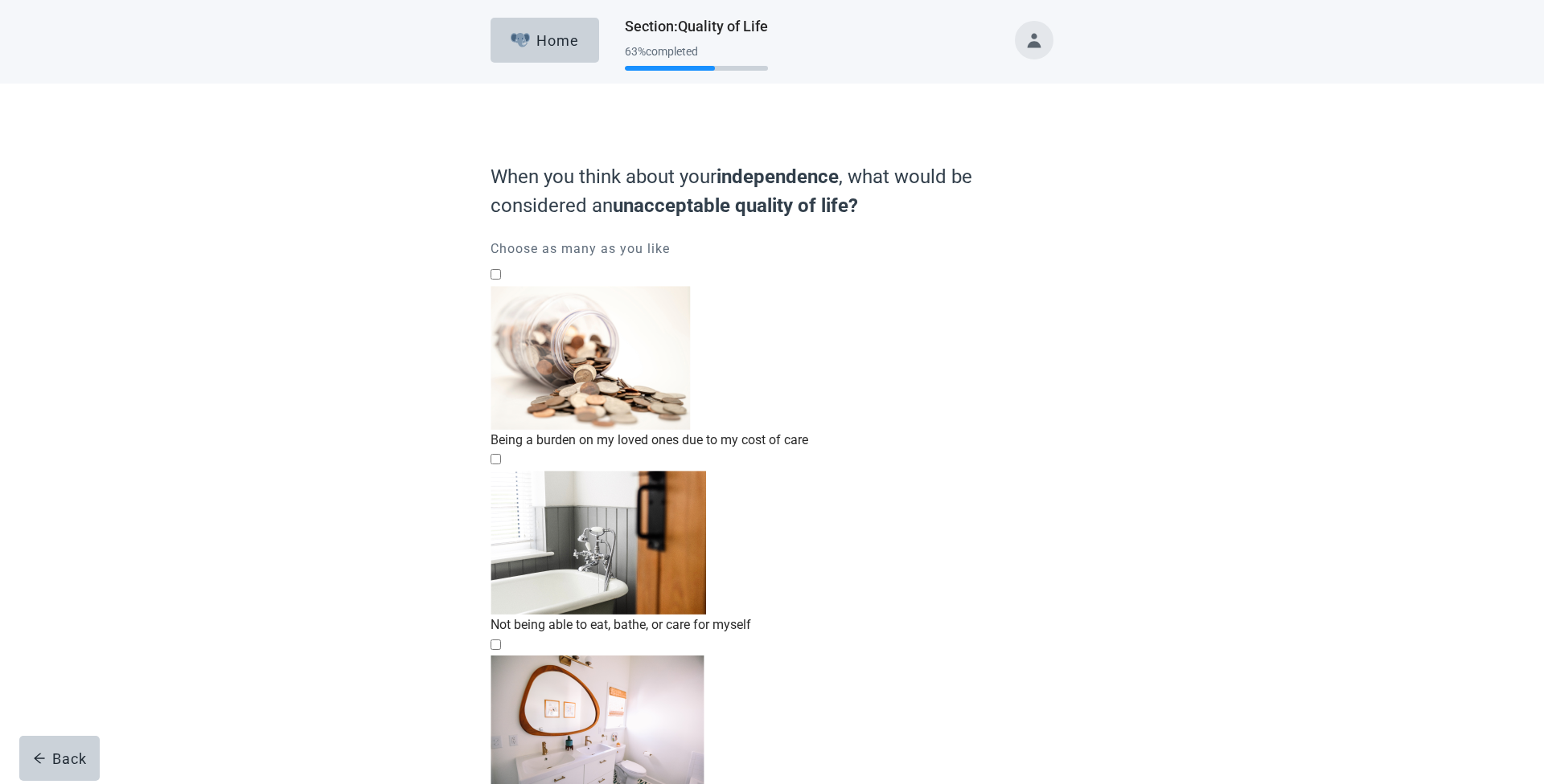
click at [769, 430] on div "Being a burden on my loved ones due to my cost of care" at bounding box center [772, 440] width 563 height 20
click at [501, 280] on input "Being a burden on my loved ones due to my cost of care" at bounding box center [496, 274] width 10 height 10
checkbox input "true"
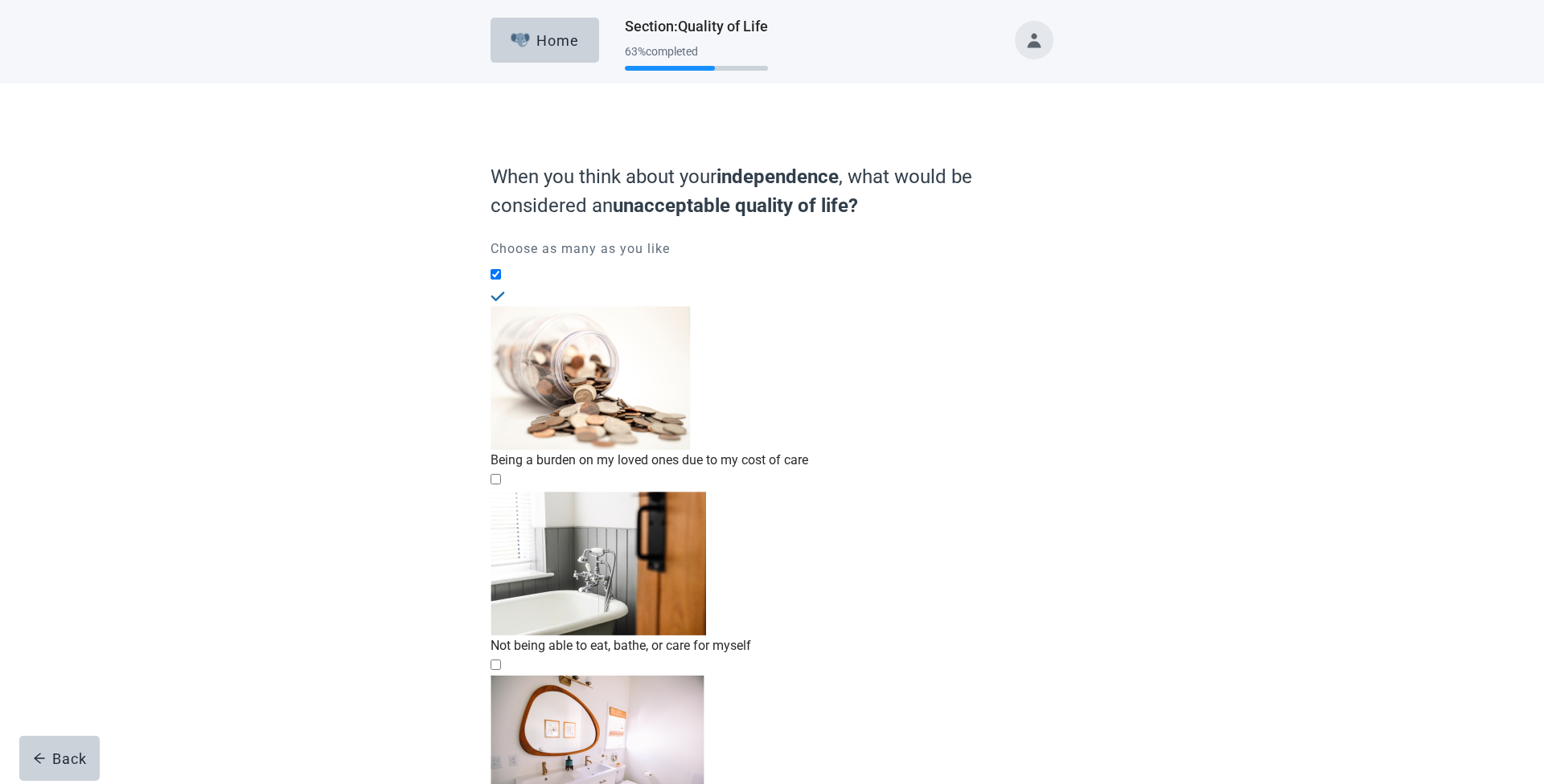
click at [721, 636] on div "Not being able to eat, bathe, or care for myself" at bounding box center [772, 646] width 563 height 20
click at [501, 474] on input "Not being able to eat, bathe, or care for myself" at bounding box center [496, 479] width 10 height 10
checkbox input "true"
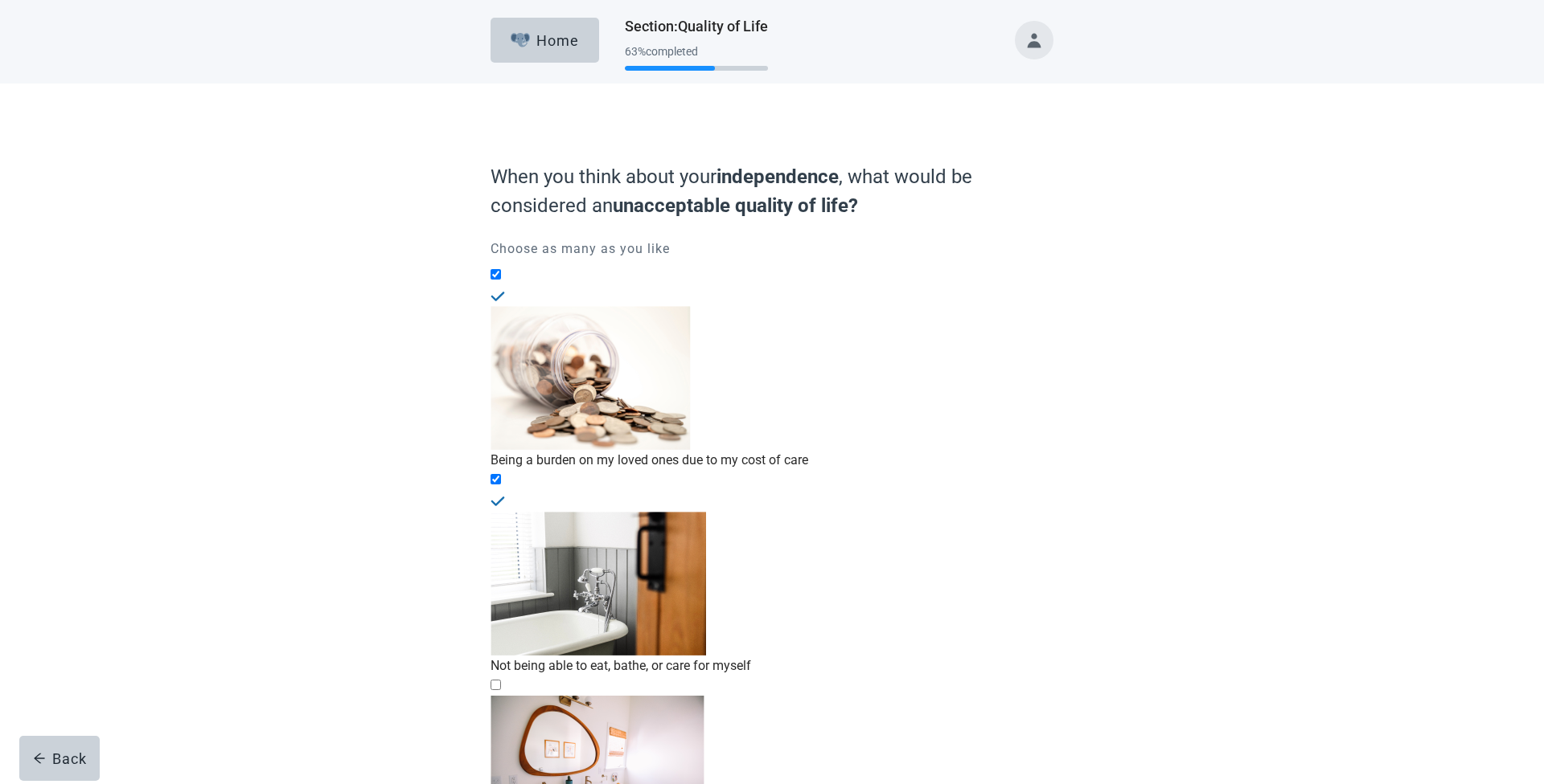
click at [501, 680] on input "Not being able to control when I poop or pee, or having to wear diapers" at bounding box center [496, 685] width 10 height 10
checkbox input "true"
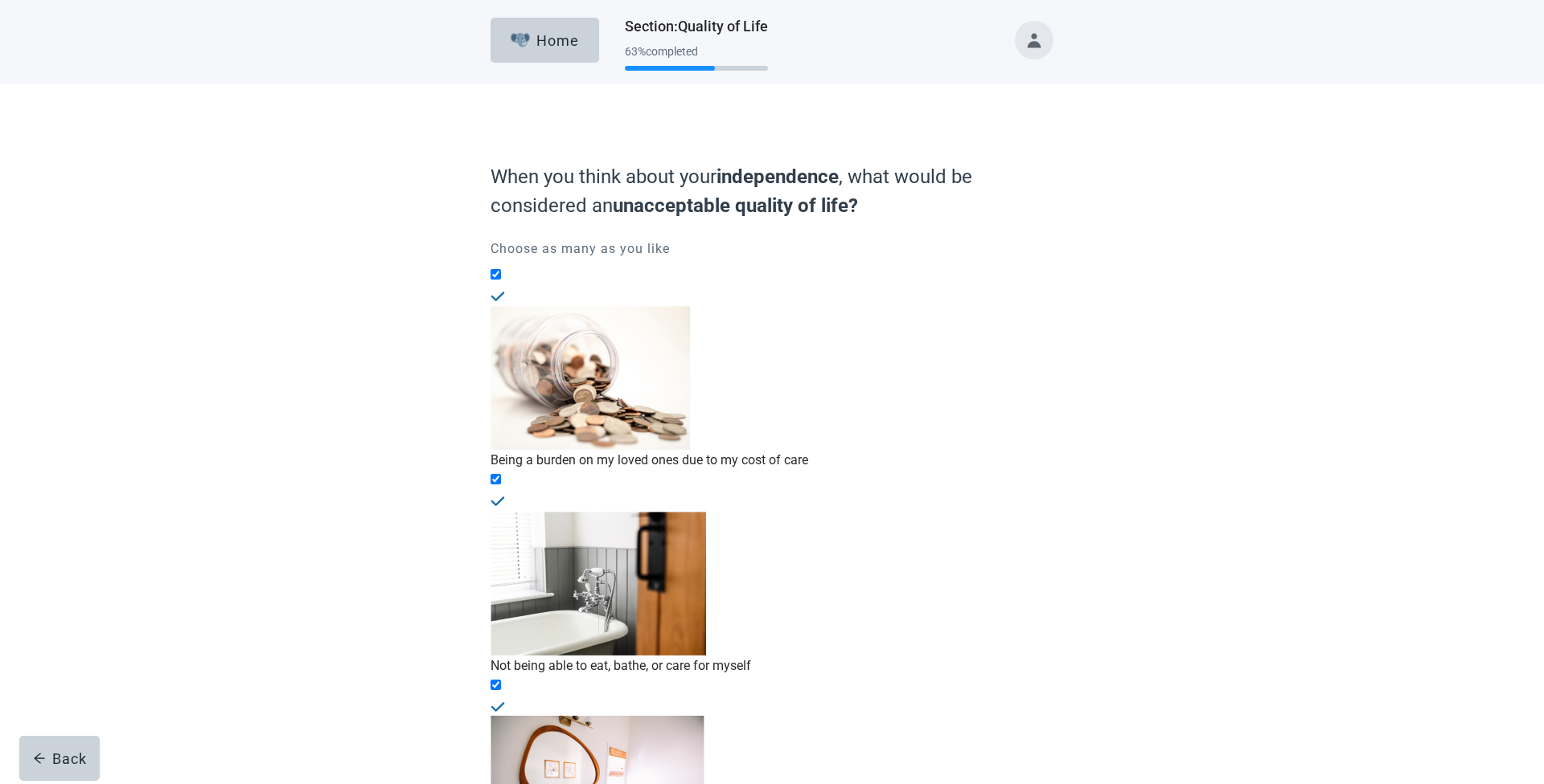
checkbox input "true"
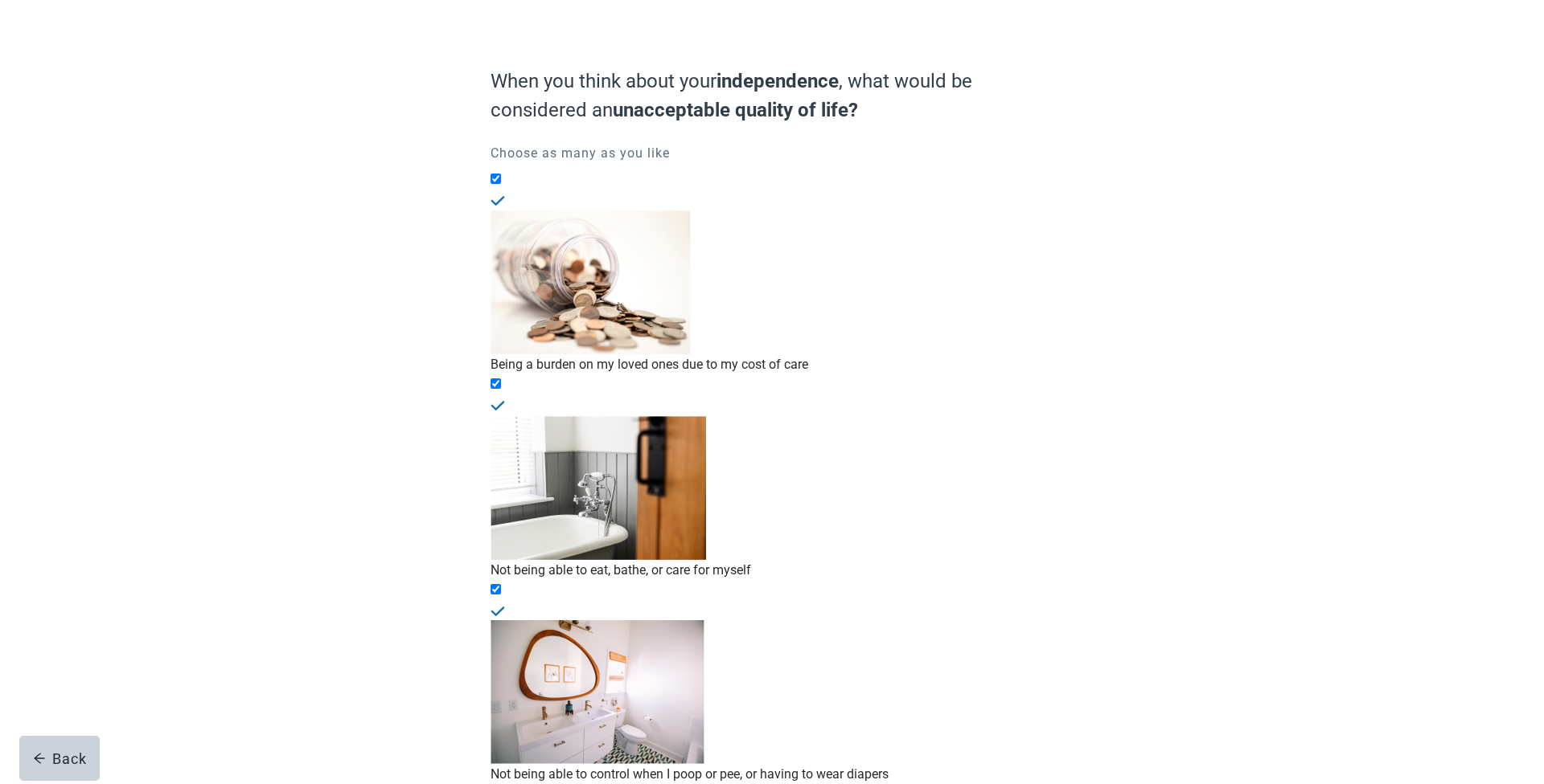
scroll to position [99, 0]
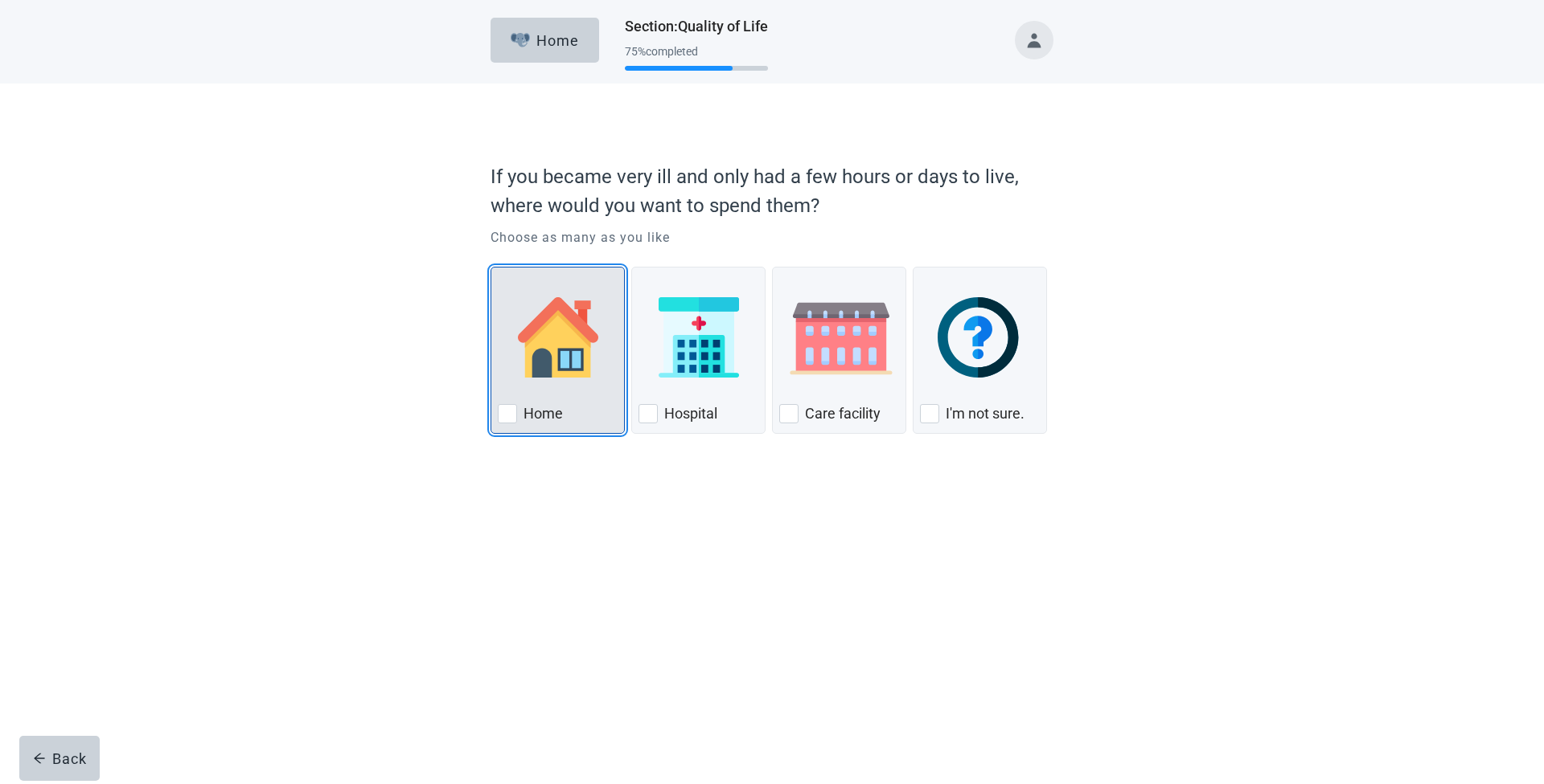
click at [529, 352] on img "Home, checkbox, not checked" at bounding box center [558, 337] width 81 height 81
click at [491, 267] on input "Home" at bounding box center [491, 266] width 1 height 1
checkbox input "true"
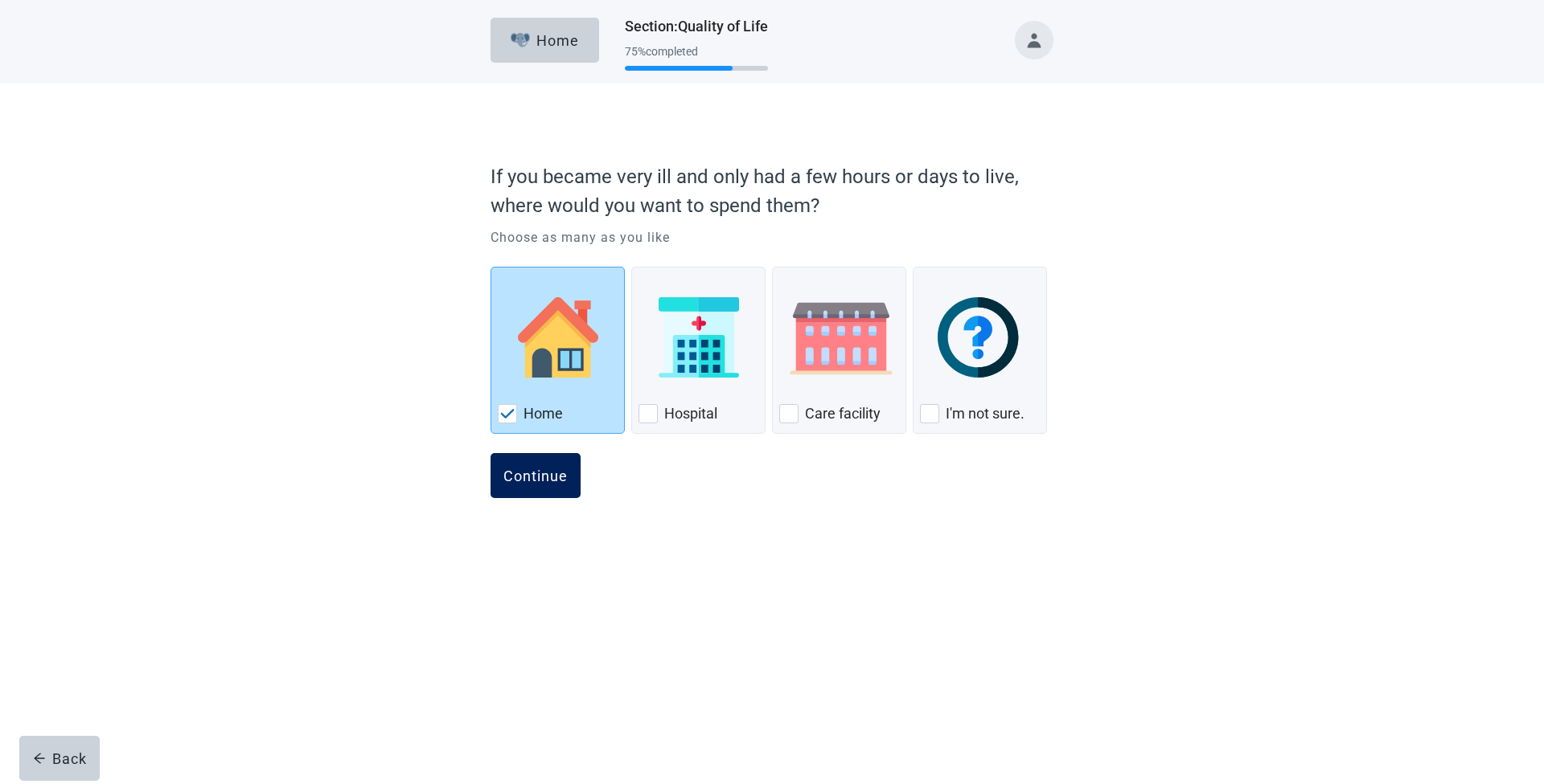
click at [539, 487] on button "Continue" at bounding box center [536, 475] width 90 height 45
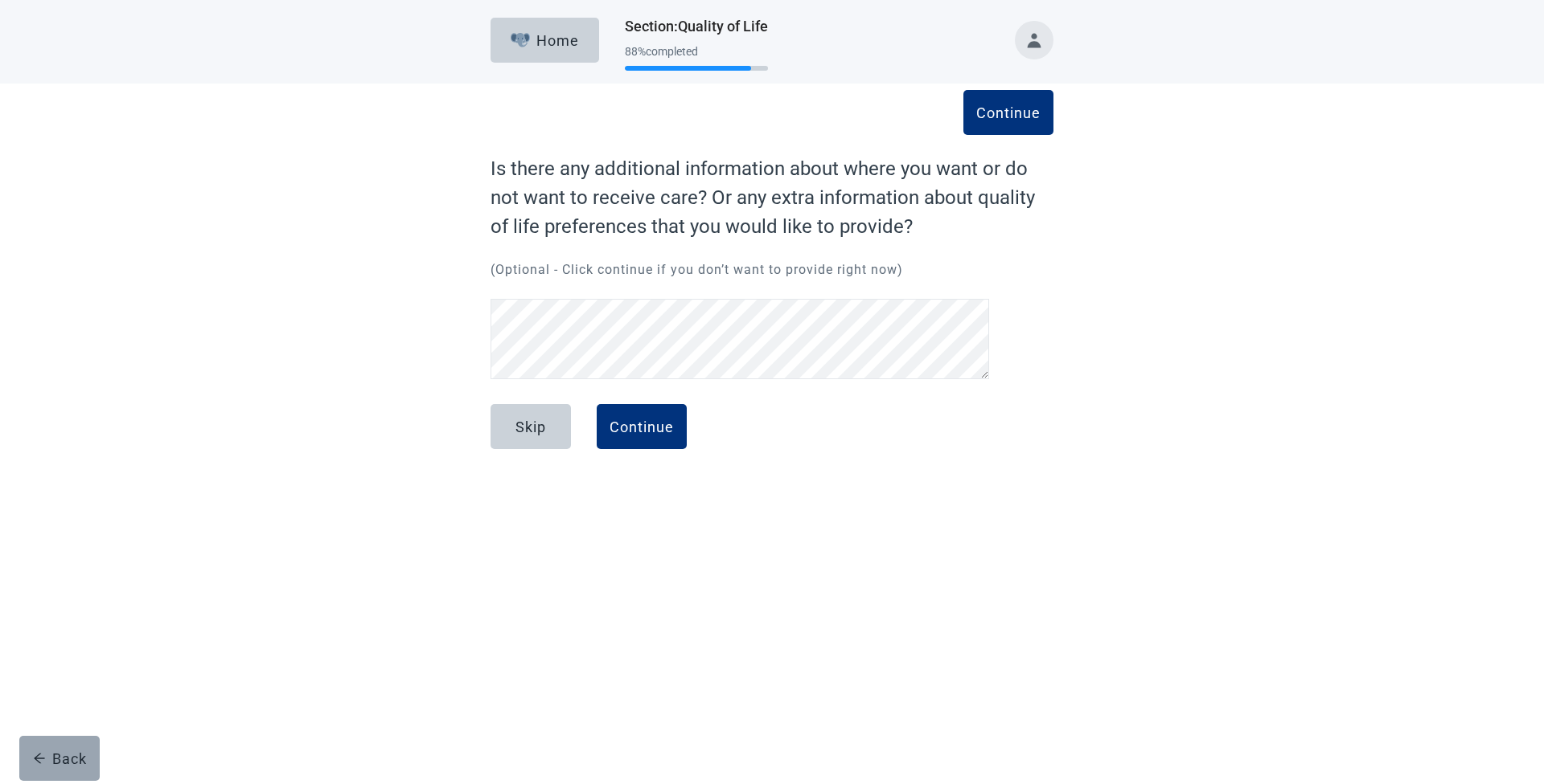
click at [65, 762] on div "Back" at bounding box center [59, 759] width 53 height 16
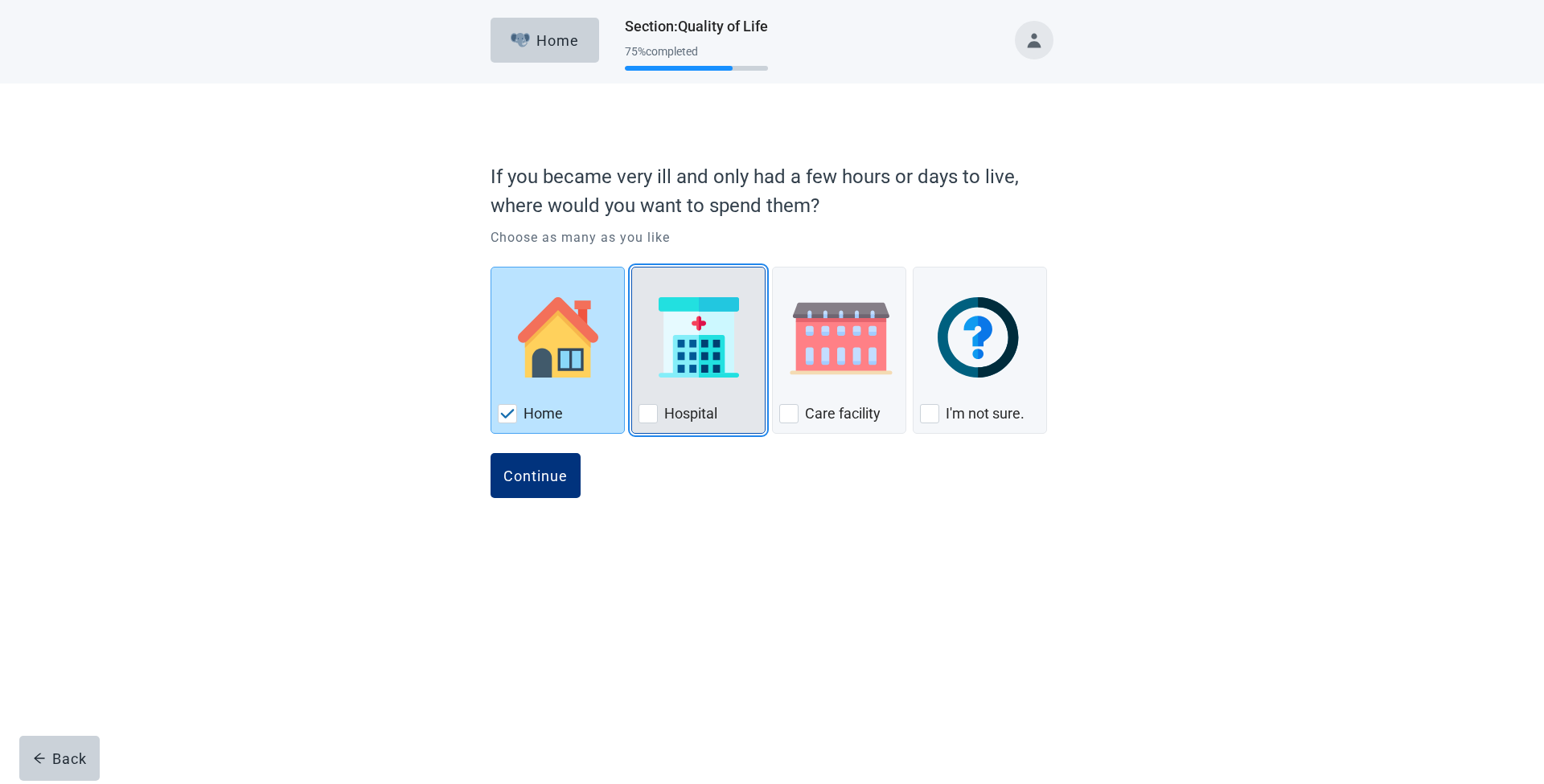
click at [644, 412] on div "Hospital, checkbox, not checked" at bounding box center [648, 413] width 20 height 20
click at [632, 267] on input "Hospital" at bounding box center [632, 266] width 1 height 1
checkbox input "true"
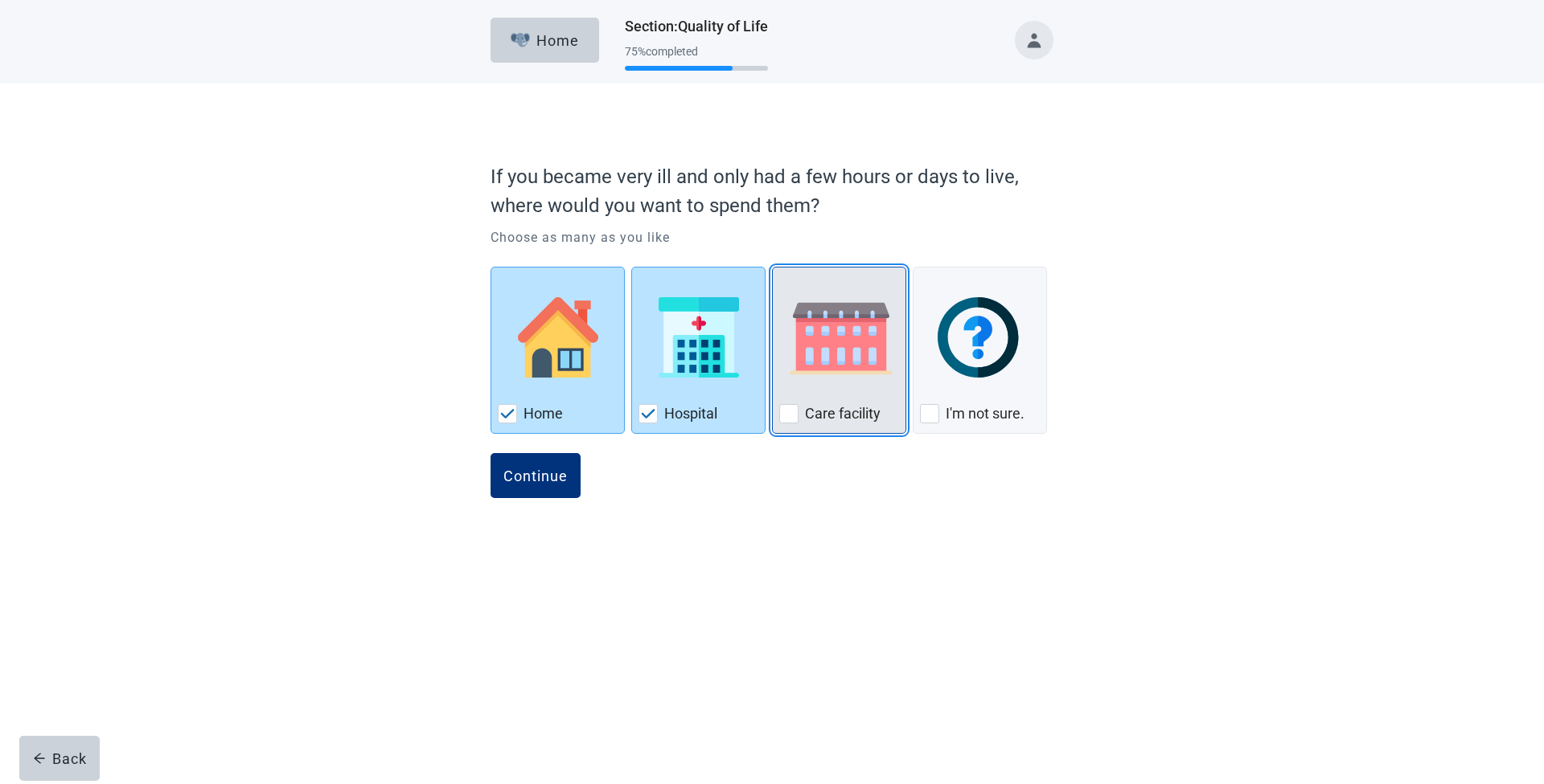
click at [785, 410] on div "Care Facility, checkbox, not checked" at bounding box center [789, 413] width 20 height 20
click at [772, 267] on input "Care facility" at bounding box center [772, 266] width 1 height 1
checkbox input "true"
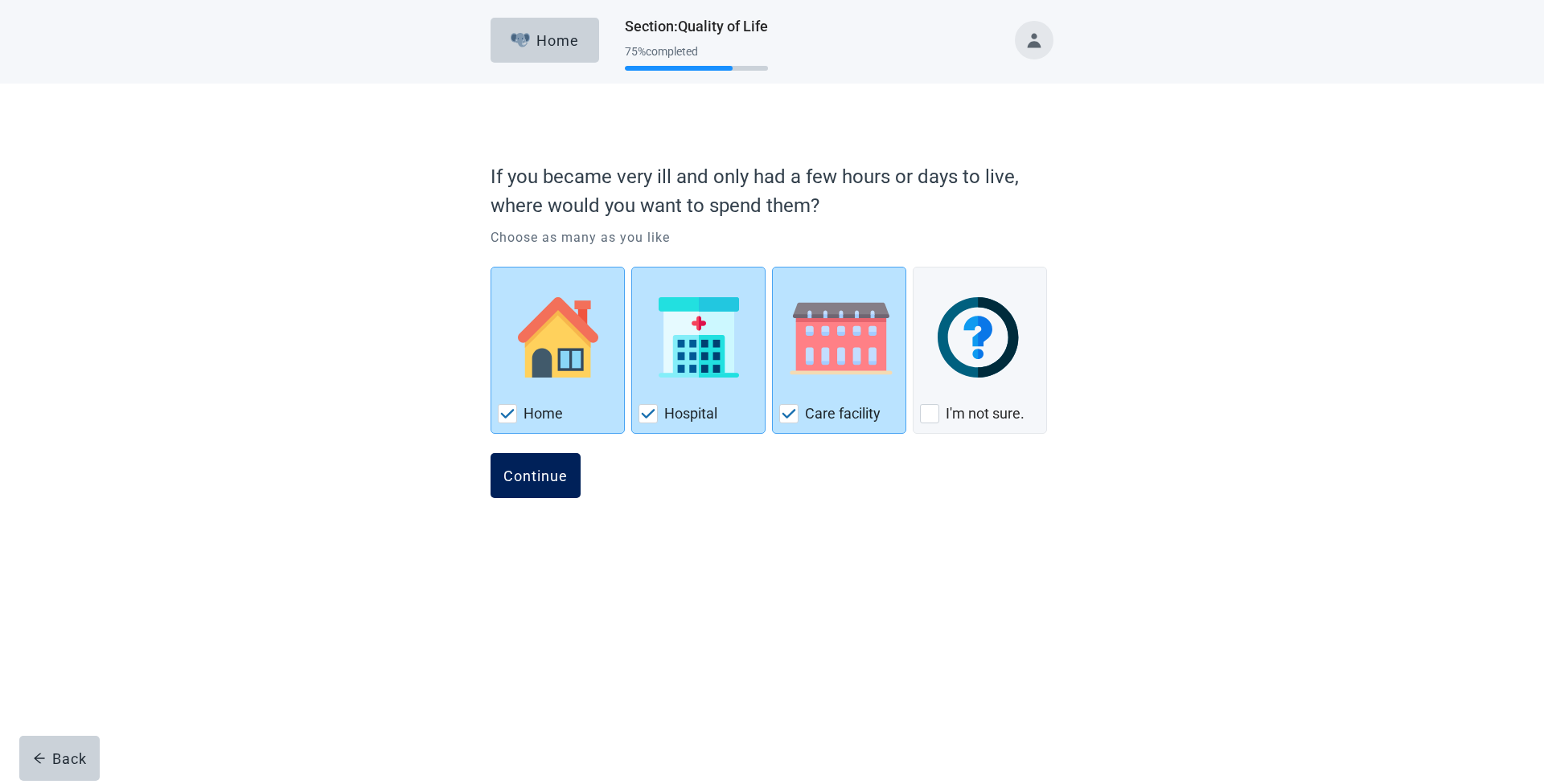
click at [568, 476] on button "Continue" at bounding box center [536, 475] width 90 height 45
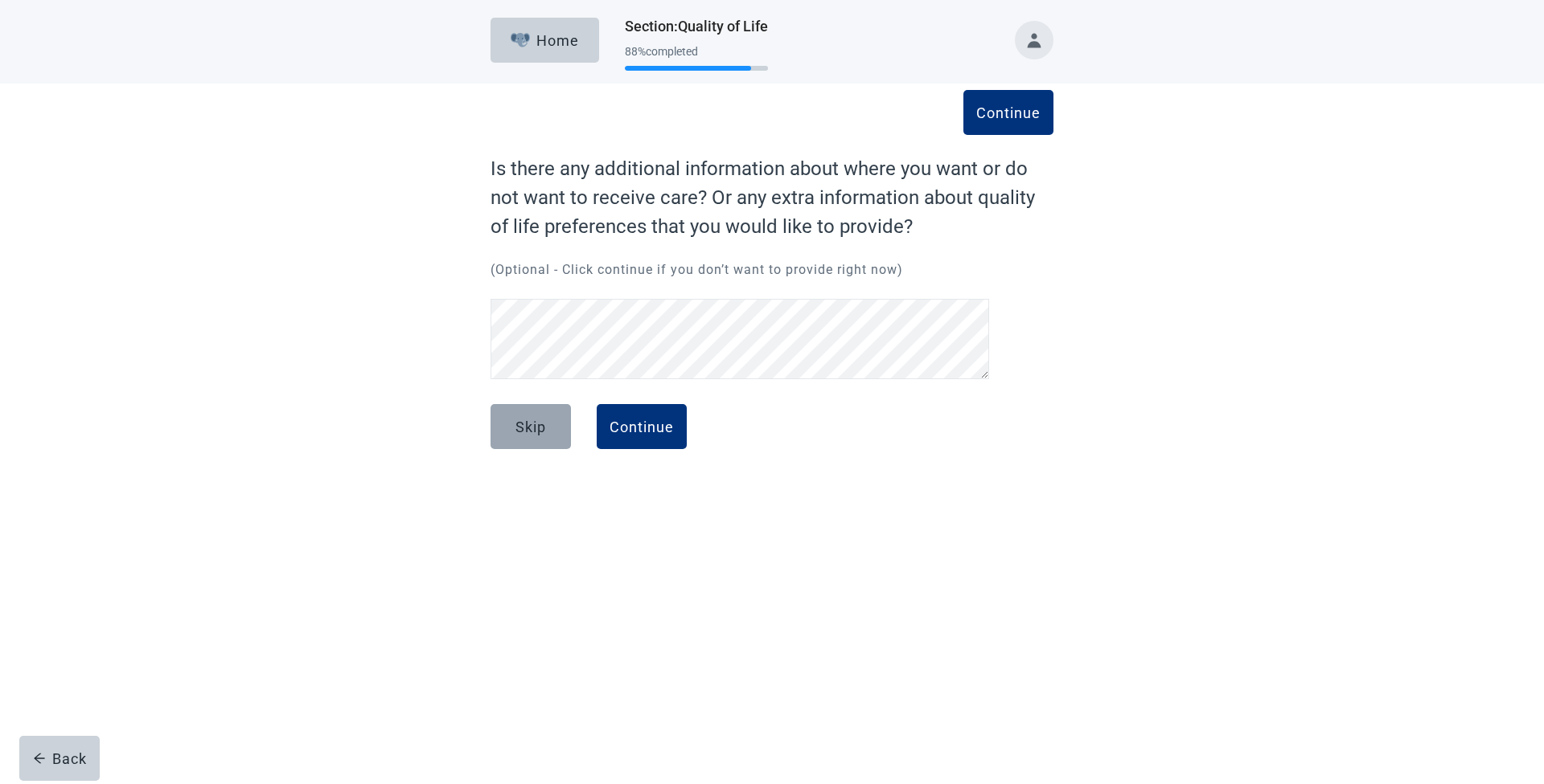
click at [539, 423] on div "Skip" at bounding box center [531, 426] width 31 height 16
click at [645, 426] on div "Continue" at bounding box center [642, 426] width 65 height 16
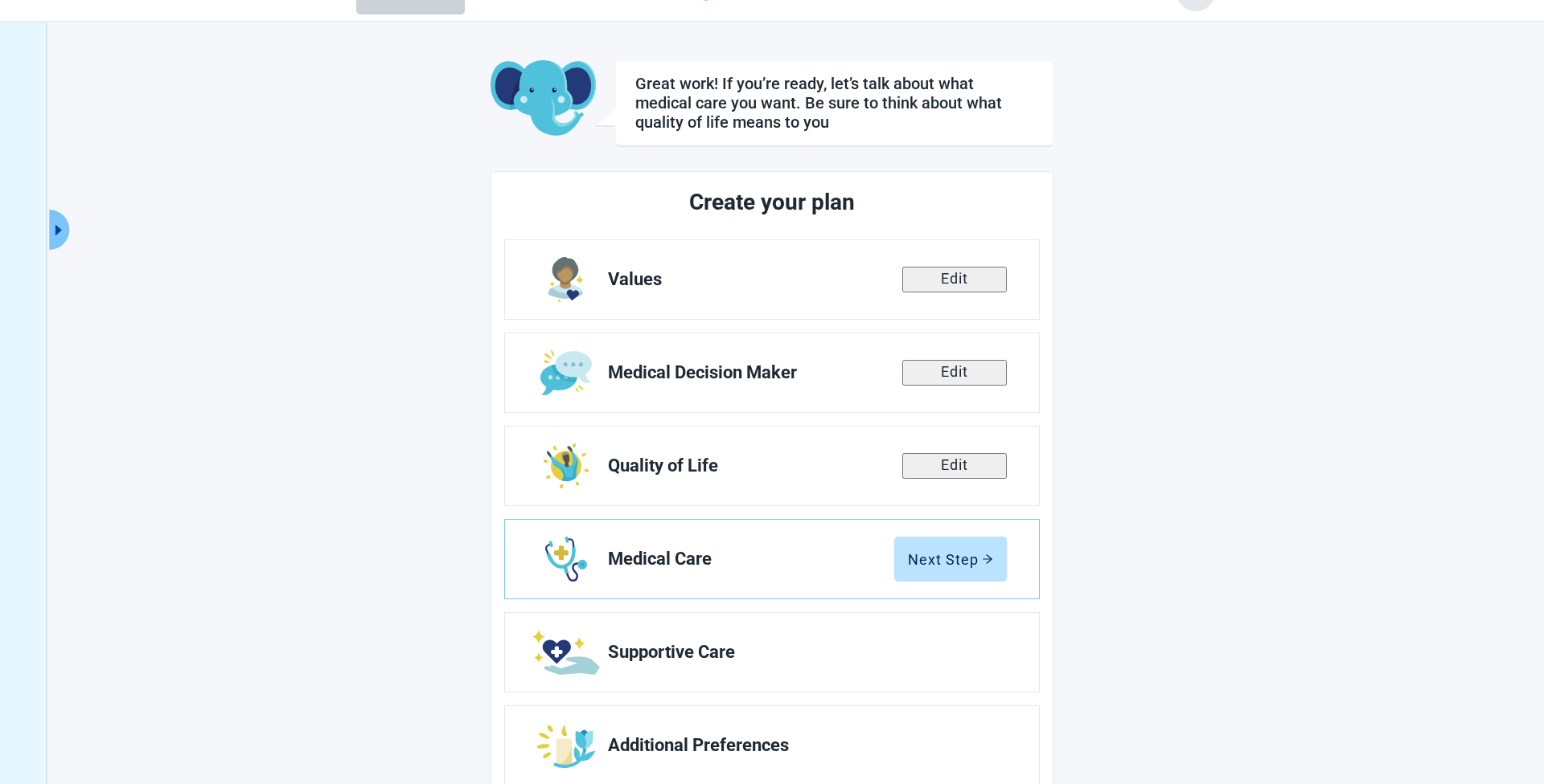
scroll to position [78, 0]
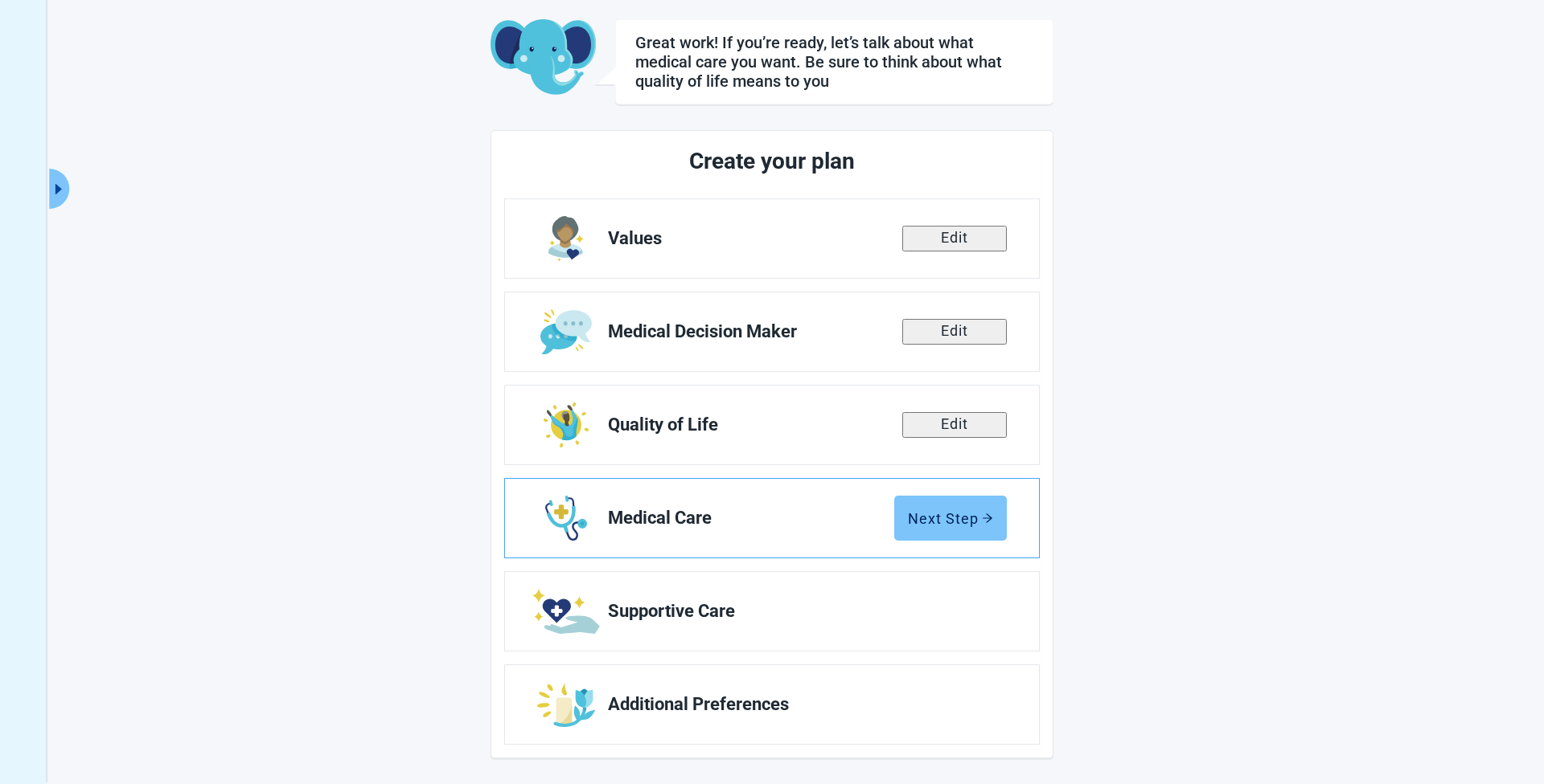
click at [949, 520] on div "Next Step" at bounding box center [950, 518] width 85 height 16
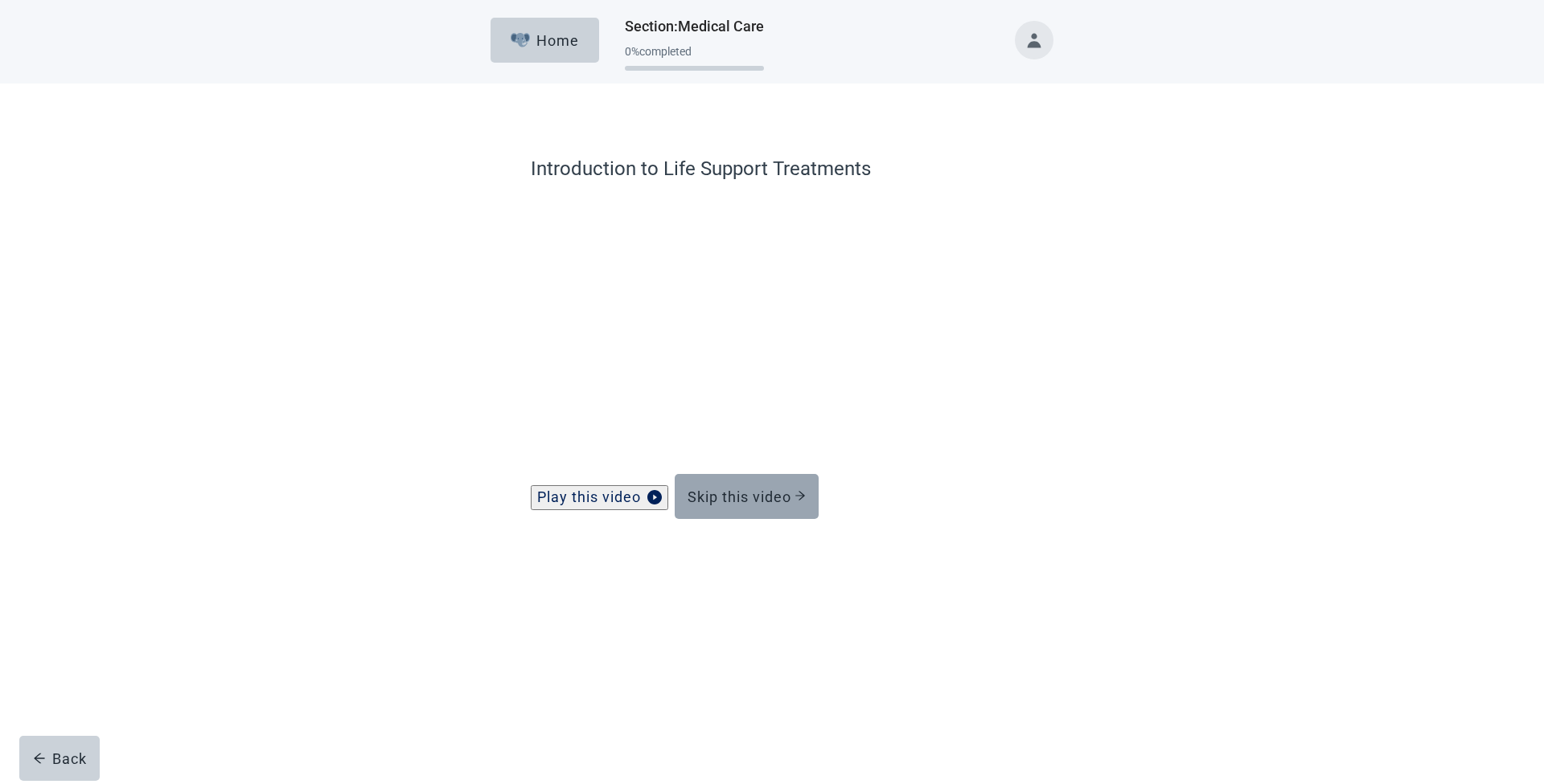
click at [763, 505] on div "Skip this video" at bounding box center [746, 496] width 118 height 16
click at [761, 512] on div "saving ... Home Section : Medical Care 0 % completed Introduction to Life Suppo…" at bounding box center [772, 392] width 1544 height 784
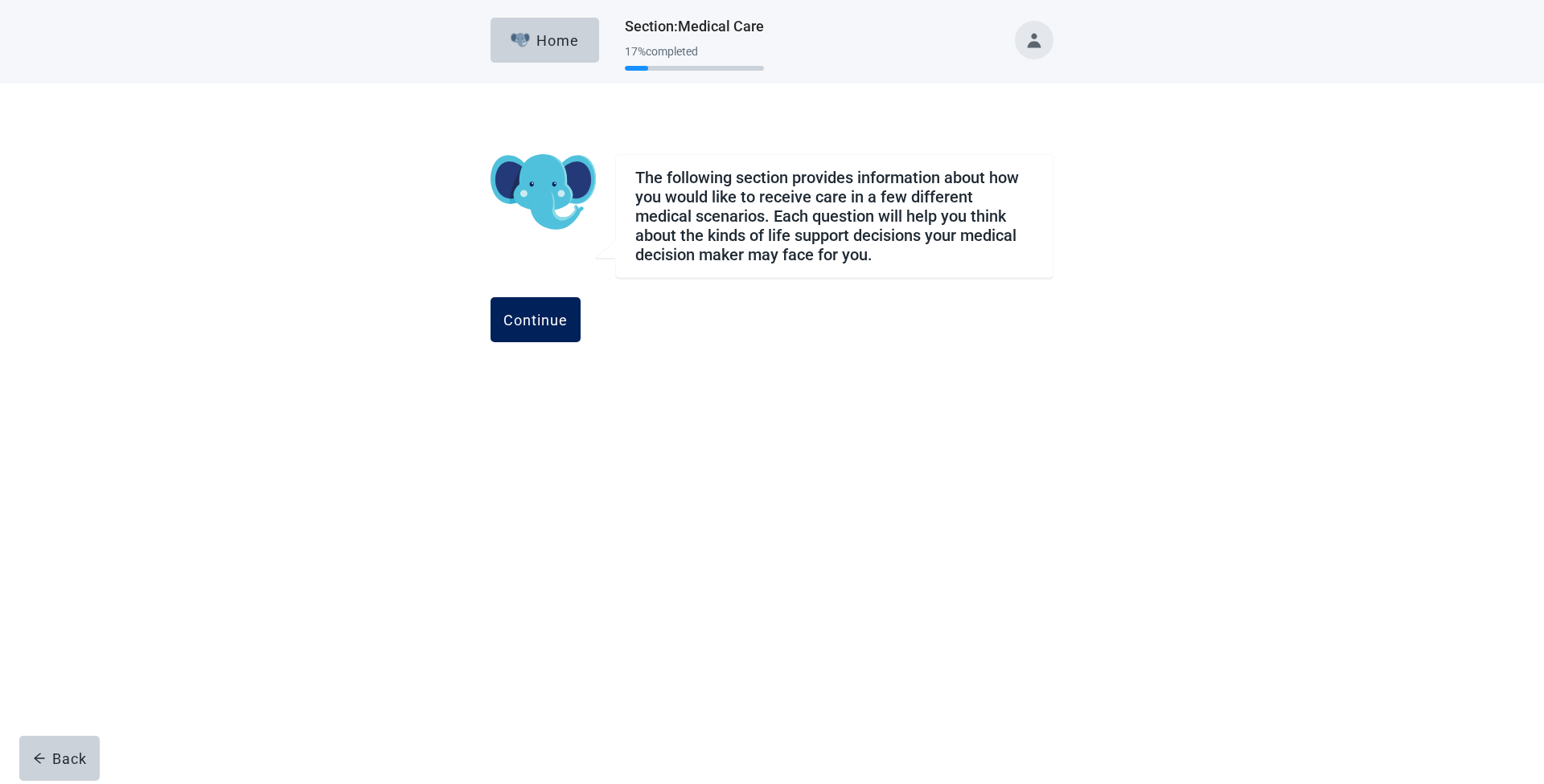
click at [568, 317] on div "Continue" at bounding box center [536, 320] width 65 height 16
